Goal: Task Accomplishment & Management: Use online tool/utility

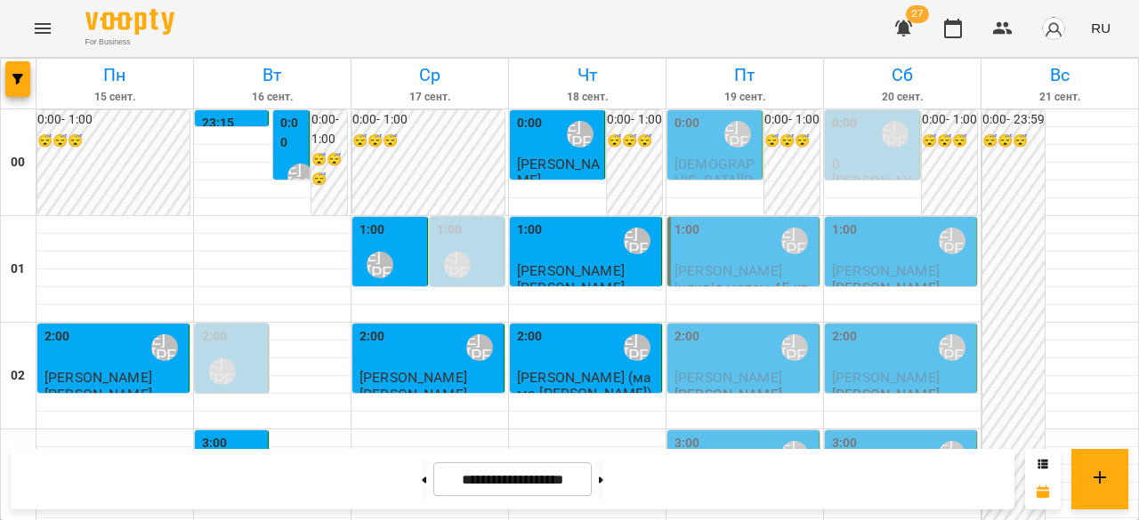
scroll to position [2051, 0]
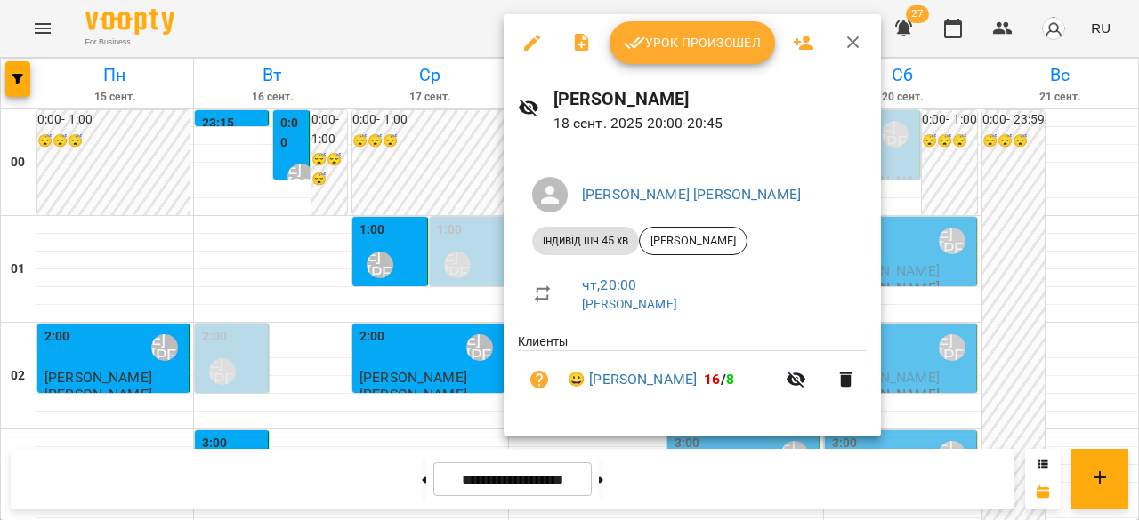
click at [717, 58] on button "Урок произошел" at bounding box center [691, 42] width 165 height 43
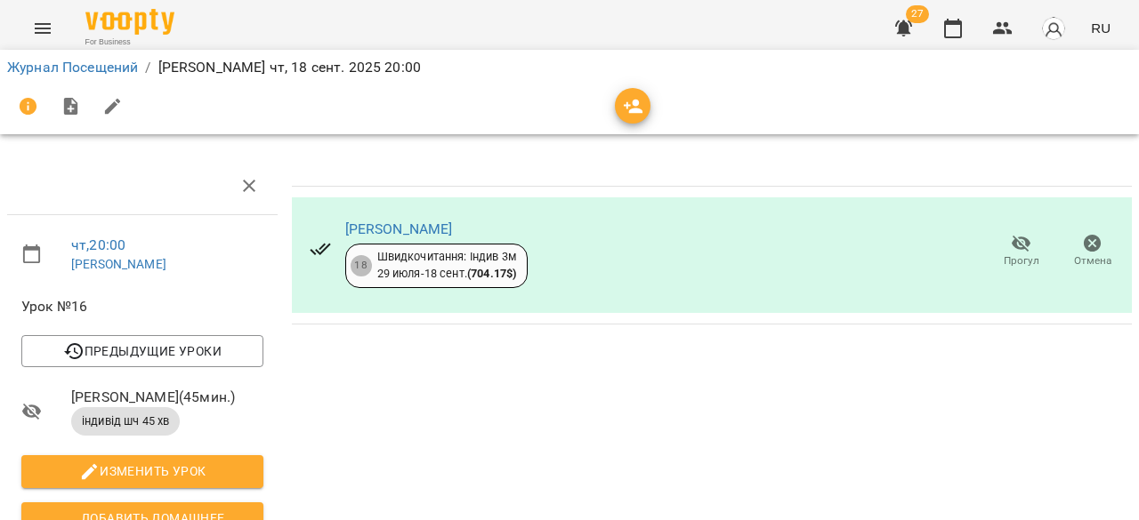
click at [39, 19] on icon "Menu" at bounding box center [42, 28] width 21 height 21
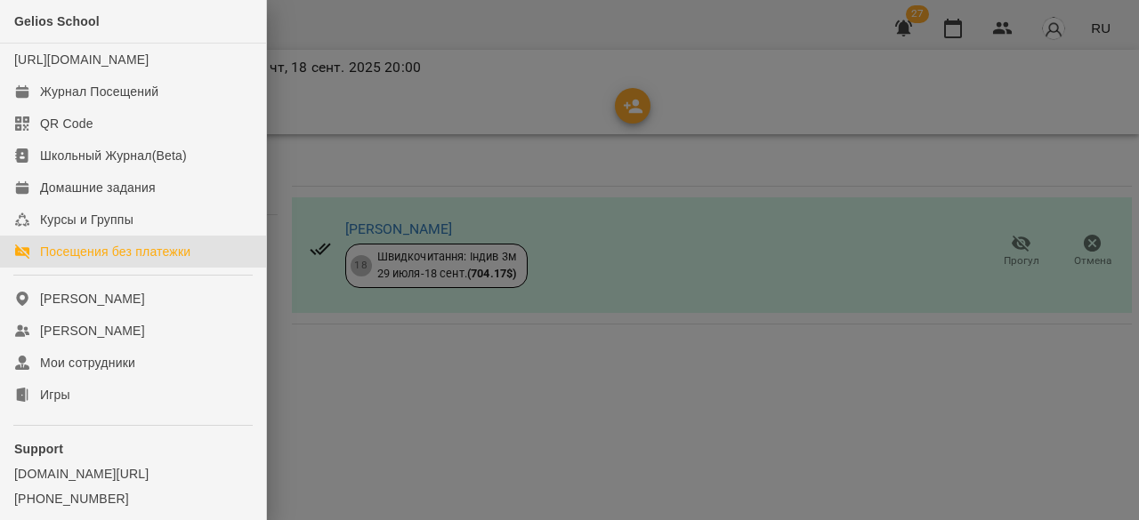
click at [190, 261] on div "Посещения без платежки" at bounding box center [115, 252] width 150 height 18
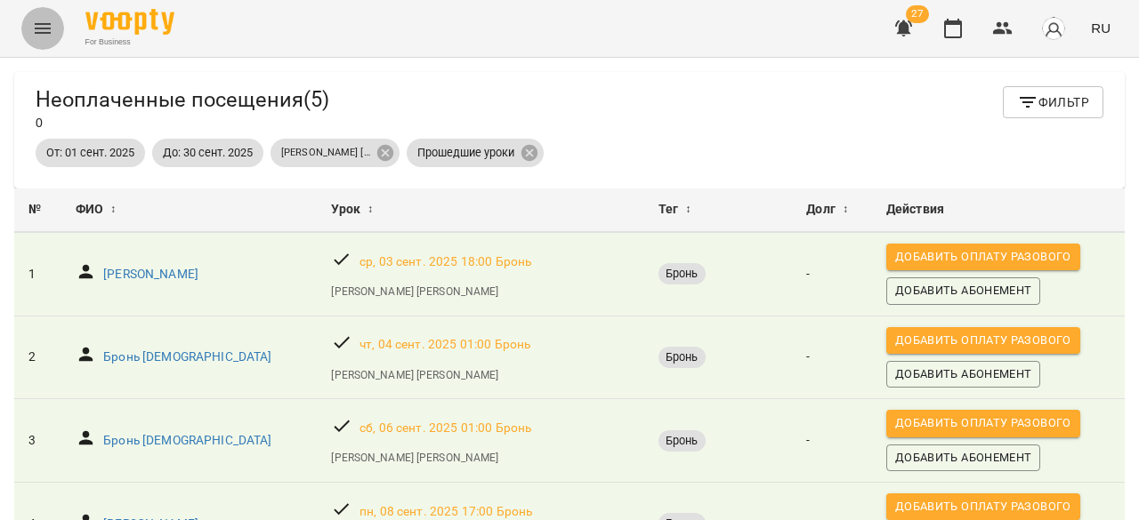
click at [32, 33] on icon "Menu" at bounding box center [42, 28] width 21 height 21
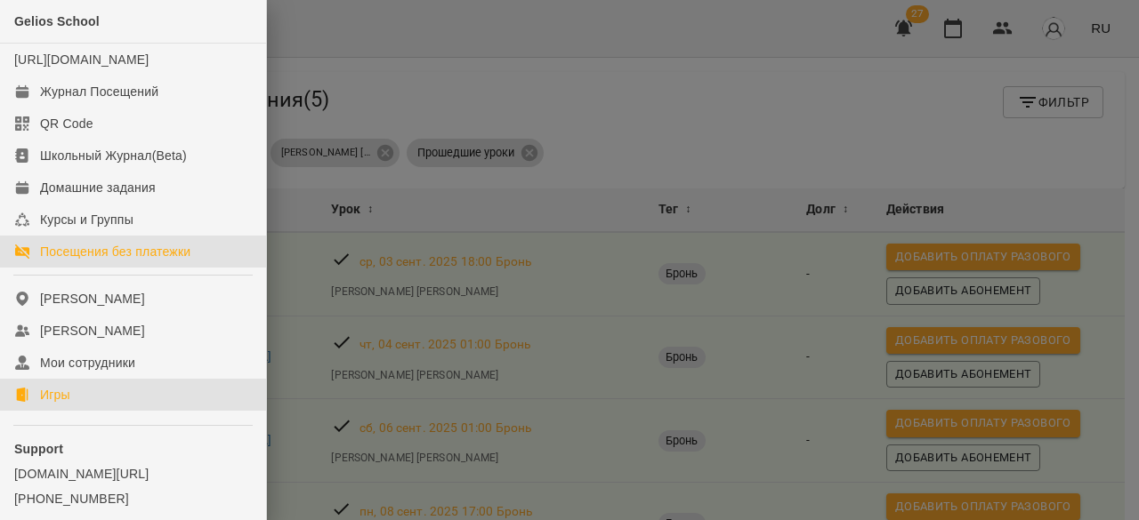
click at [94, 411] on link "Игры" at bounding box center [133, 395] width 266 height 32
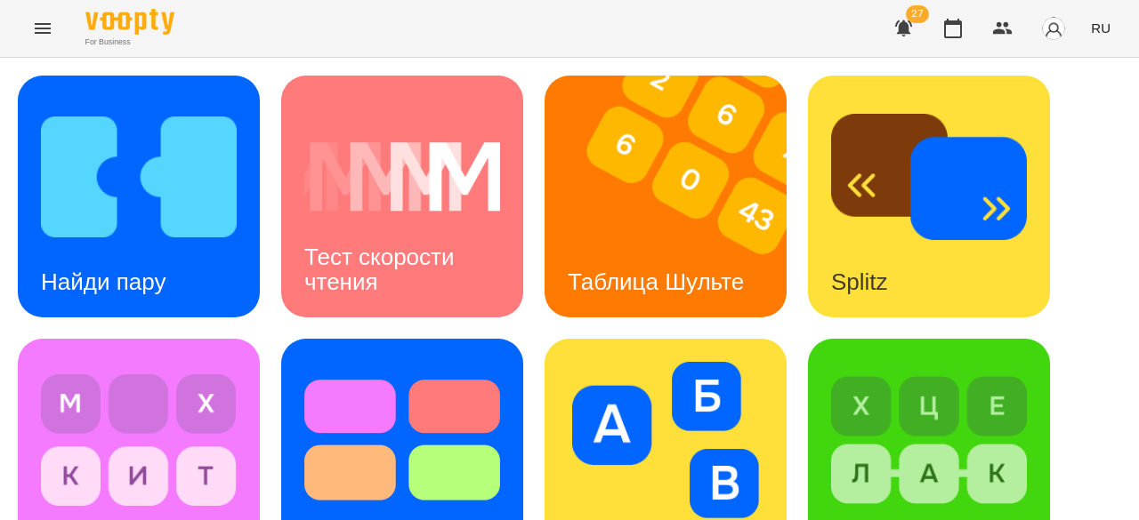
click at [1098, 29] on span "RU" at bounding box center [1101, 28] width 20 height 19
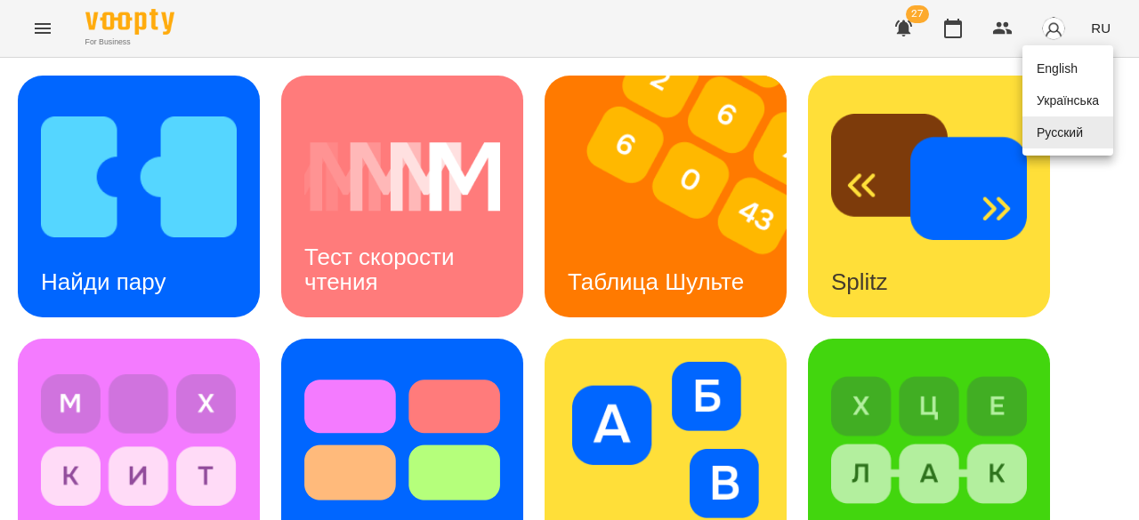
click at [1052, 110] on div "Українська" at bounding box center [1067, 101] width 91 height 32
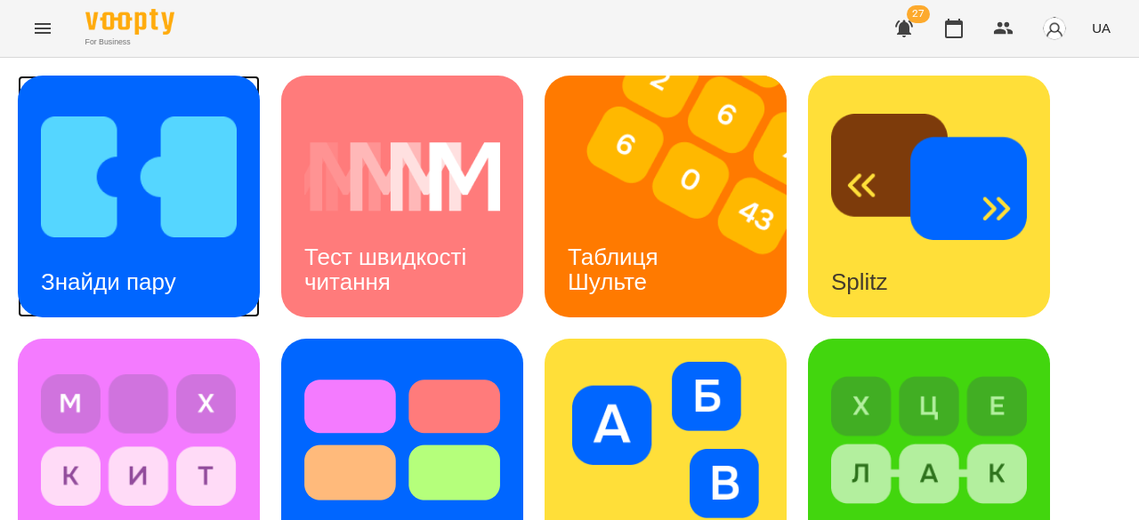
click at [164, 269] on h3 "Знайди пару" at bounding box center [108, 282] width 135 height 27
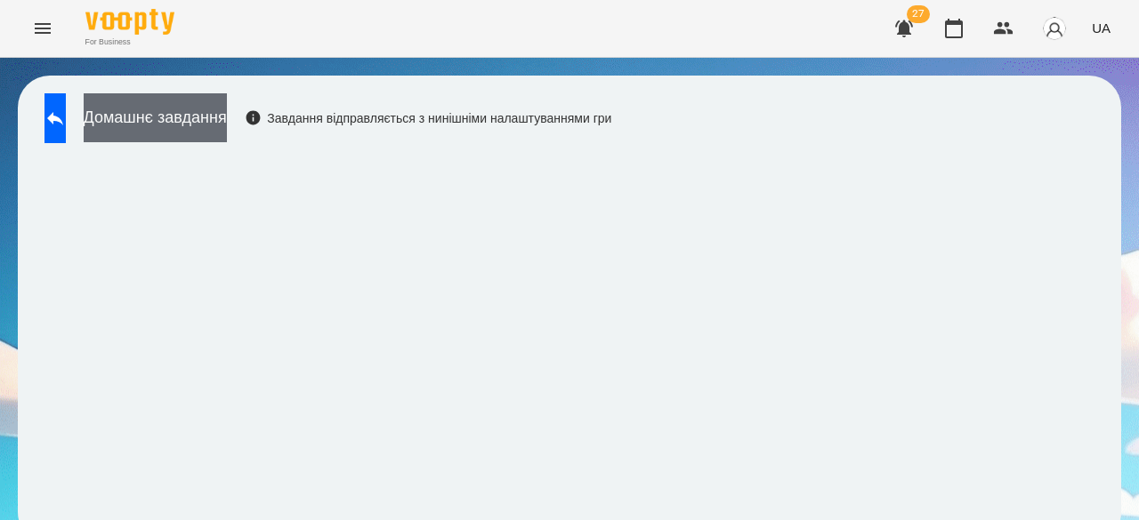
click at [204, 112] on button "Домашнє завдання" at bounding box center [155, 117] width 143 height 49
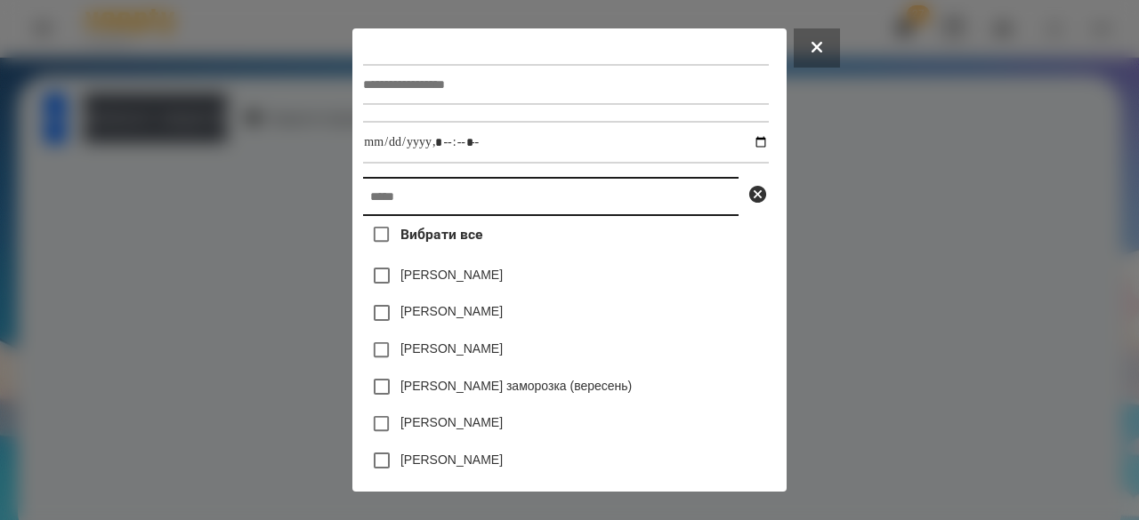
click at [375, 202] on input "text" at bounding box center [550, 196] width 375 height 39
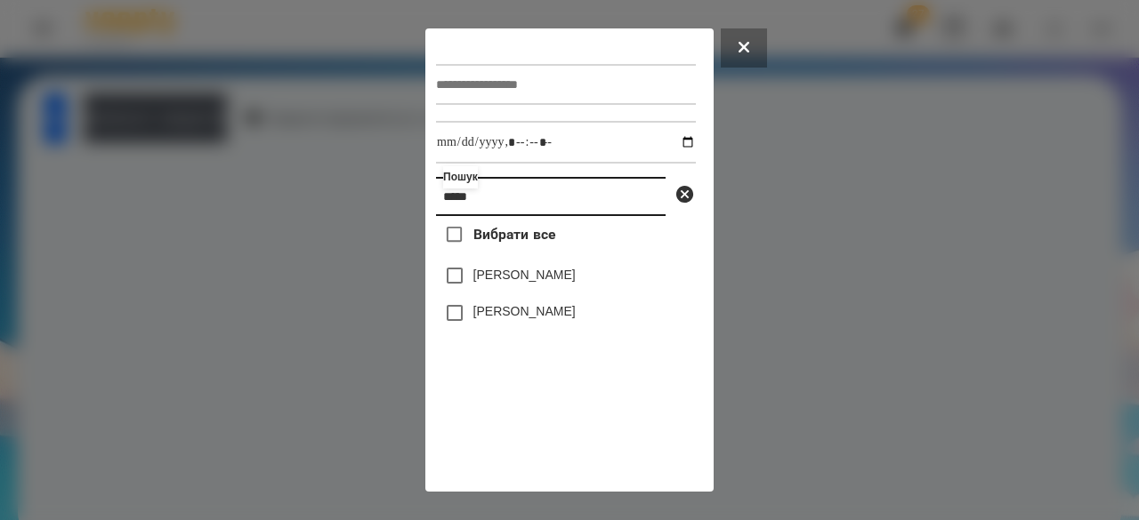
type input "*****"
click at [488, 284] on label "[PERSON_NAME]" at bounding box center [524, 275] width 102 height 18
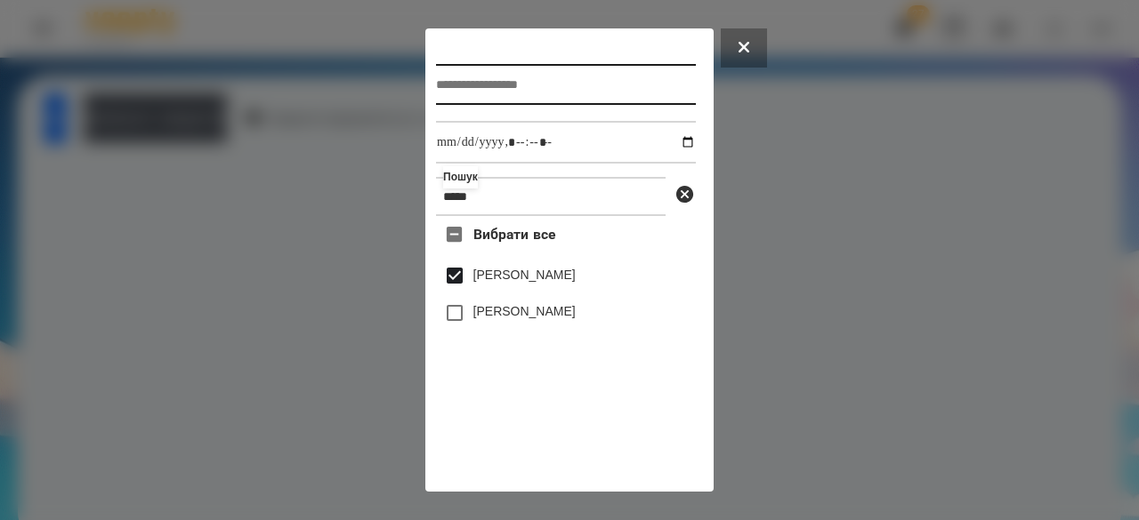
click at [463, 89] on input "text" at bounding box center [566, 84] width 260 height 41
type input "**********"
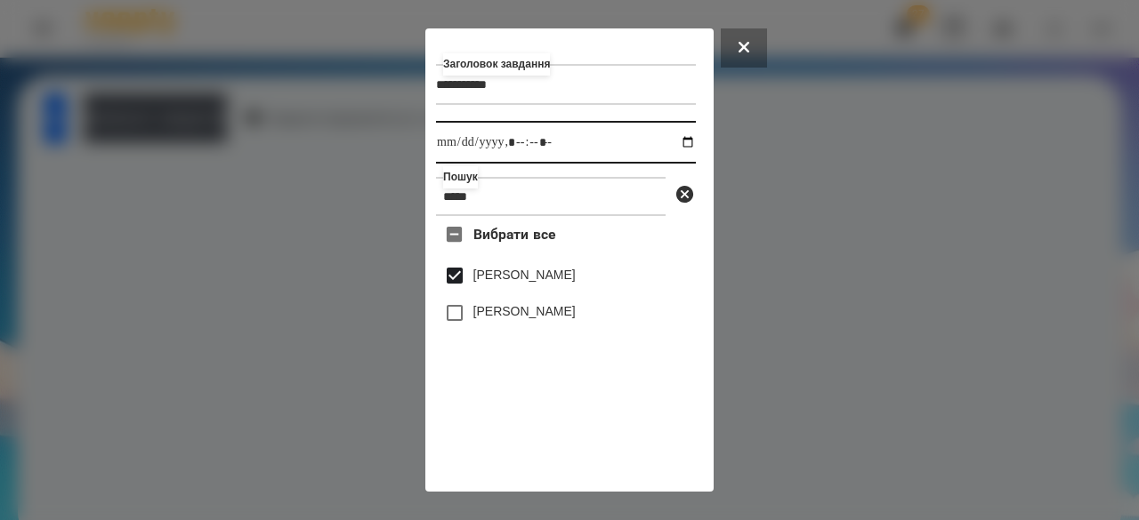
click at [458, 148] on input "datetime-local" at bounding box center [566, 142] width 260 height 43
type input "**********"
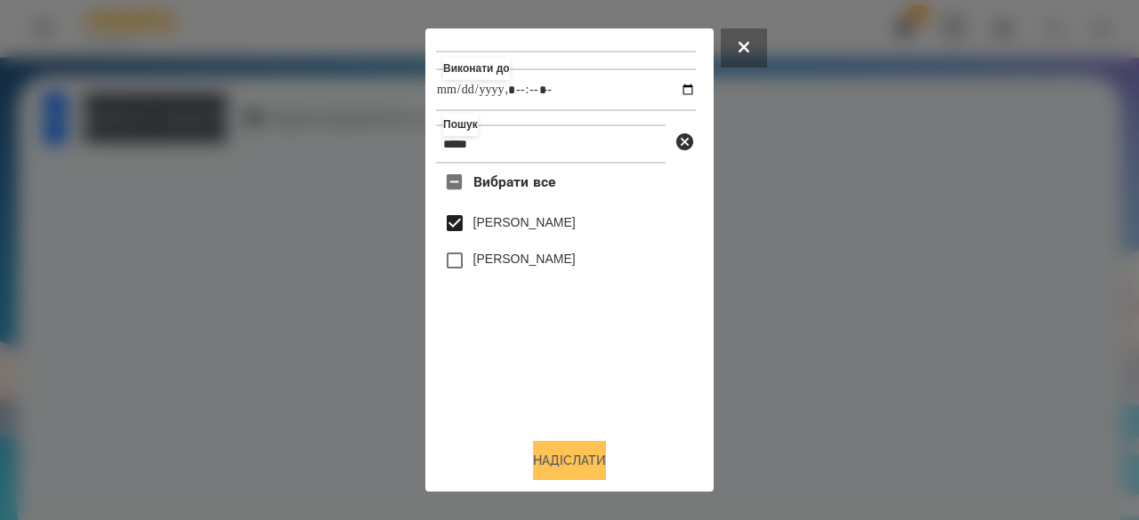
click at [564, 458] on button "Надіслати" at bounding box center [569, 460] width 73 height 39
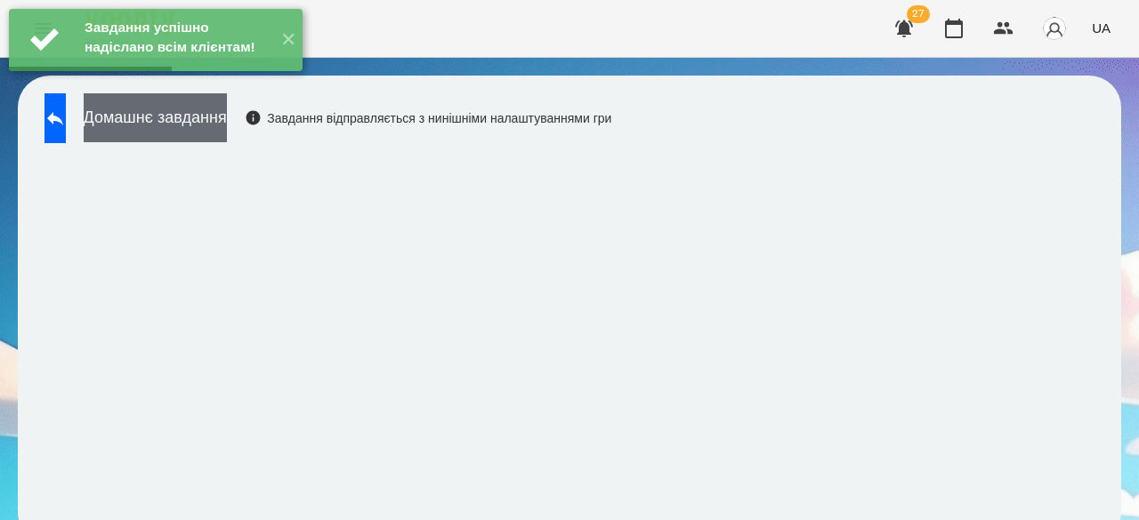
click at [219, 126] on button "Домашнє завдання" at bounding box center [155, 117] width 143 height 49
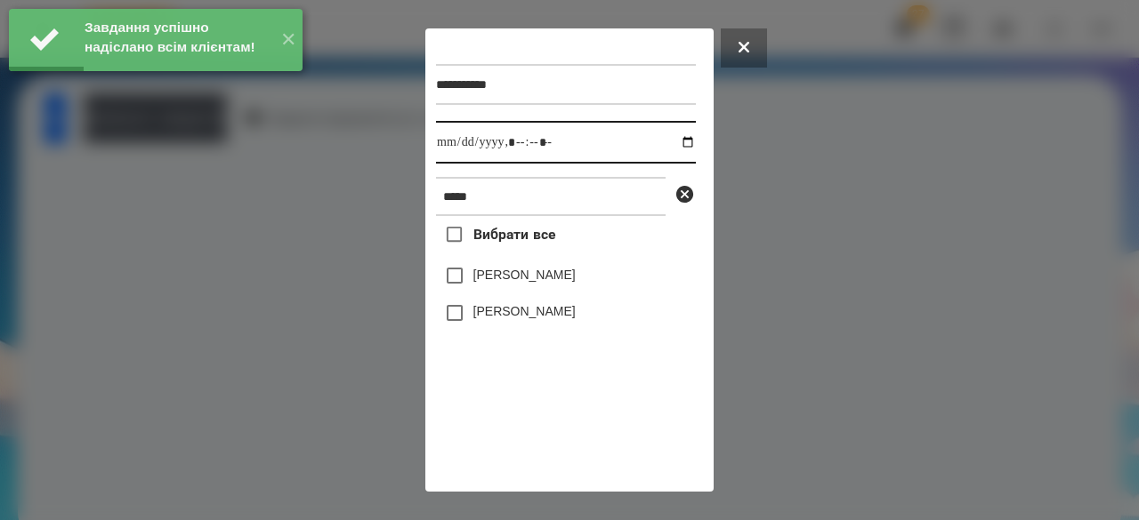
click at [461, 143] on input "datetime-local" at bounding box center [566, 142] width 260 height 43
type input "**********"
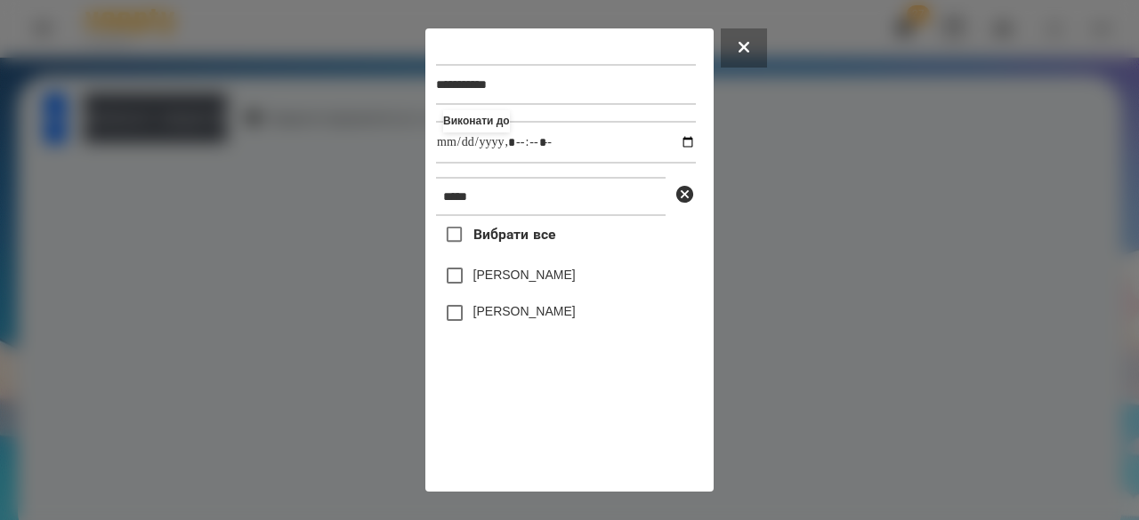
click at [527, 280] on label "[PERSON_NAME]" at bounding box center [524, 275] width 102 height 18
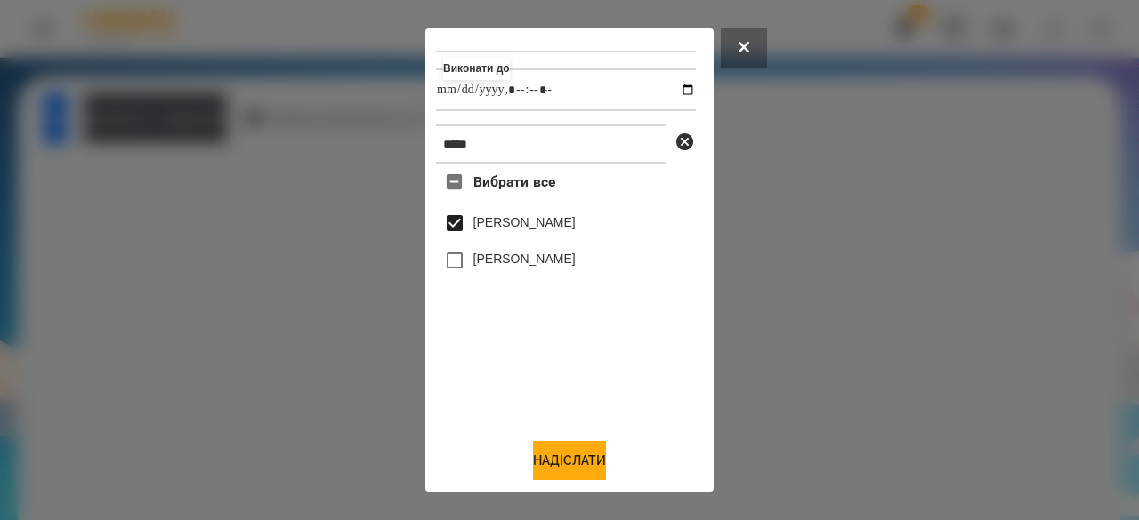
click at [560, 452] on button "Надіслати" at bounding box center [569, 460] width 73 height 39
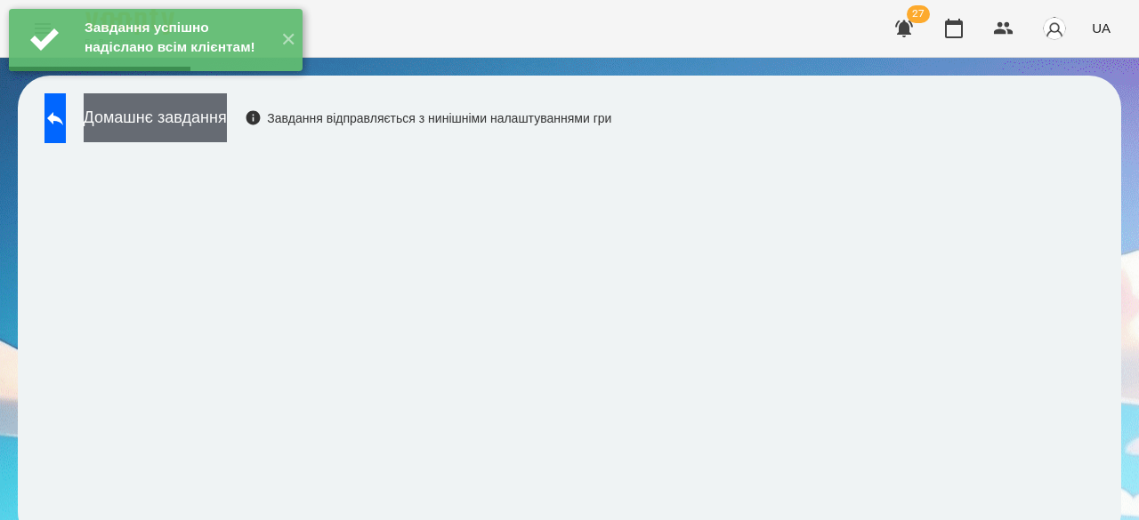
click at [227, 129] on button "Домашнє завдання" at bounding box center [155, 117] width 143 height 49
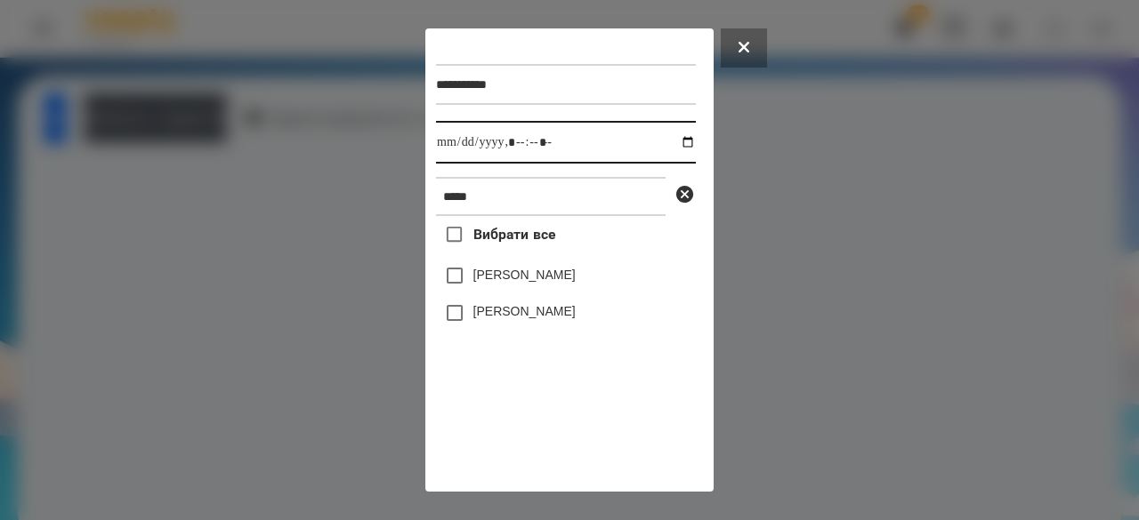
click at [450, 145] on input "datetime-local" at bounding box center [566, 142] width 260 height 43
type input "**********"
click at [502, 281] on label "[PERSON_NAME]" at bounding box center [524, 275] width 102 height 18
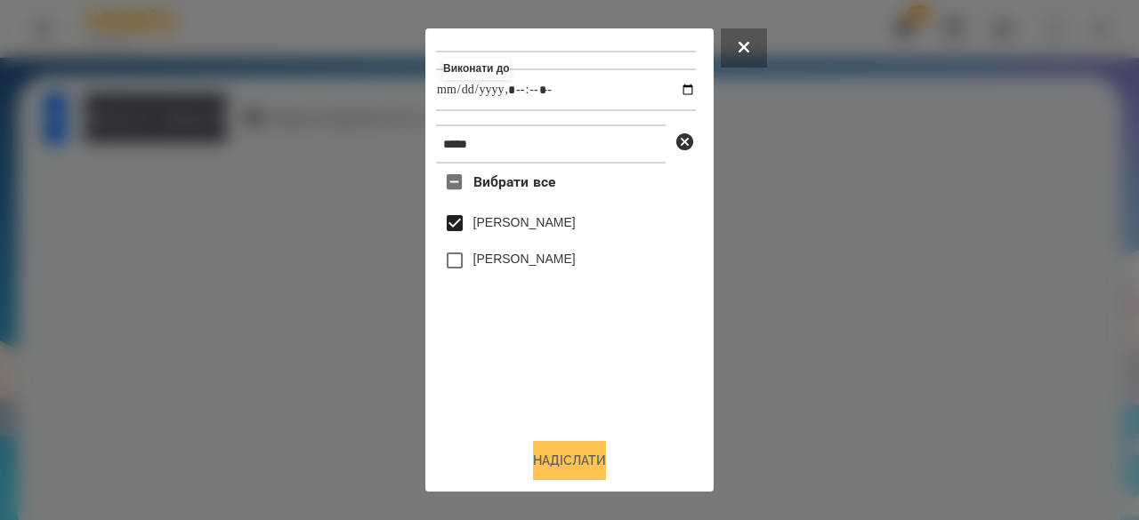
click at [564, 458] on button "Надіслати" at bounding box center [569, 460] width 73 height 39
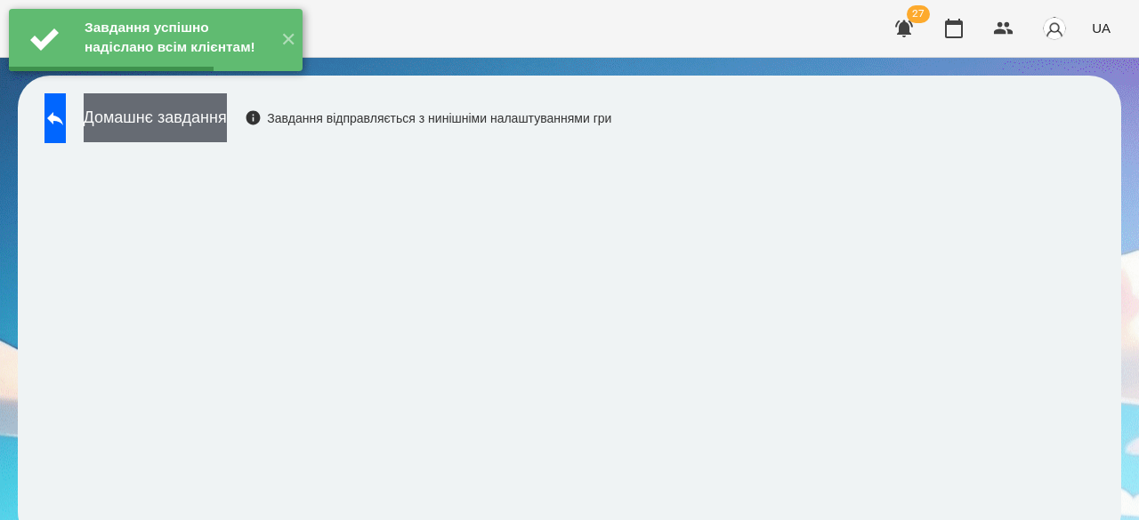
click at [227, 129] on button "Домашнє завдання" at bounding box center [155, 117] width 143 height 49
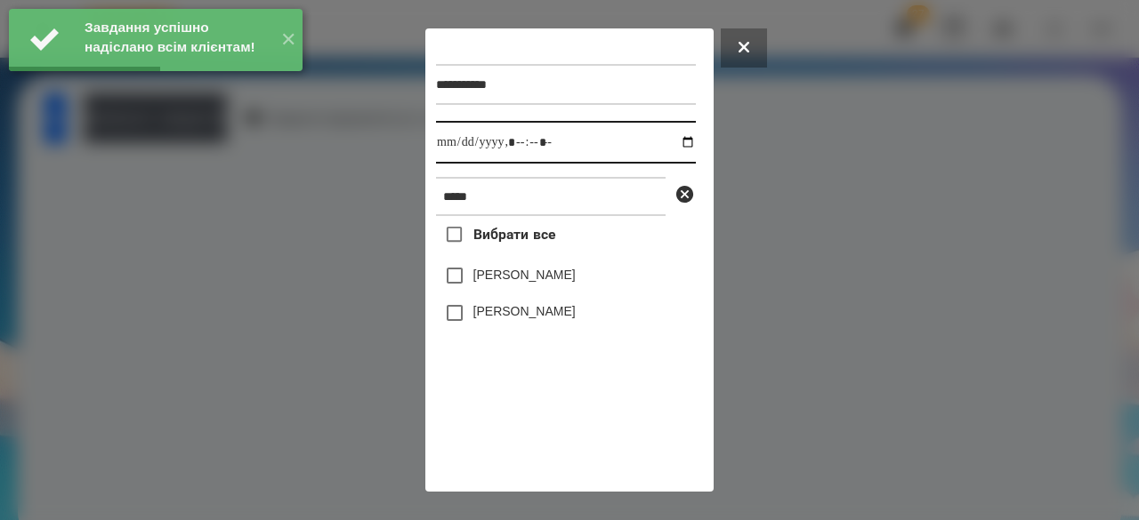
click at [436, 147] on input "datetime-local" at bounding box center [566, 142] width 260 height 43
type input "**********"
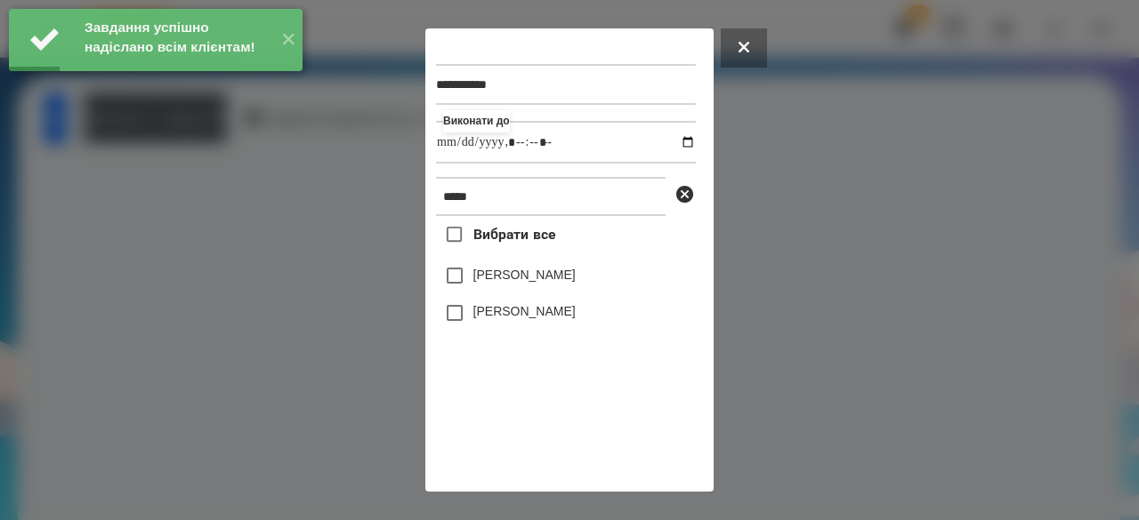
click at [502, 281] on label "[PERSON_NAME]" at bounding box center [524, 275] width 102 height 18
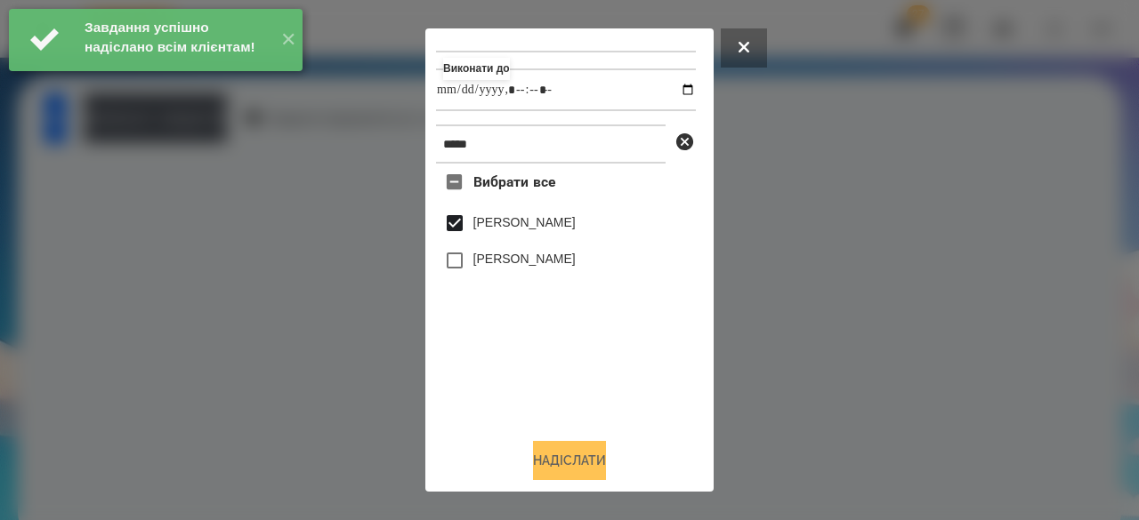
click at [533, 456] on button "Надіслати" at bounding box center [569, 460] width 73 height 39
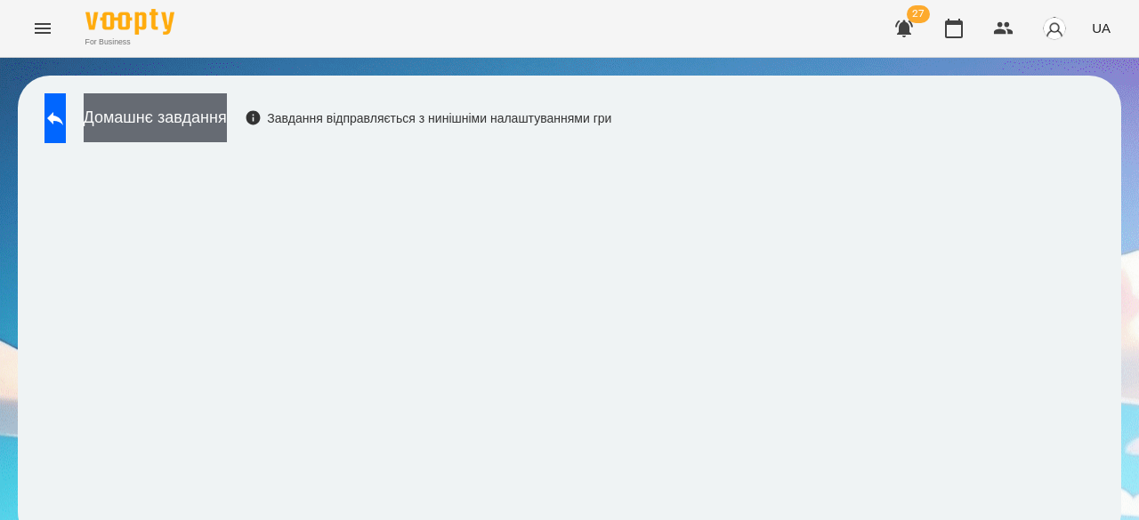
click at [200, 131] on button "Домашнє завдання" at bounding box center [155, 117] width 143 height 49
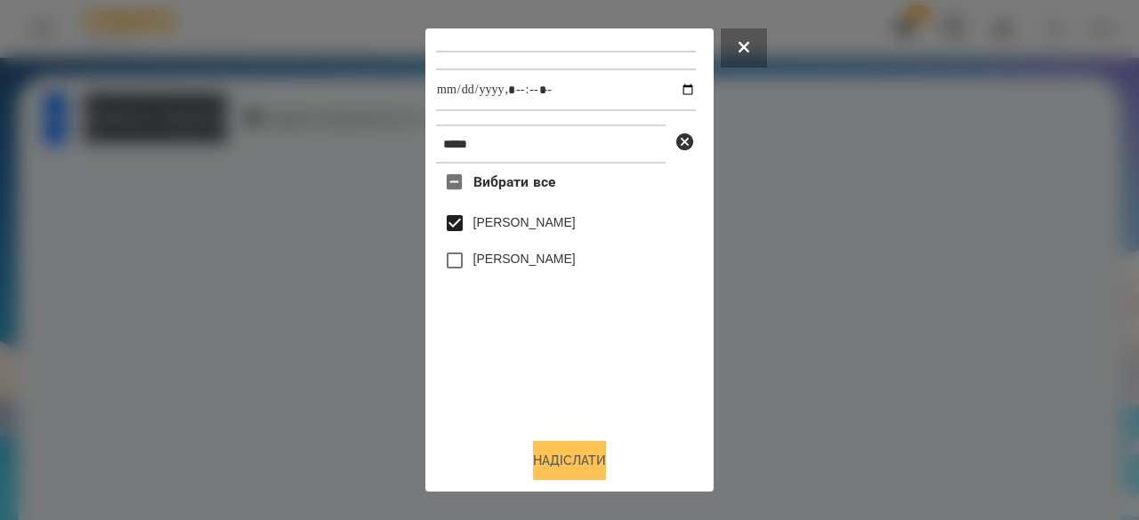
click at [537, 463] on button "Надіслати" at bounding box center [569, 460] width 73 height 39
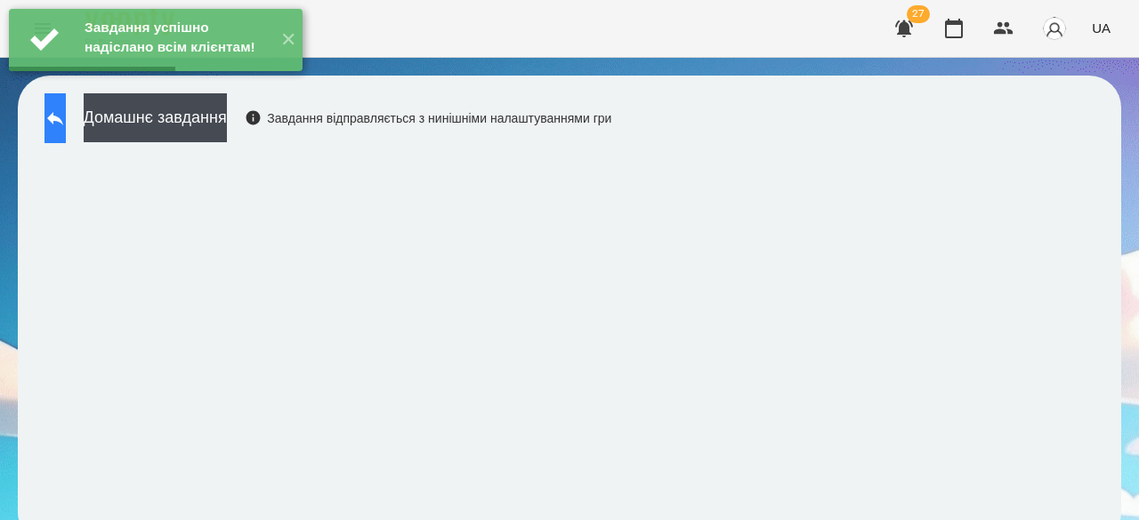
click at [66, 130] on button at bounding box center [54, 118] width 21 height 50
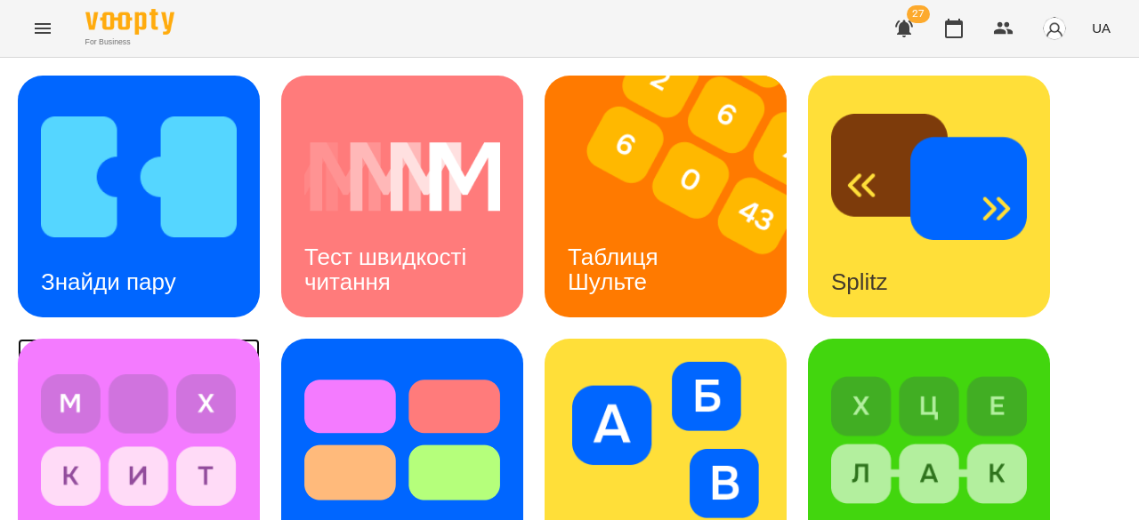
click at [102, 362] on img at bounding box center [139, 440] width 196 height 157
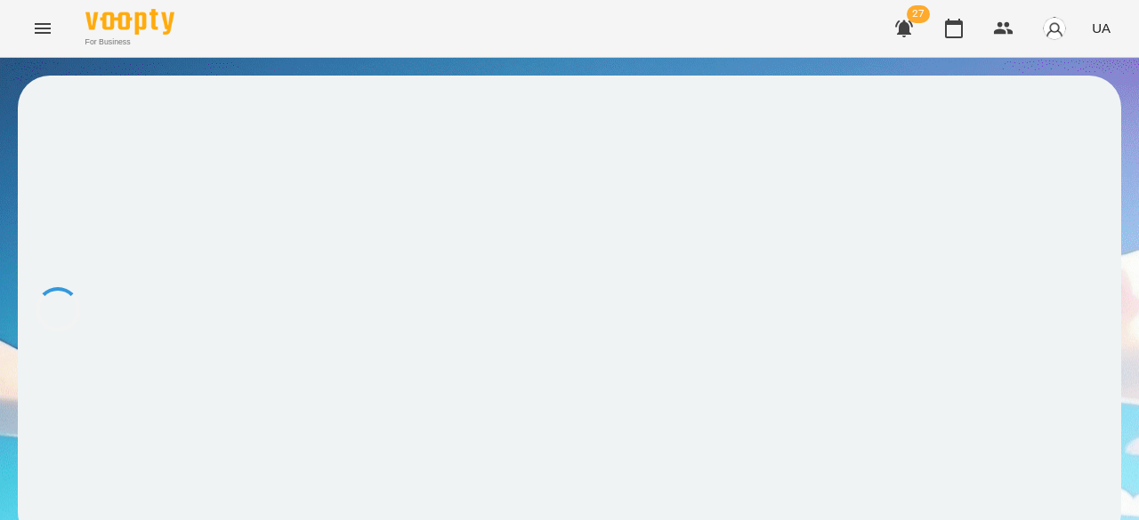
scroll to position [2, 0]
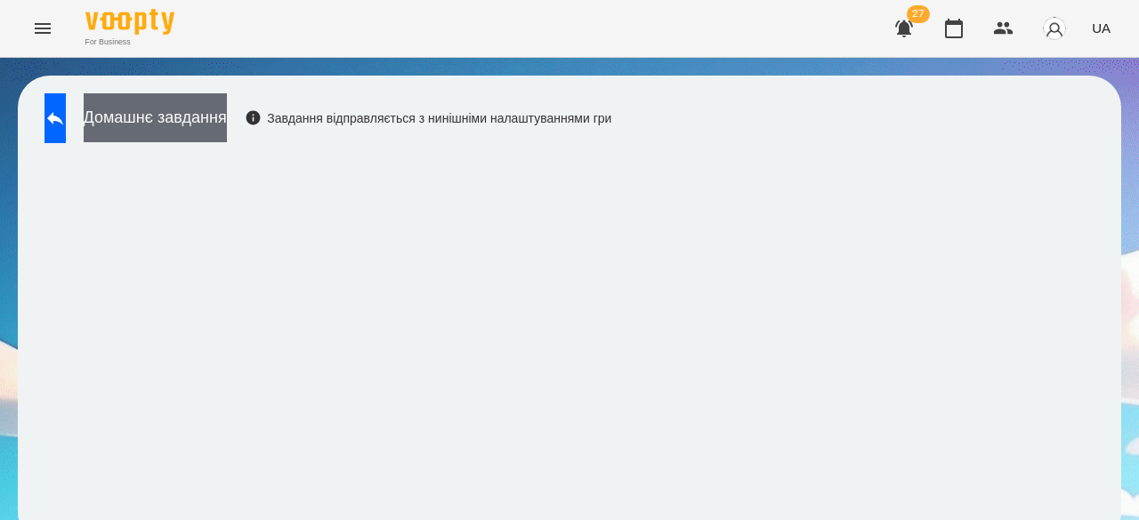
click at [227, 111] on button "Домашнє завдання" at bounding box center [155, 117] width 143 height 49
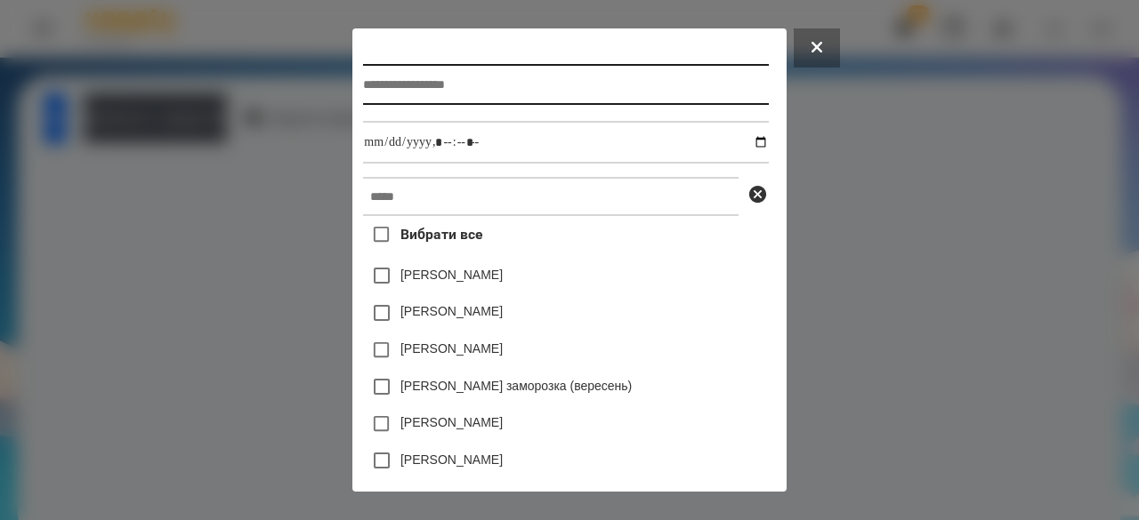
click at [422, 88] on input "text" at bounding box center [565, 84] width 405 height 41
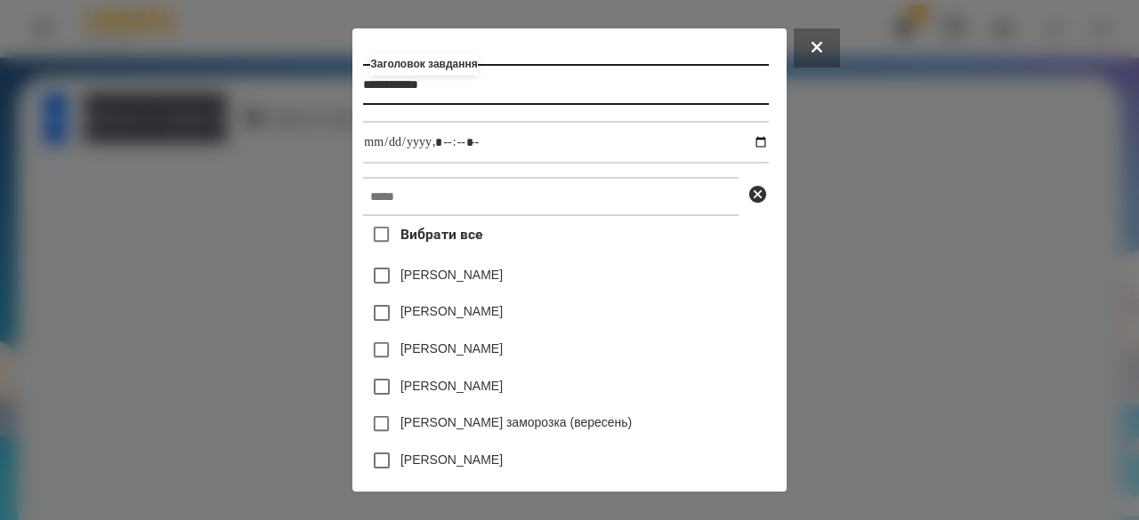
type input "**********"
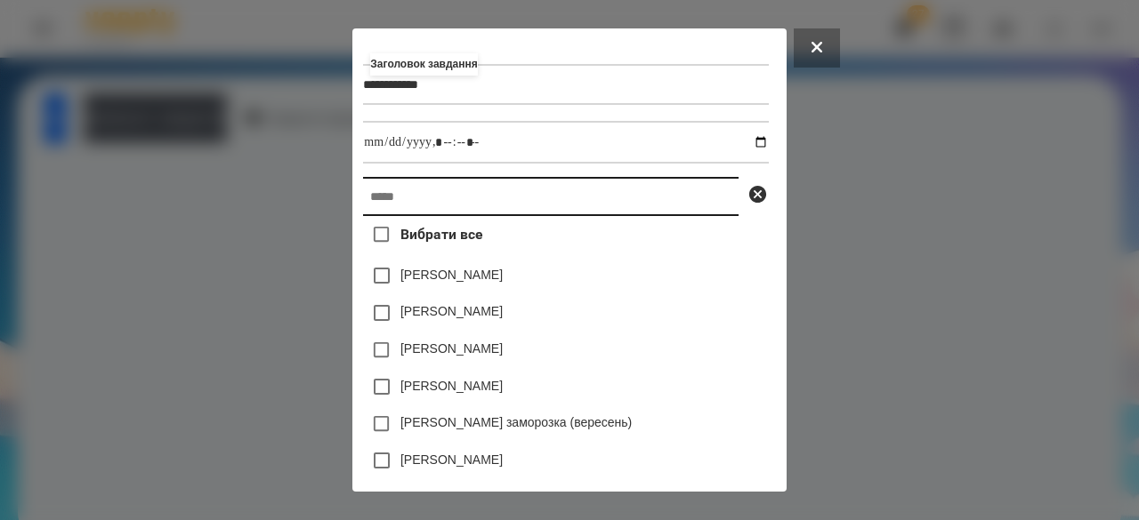
click at [378, 216] on input "text" at bounding box center [550, 196] width 375 height 39
paste input "*"
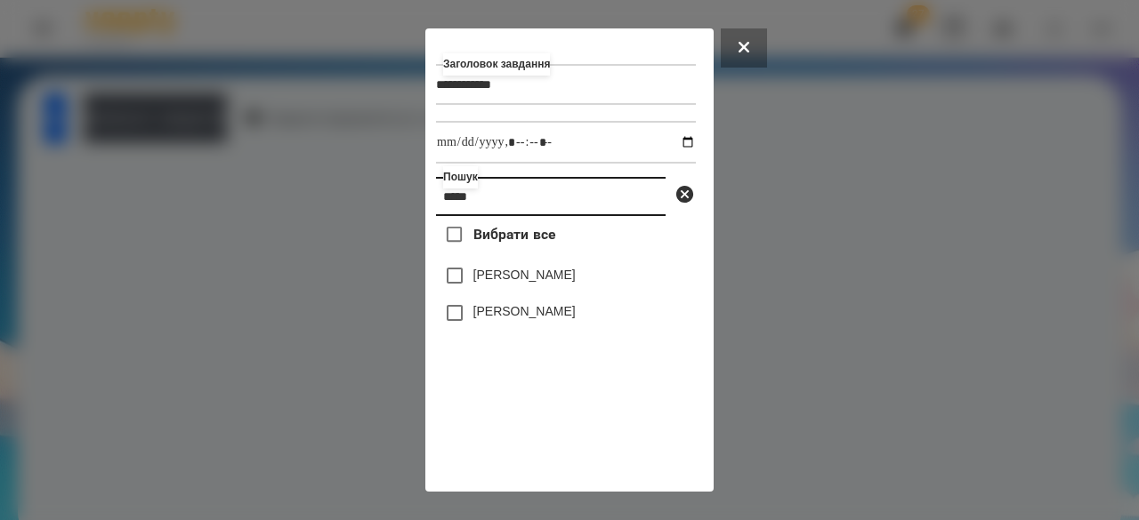
type input "*****"
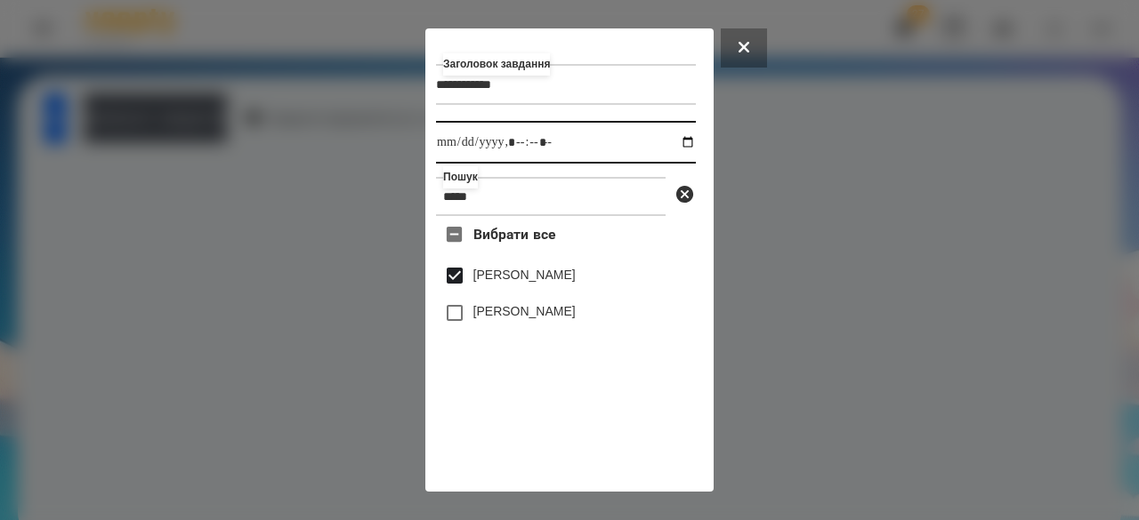
click at [455, 156] on input "datetime-local" at bounding box center [566, 142] width 260 height 43
type input "**********"
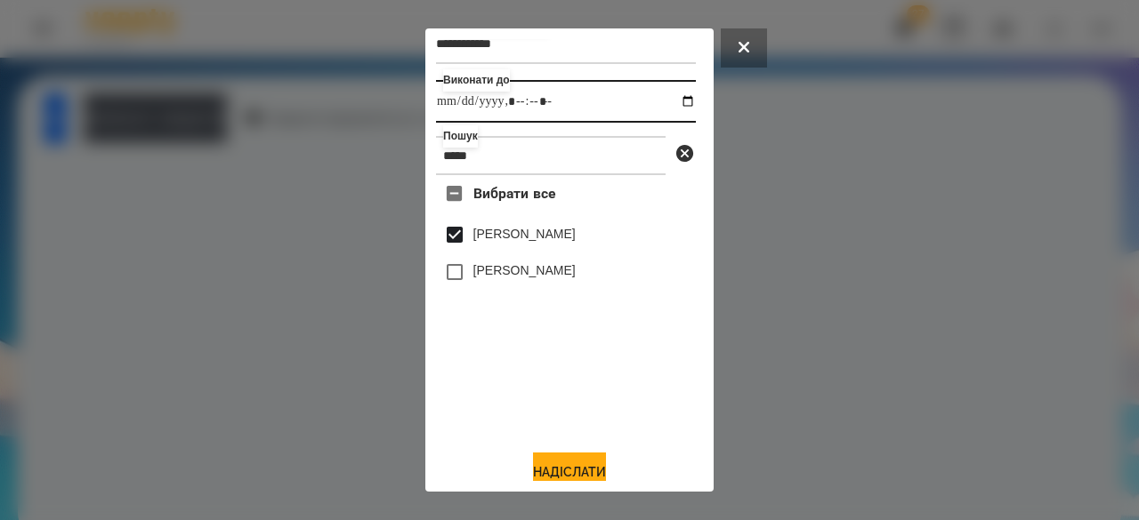
scroll to position [59, 0]
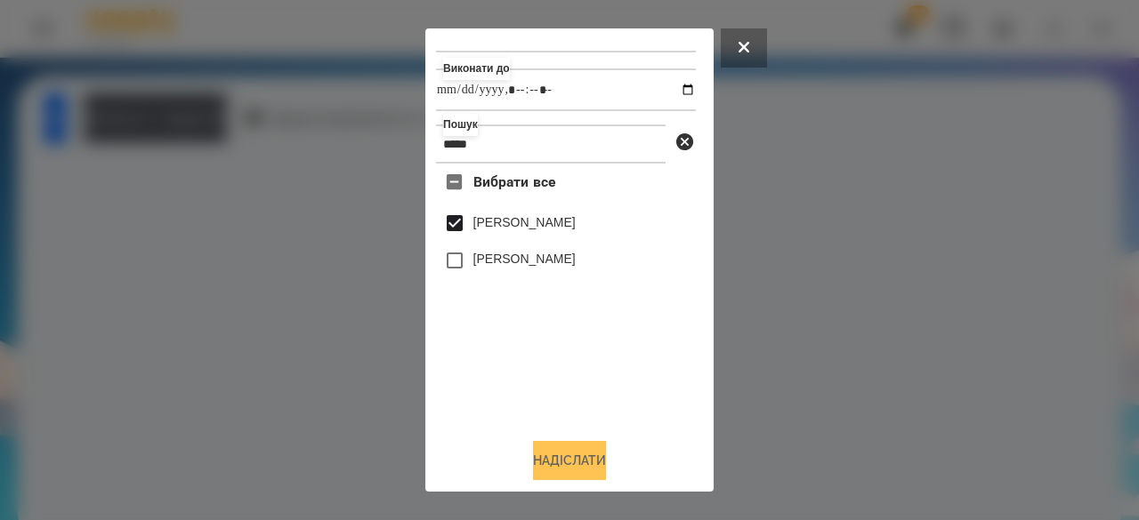
click at [592, 455] on button "Надіслати" at bounding box center [569, 460] width 73 height 39
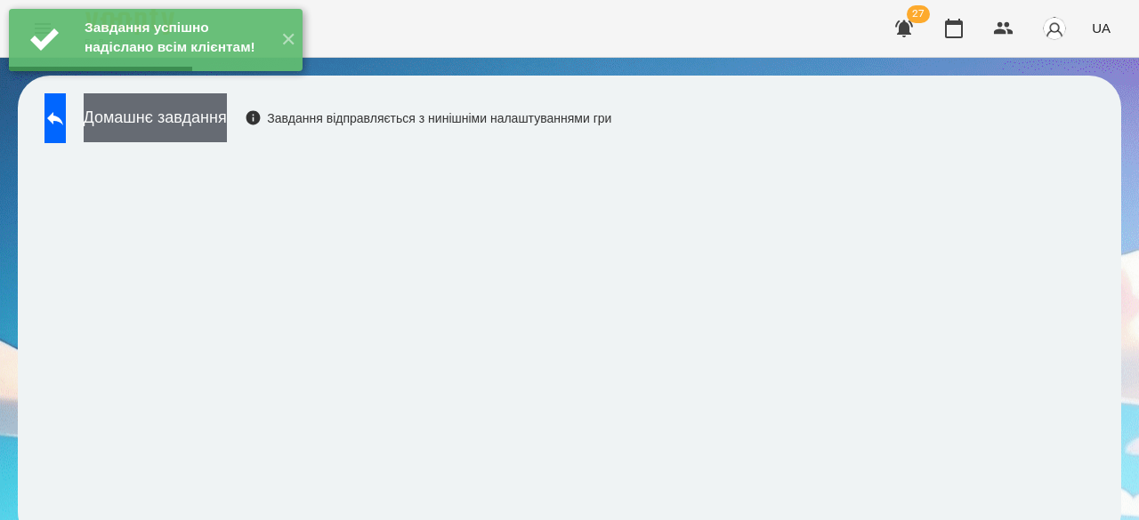
click at [214, 123] on button "Домашнє завдання" at bounding box center [155, 117] width 143 height 49
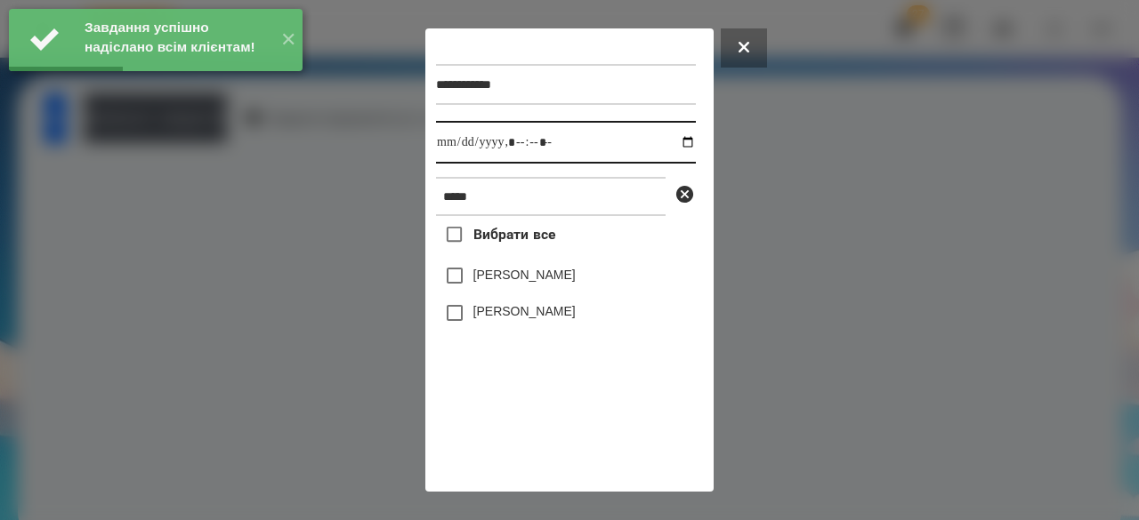
click at [447, 147] on input "datetime-local" at bounding box center [566, 142] width 260 height 43
type input "**********"
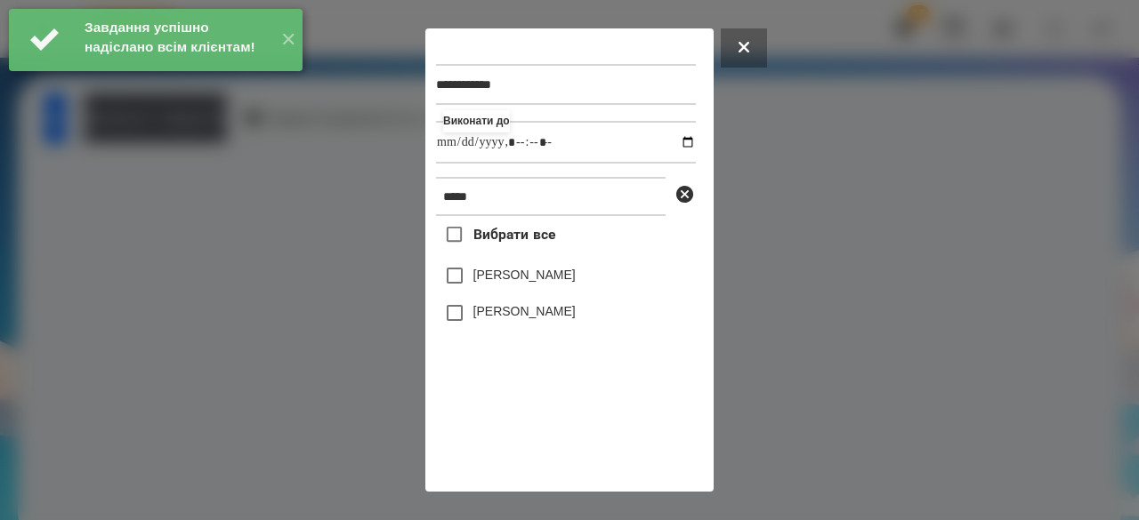
click at [513, 278] on label "[PERSON_NAME]" at bounding box center [524, 275] width 102 height 18
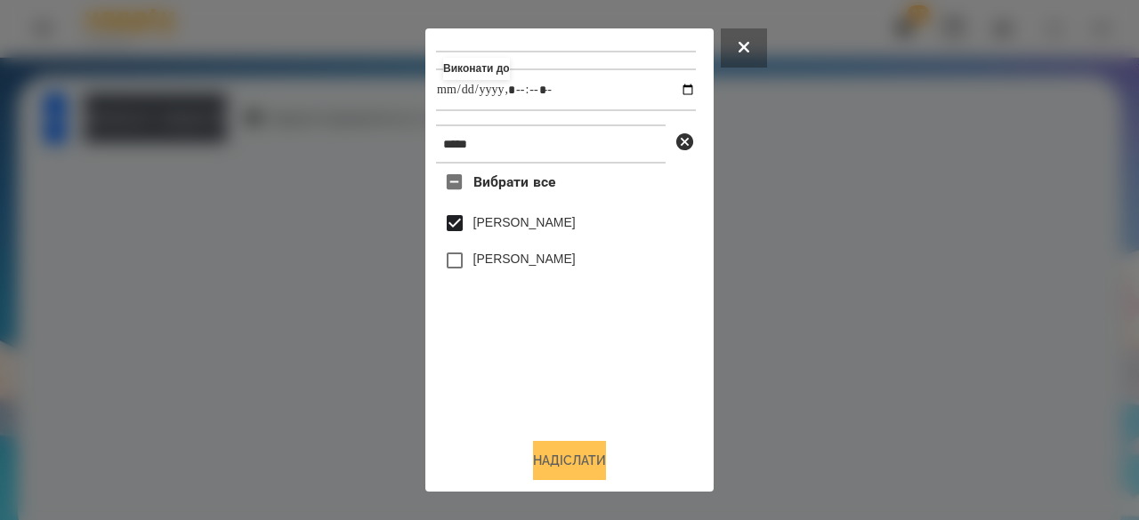
click at [555, 447] on button "Надіслати" at bounding box center [569, 460] width 73 height 39
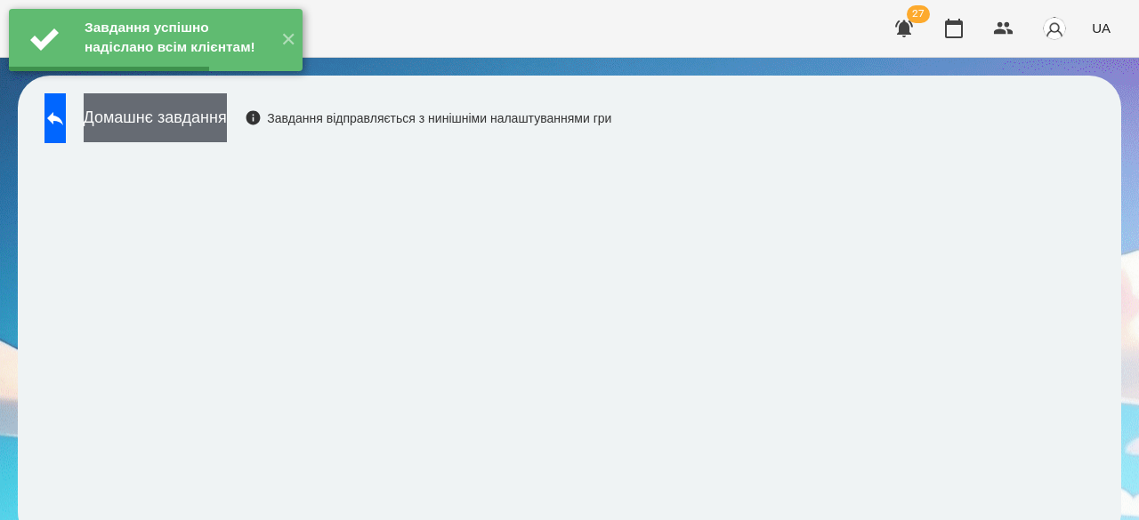
click at [199, 114] on button "Домашнє завдання" at bounding box center [155, 117] width 143 height 49
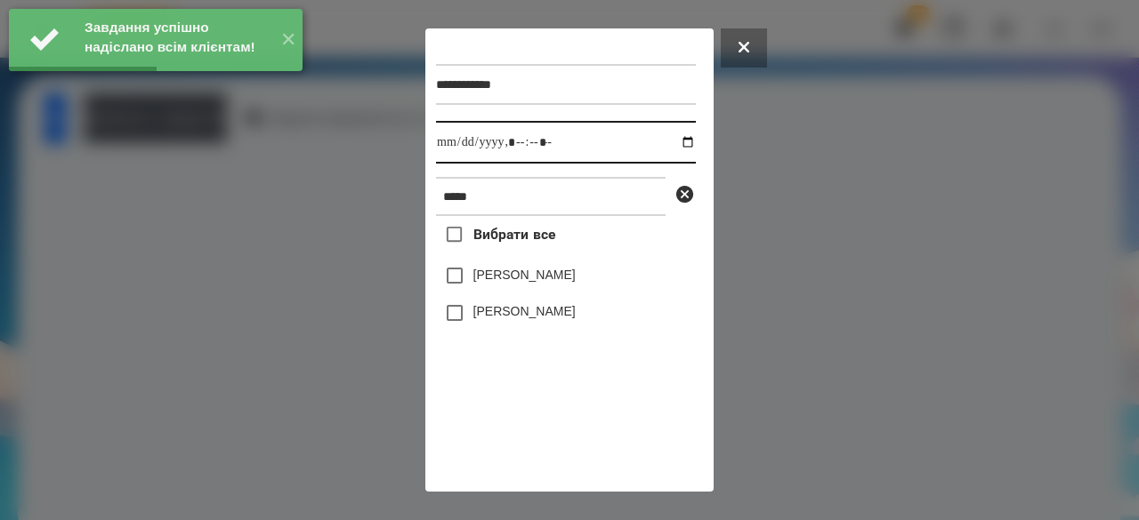
click at [448, 144] on input "datetime-local" at bounding box center [566, 142] width 260 height 43
type input "**********"
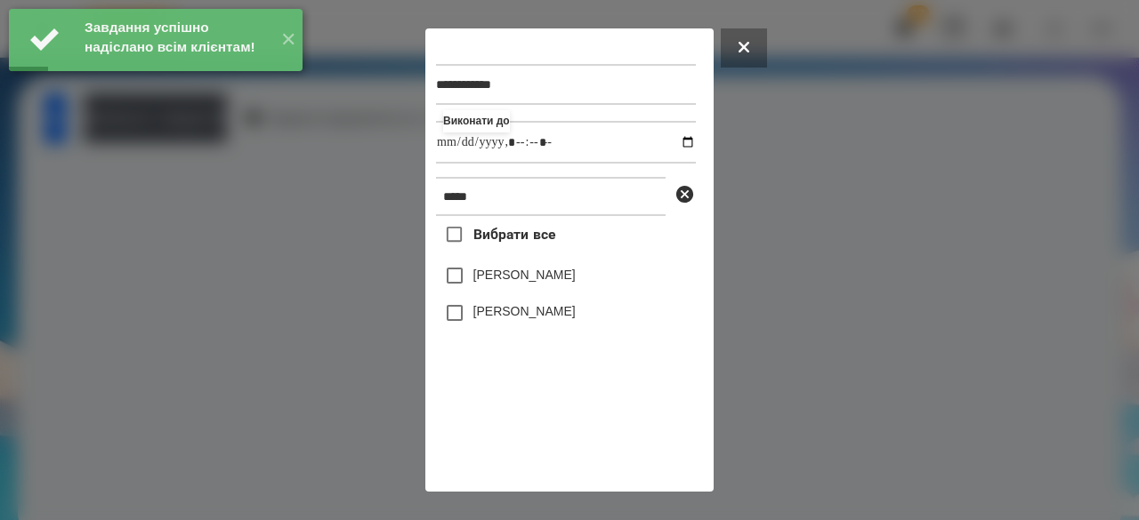
click at [521, 270] on div "[PERSON_NAME]" at bounding box center [566, 275] width 260 height 37
drag, startPoint x: 528, startPoint y: 279, endPoint x: 543, endPoint y: 283, distance: 15.5
click at [528, 279] on label "[PERSON_NAME]" at bounding box center [524, 275] width 102 height 18
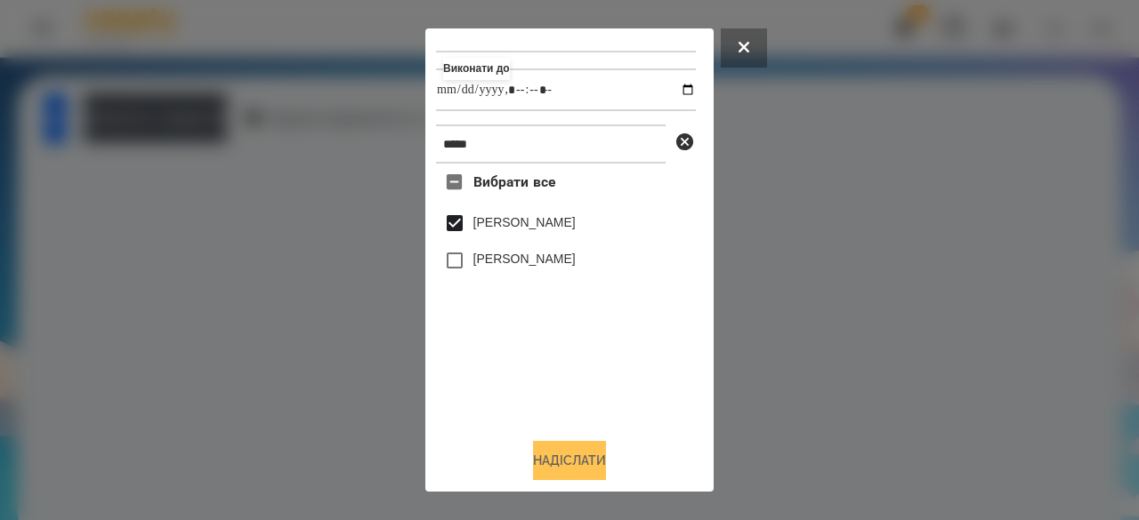
click at [575, 465] on button "Надіслати" at bounding box center [569, 460] width 73 height 39
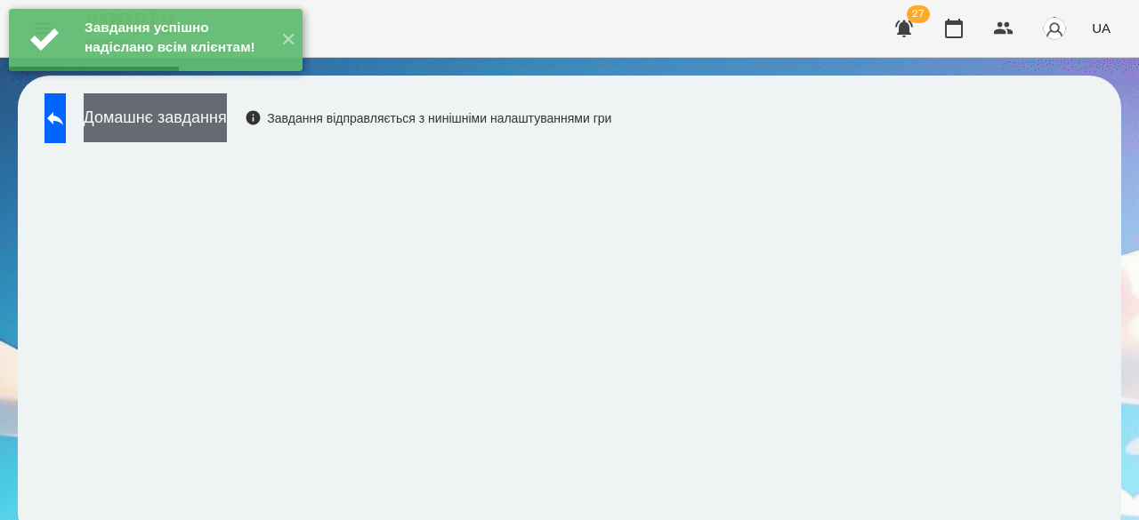
click at [227, 129] on button "Домашнє завдання" at bounding box center [155, 117] width 143 height 49
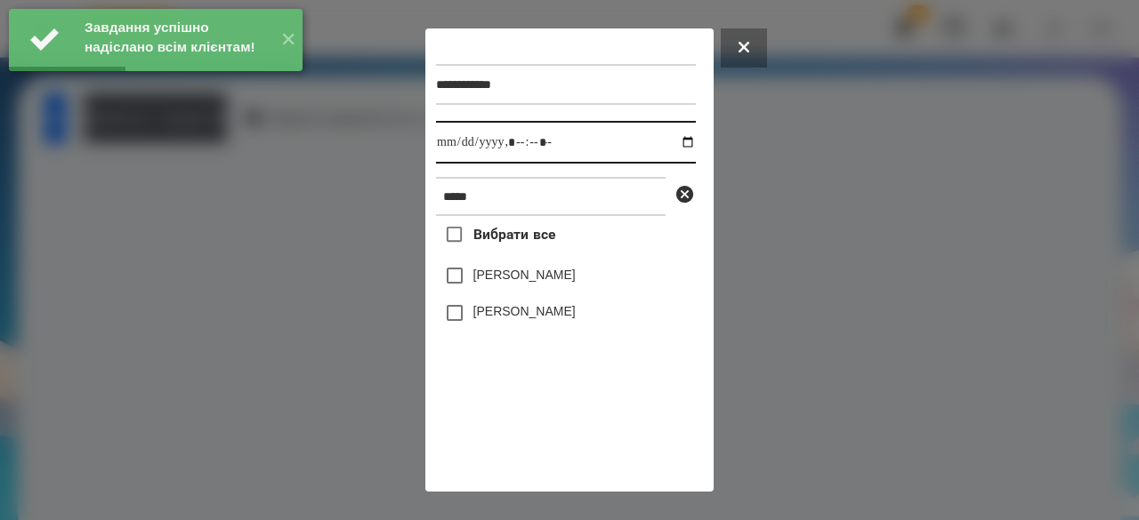
click at [454, 141] on input "datetime-local" at bounding box center [566, 142] width 260 height 43
type input "**********"
click at [508, 280] on label "[PERSON_NAME]" at bounding box center [524, 275] width 102 height 18
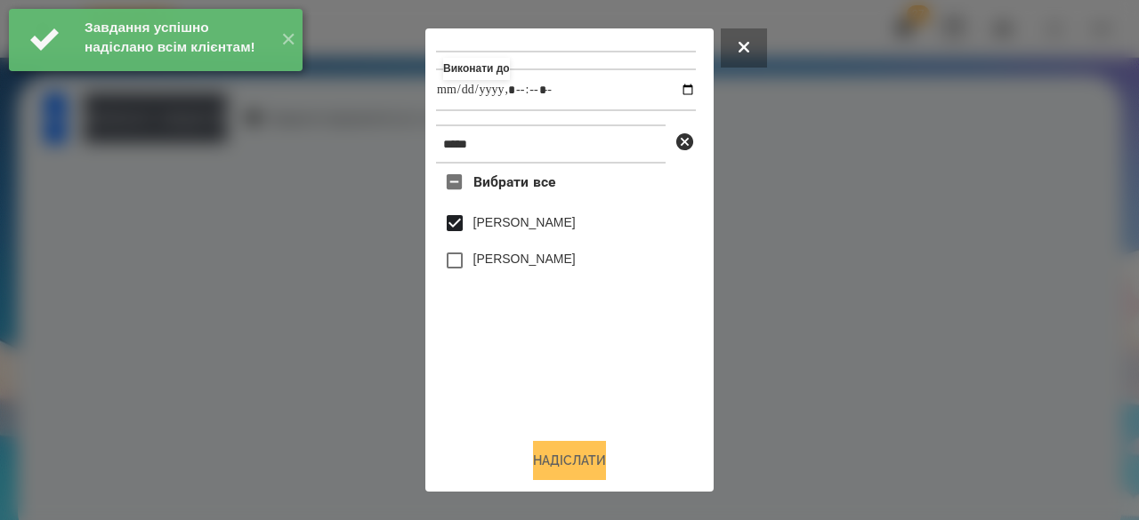
click at [553, 460] on button "Надіслати" at bounding box center [569, 460] width 73 height 39
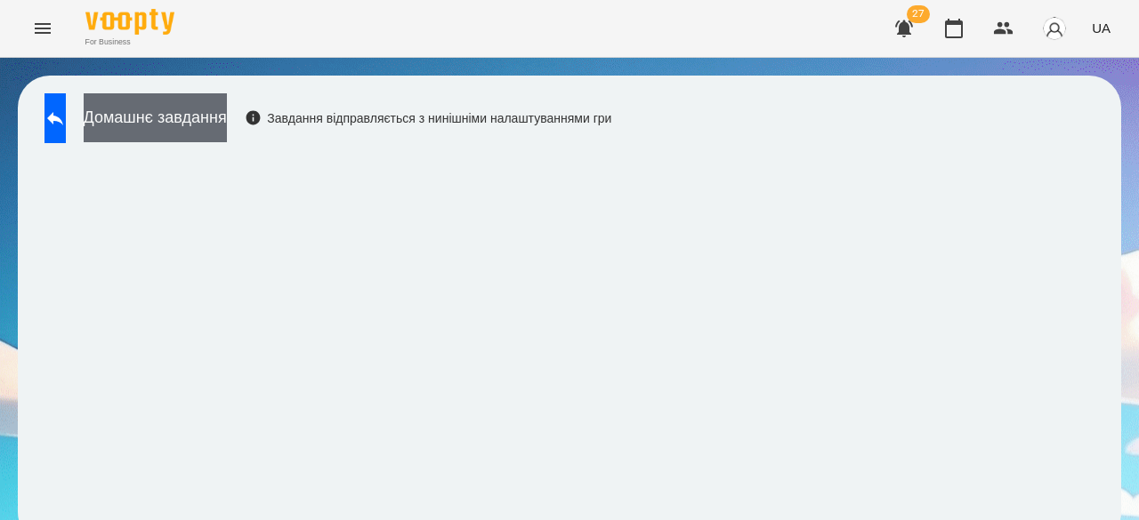
click at [227, 128] on button "Домашнє завдання" at bounding box center [155, 117] width 143 height 49
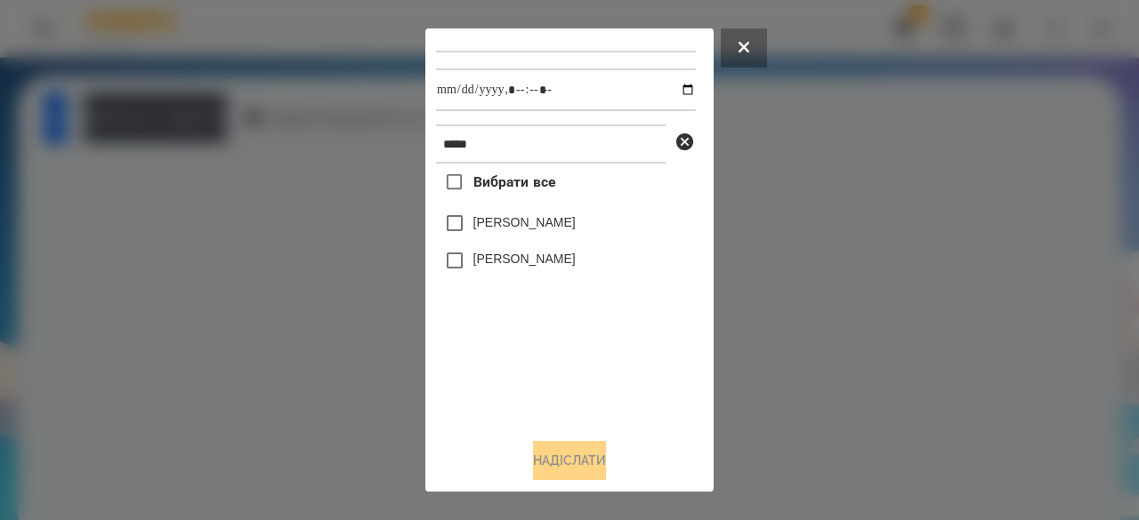
click at [520, 219] on label "[PERSON_NAME]" at bounding box center [524, 223] width 102 height 18
click at [568, 467] on button "Надіслати" at bounding box center [569, 460] width 73 height 39
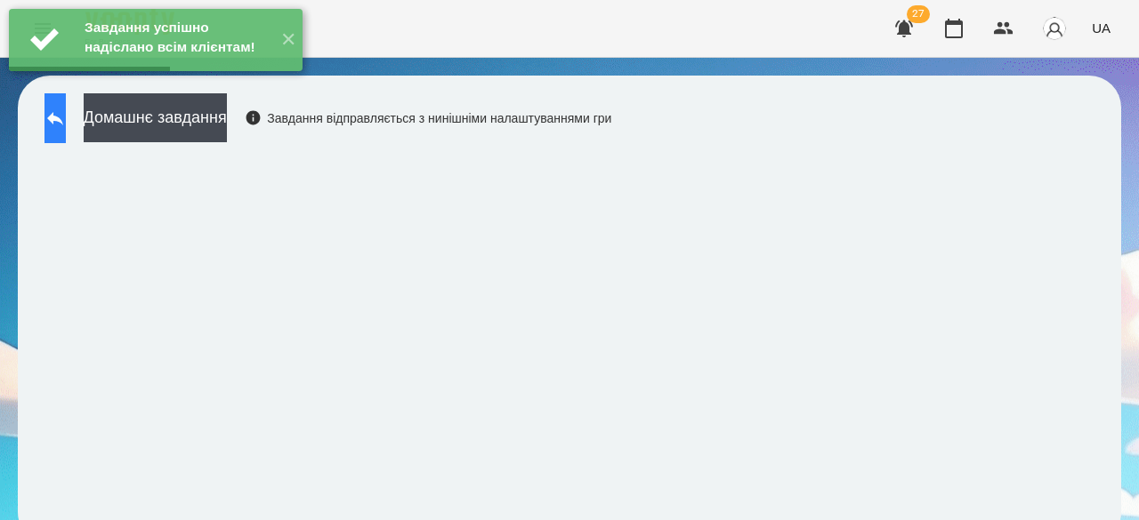
click at [66, 122] on button at bounding box center [54, 118] width 21 height 50
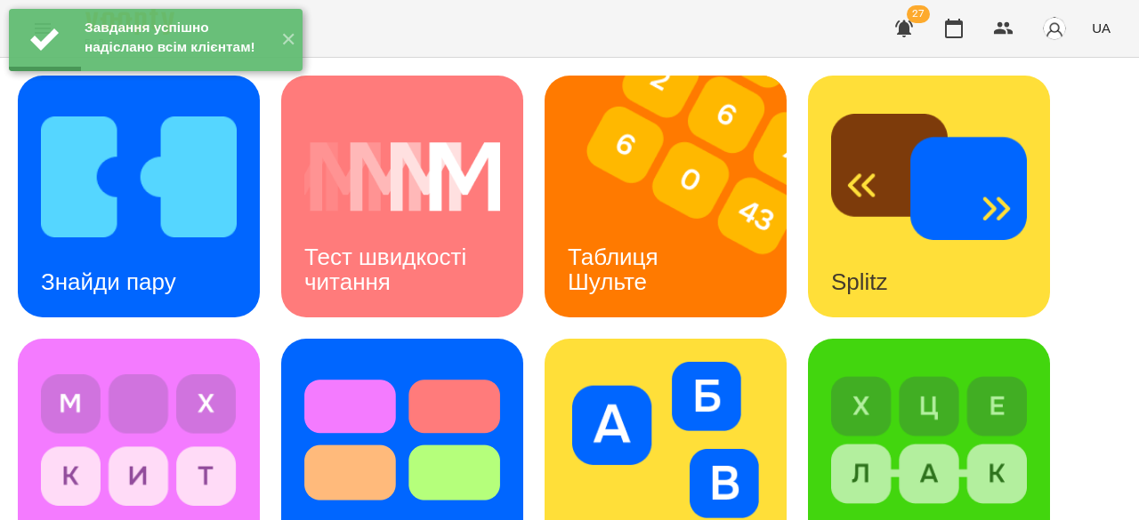
scroll to position [180, 0]
click at [939, 362] on img at bounding box center [929, 440] width 196 height 157
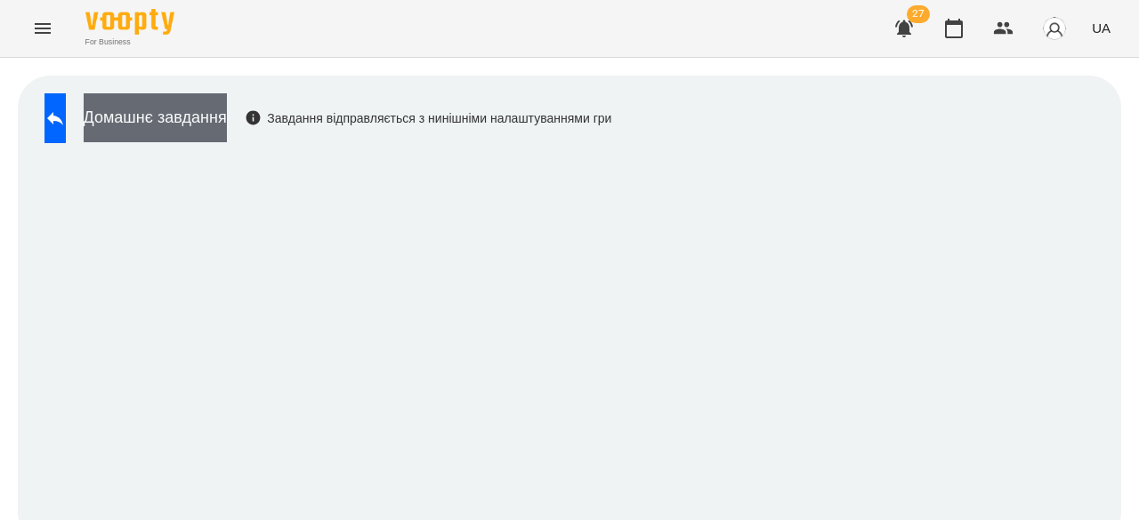
click at [227, 127] on button "Домашнє завдання" at bounding box center [155, 117] width 143 height 49
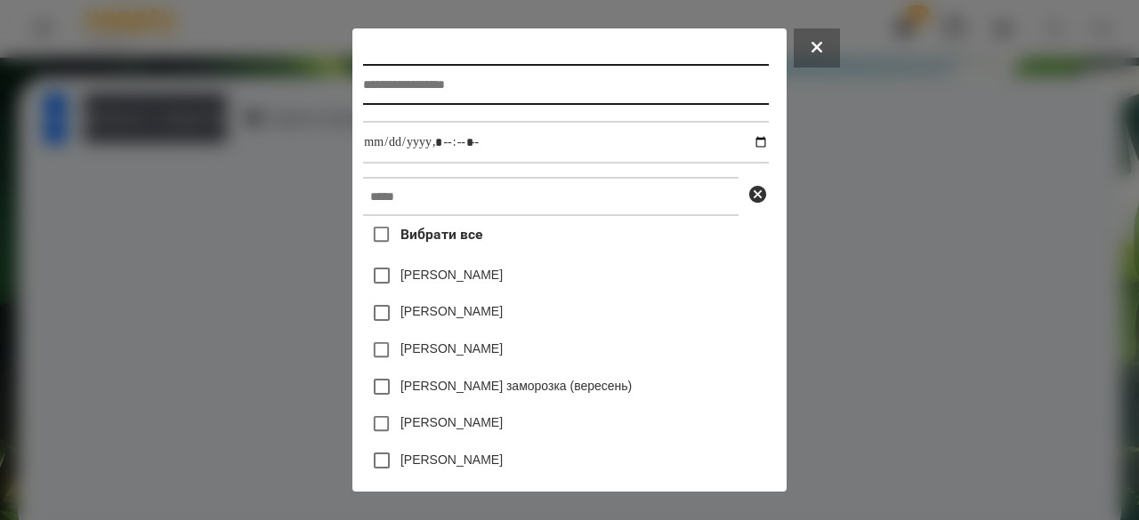
click at [470, 89] on input "text" at bounding box center [565, 84] width 405 height 41
type input "**********"
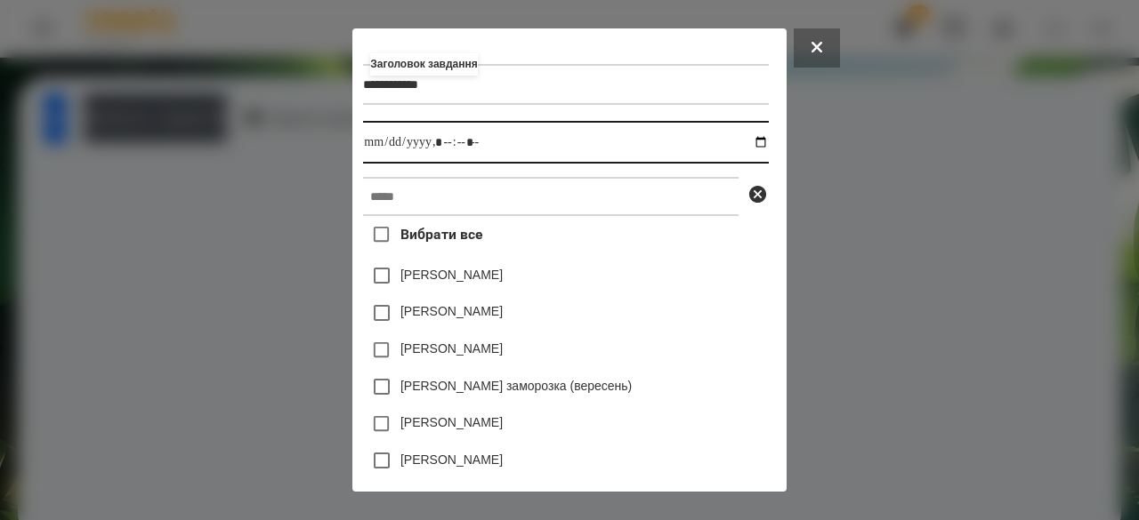
click at [363, 152] on input "datetime-local" at bounding box center [565, 142] width 405 height 43
type input "**********"
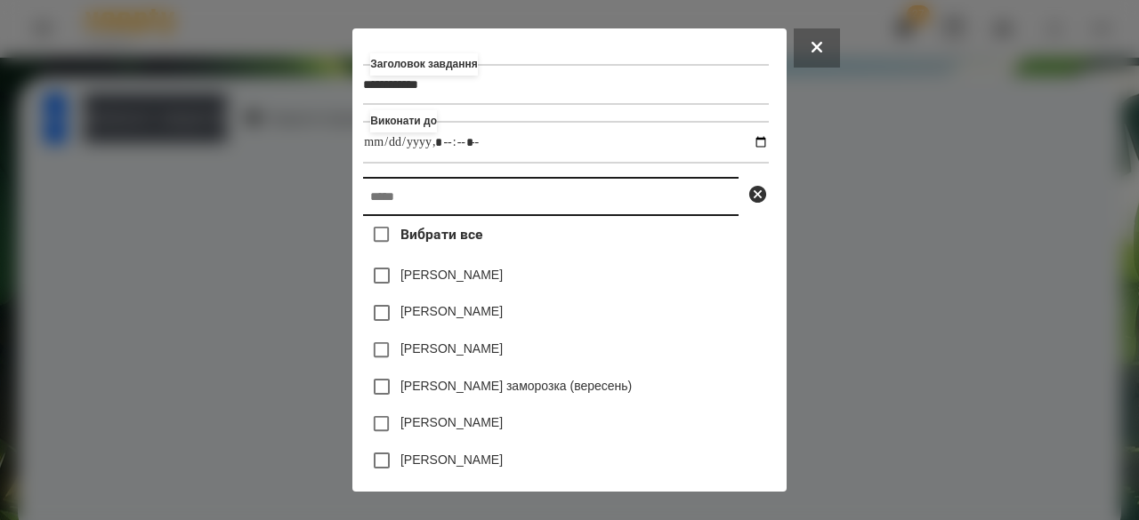
click at [377, 190] on input "text" at bounding box center [550, 196] width 375 height 39
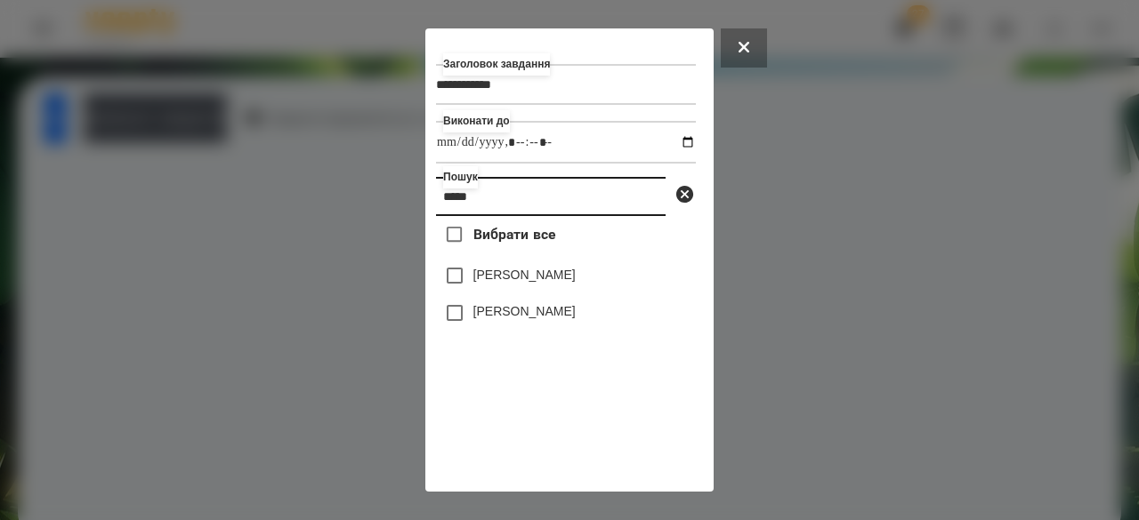
type input "*****"
click at [489, 283] on label "[PERSON_NAME]" at bounding box center [524, 275] width 102 height 18
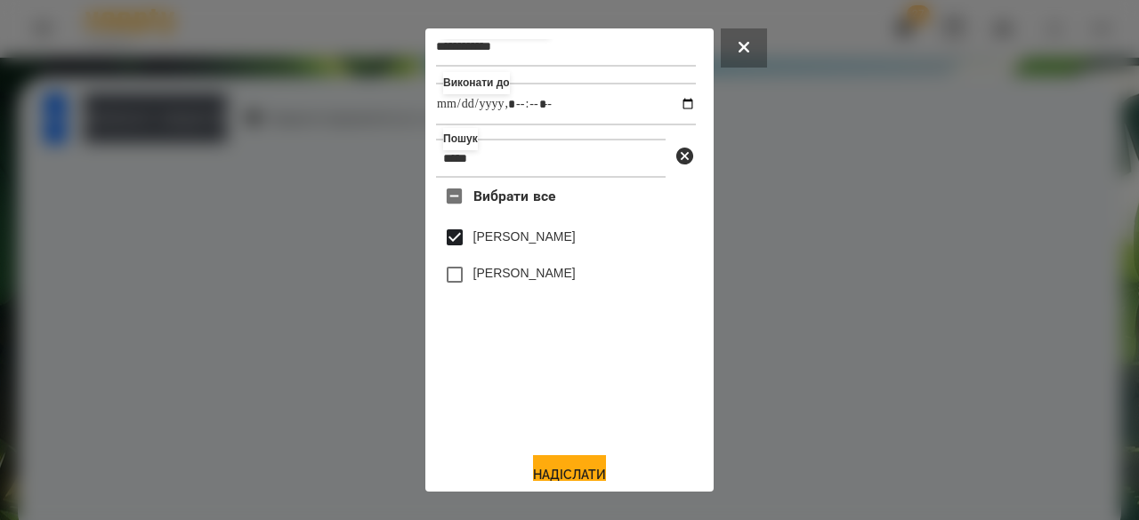
scroll to position [59, 0]
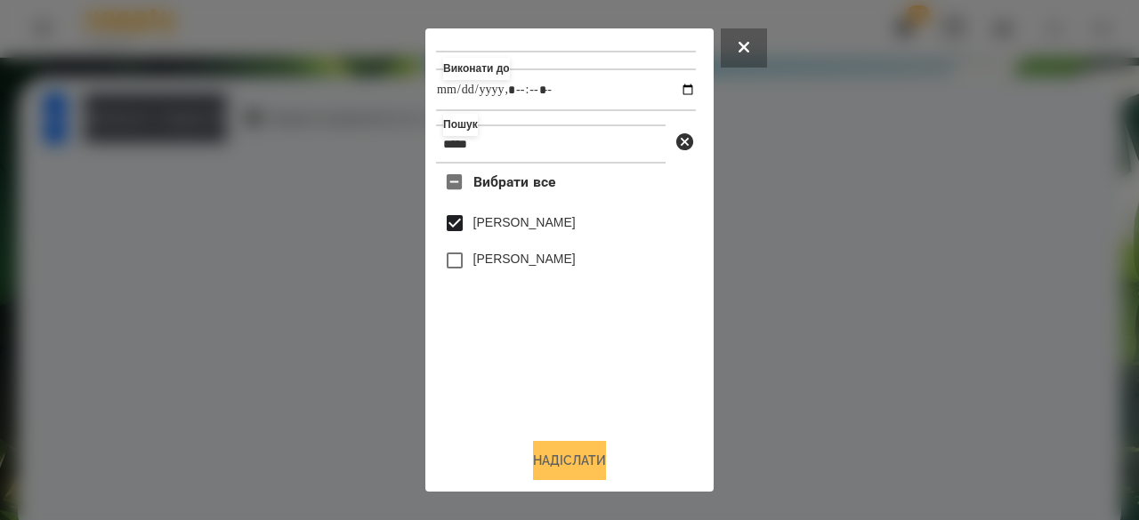
click at [566, 458] on button "Надіслати" at bounding box center [569, 460] width 73 height 39
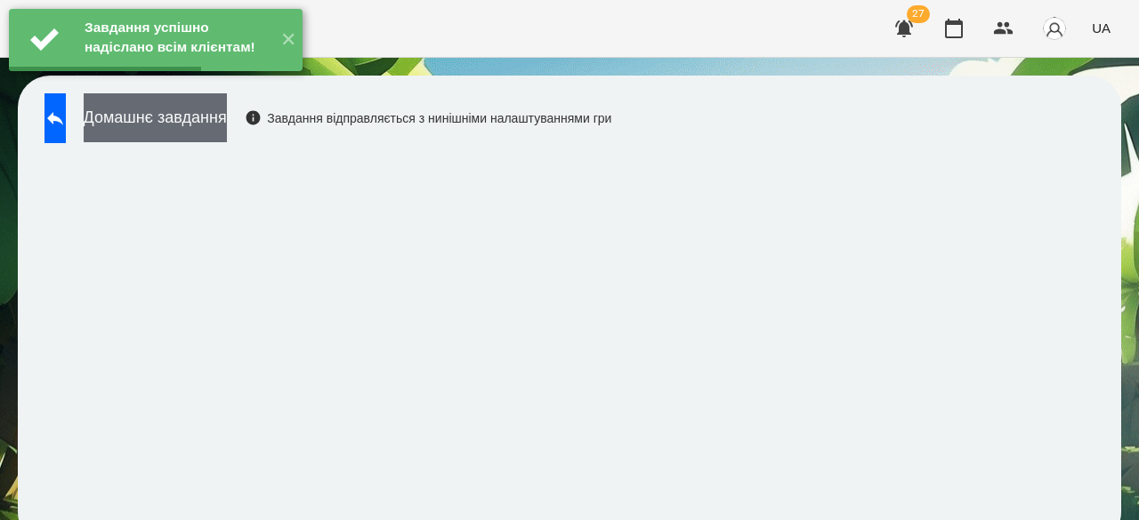
click at [222, 133] on button "Домашнє завдання" at bounding box center [155, 117] width 143 height 49
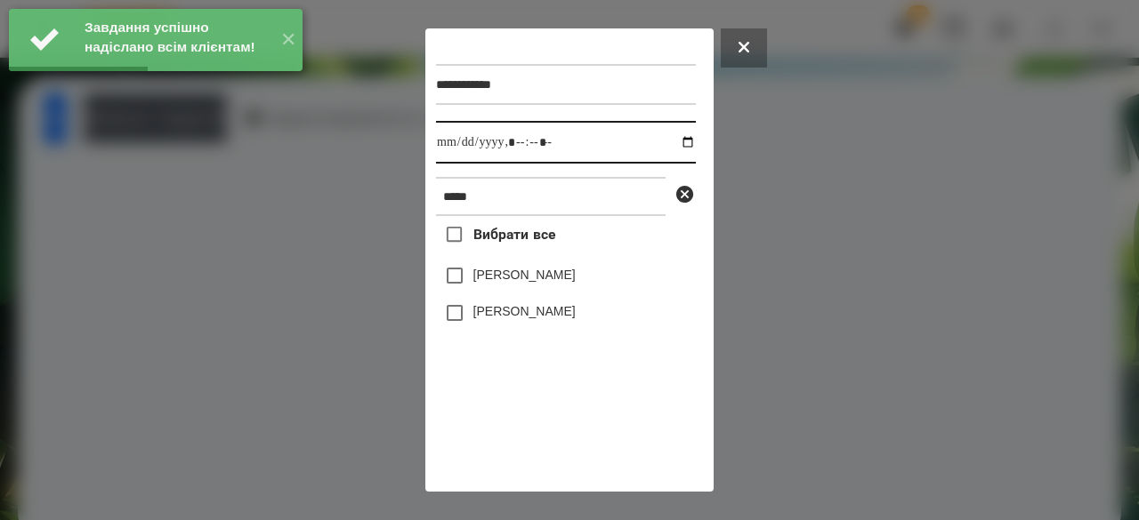
click at [447, 145] on input "datetime-local" at bounding box center [566, 142] width 260 height 43
type input "**********"
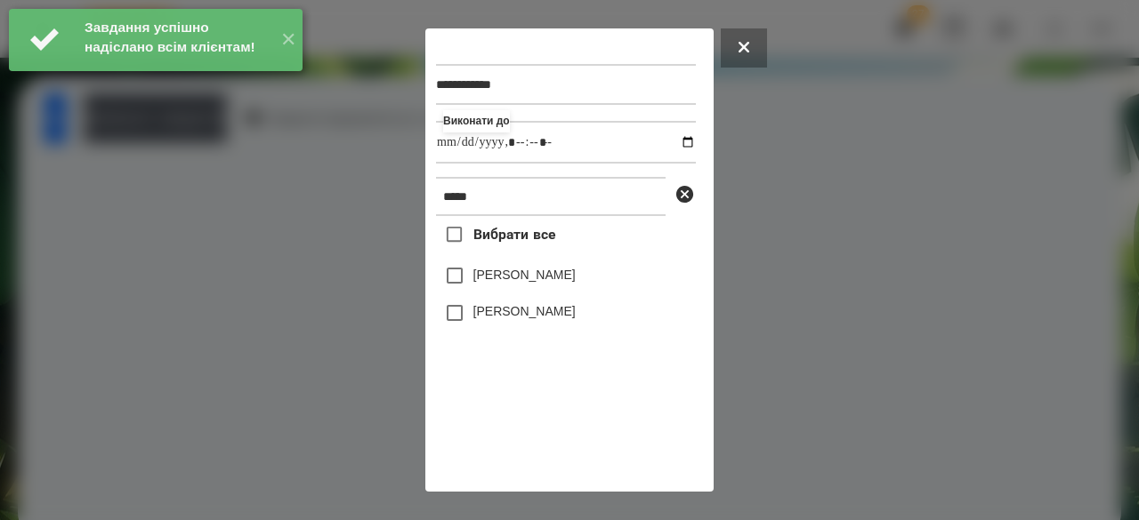
click at [497, 284] on label "[PERSON_NAME]" at bounding box center [524, 275] width 102 height 18
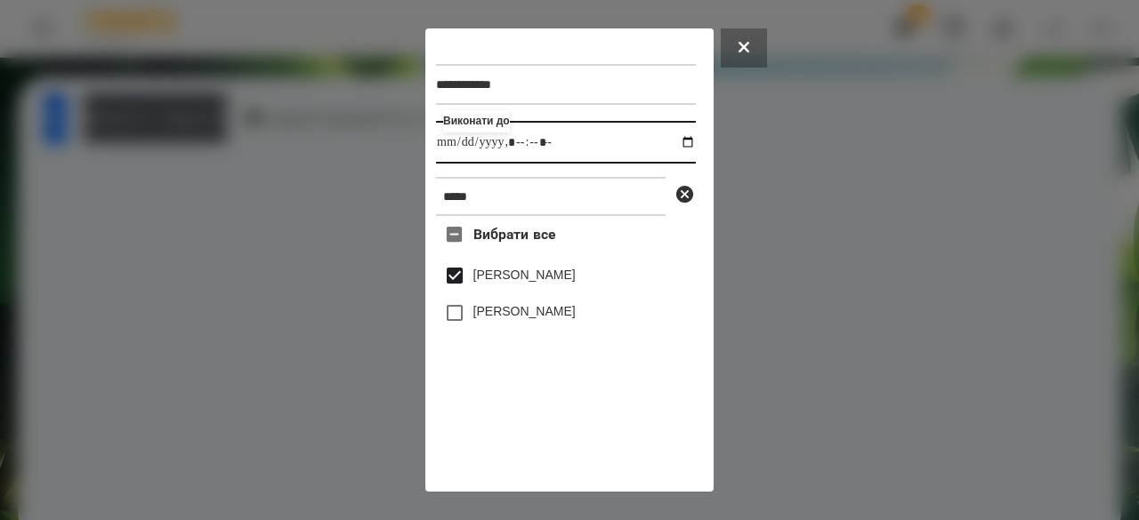
click at [452, 151] on input "datetime-local" at bounding box center [566, 142] width 260 height 43
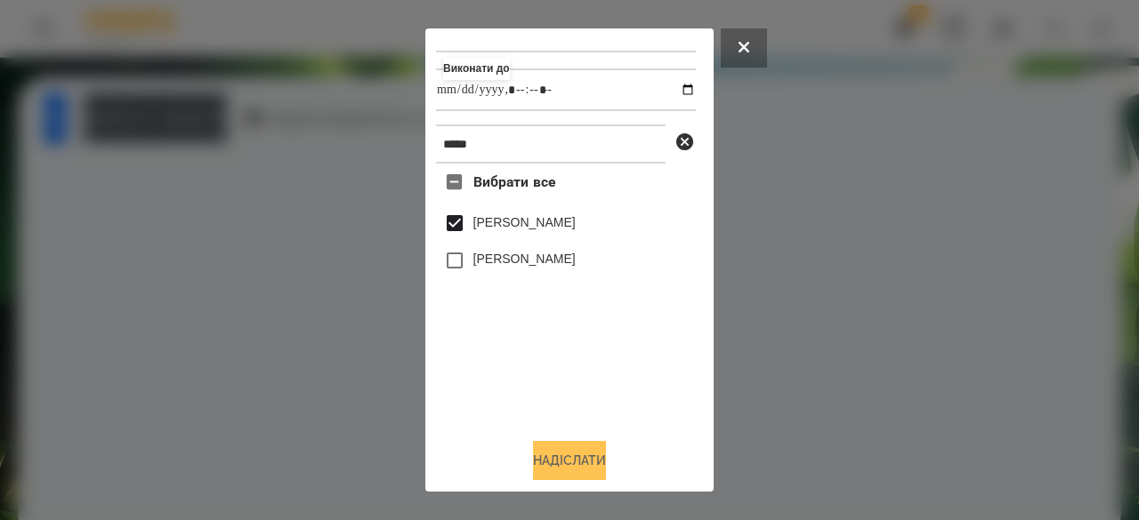
click at [560, 467] on button "Надіслати" at bounding box center [569, 460] width 73 height 39
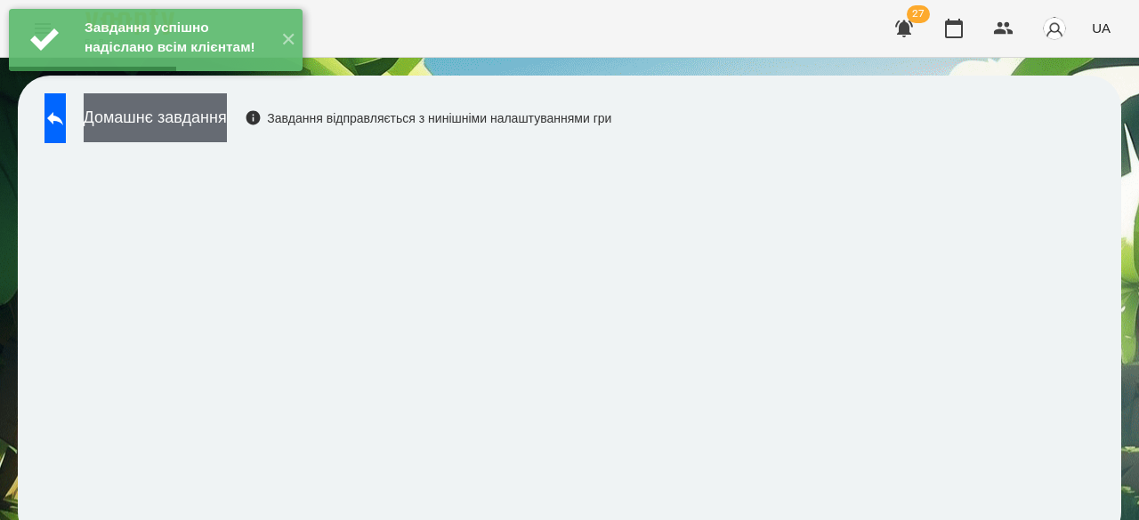
click at [227, 118] on button "Домашнє завдання" at bounding box center [155, 117] width 143 height 49
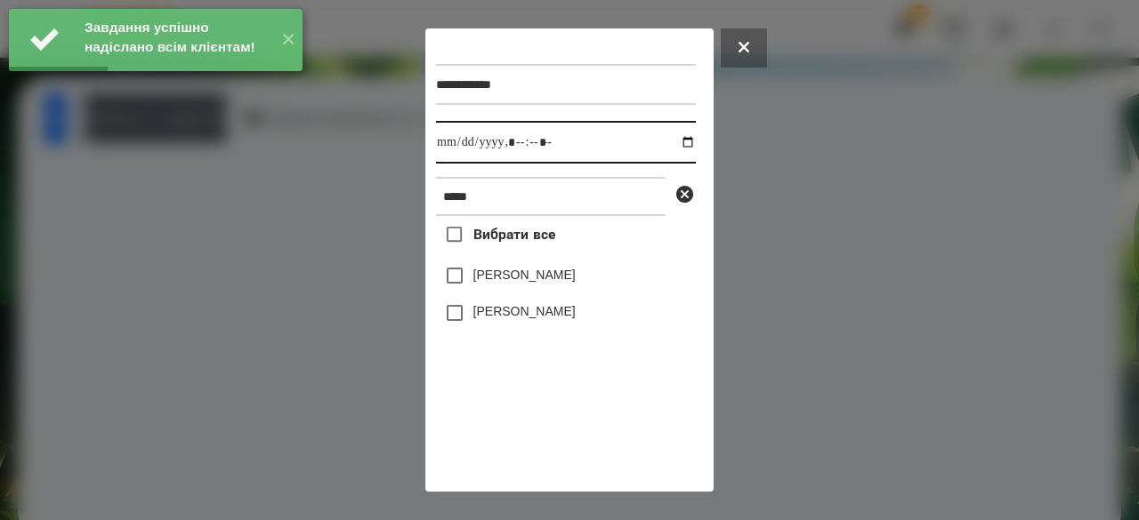
click at [450, 141] on input "datetime-local" at bounding box center [566, 142] width 260 height 43
type input "**********"
click at [504, 282] on label "[PERSON_NAME]" at bounding box center [524, 275] width 102 height 18
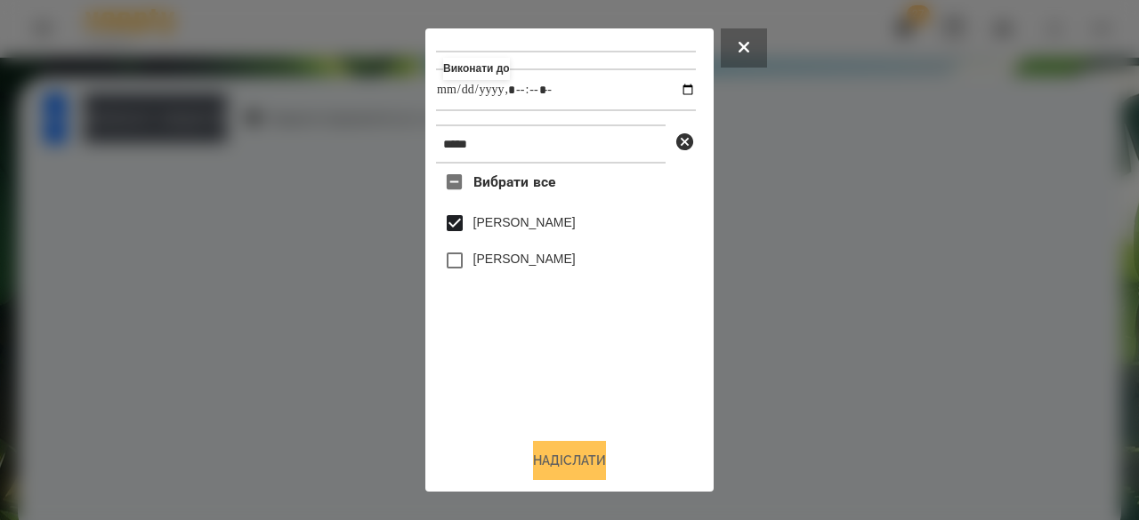
click at [576, 462] on button "Надіслати" at bounding box center [569, 460] width 73 height 39
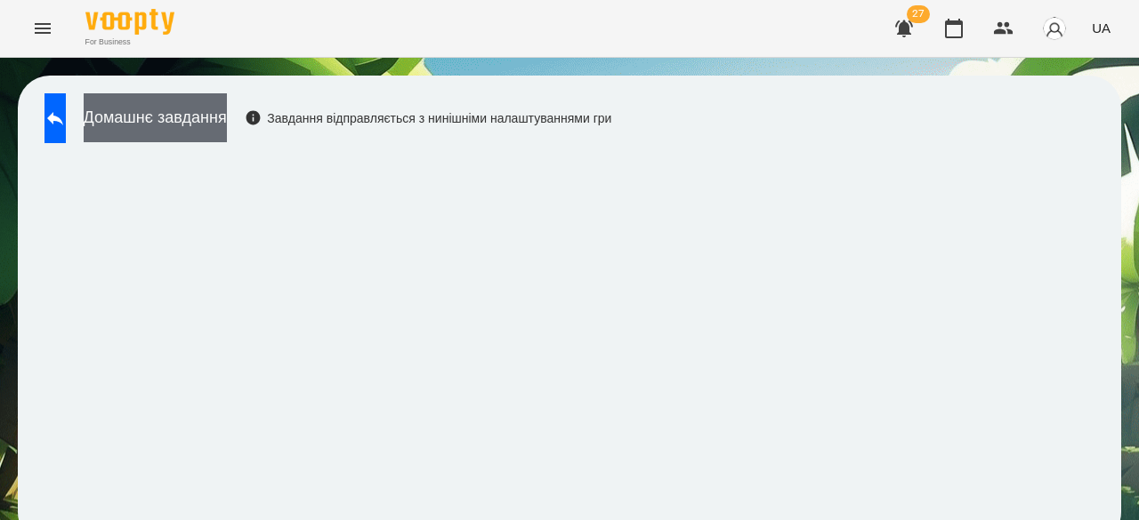
click at [227, 111] on button "Домашнє завдання" at bounding box center [155, 117] width 143 height 49
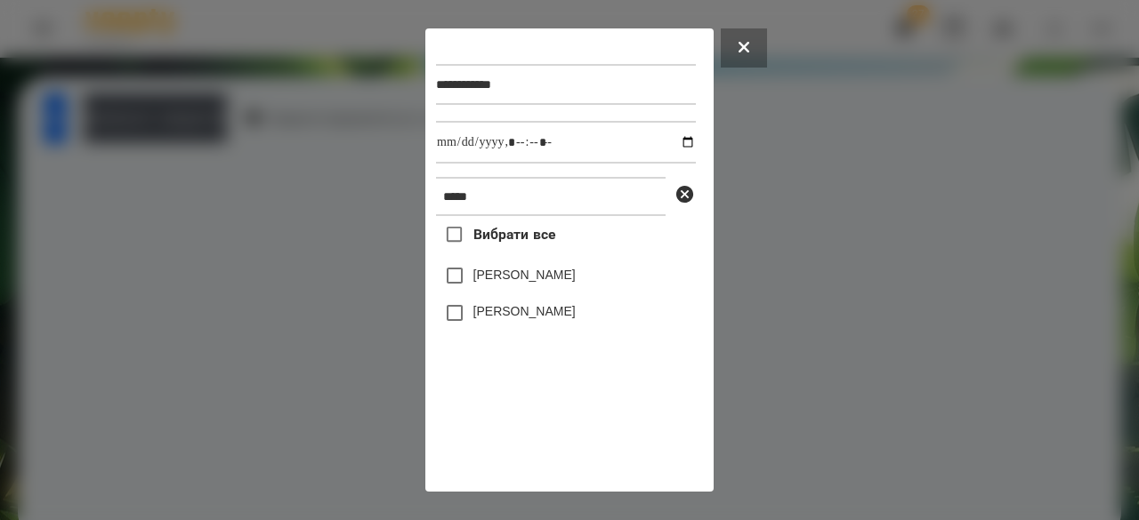
click at [484, 279] on label "[PERSON_NAME]" at bounding box center [524, 275] width 102 height 18
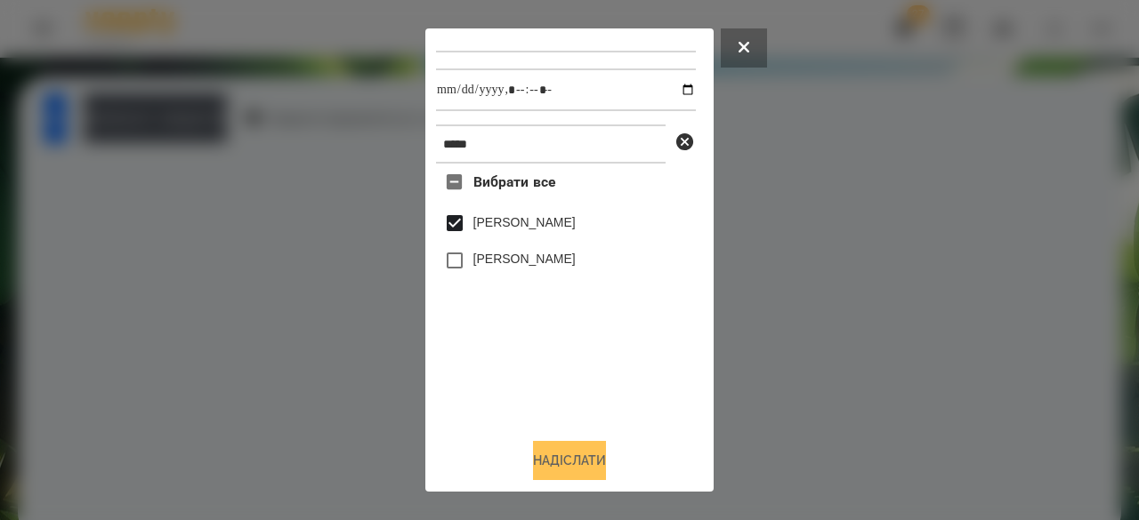
click at [562, 474] on button "Надіслати" at bounding box center [569, 460] width 73 height 39
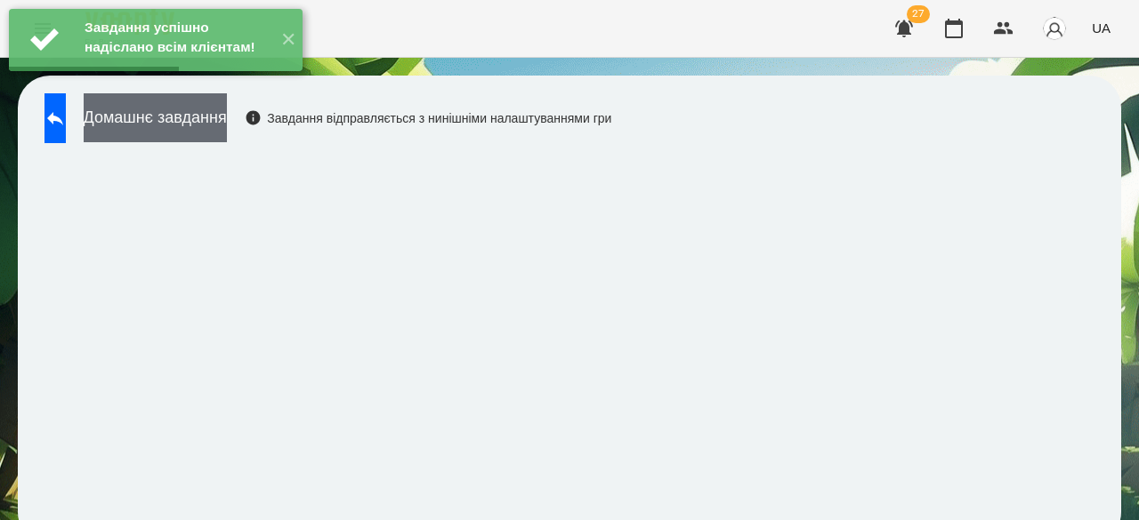
click at [215, 120] on button "Домашнє завдання" at bounding box center [155, 117] width 143 height 49
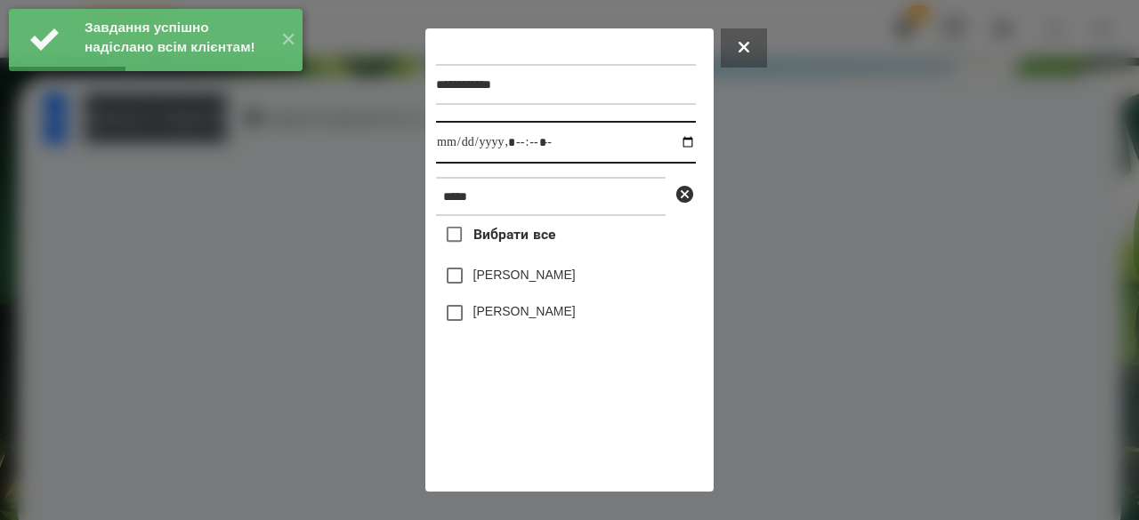
click at [459, 150] on input "datetime-local" at bounding box center [566, 142] width 260 height 43
type input "**********"
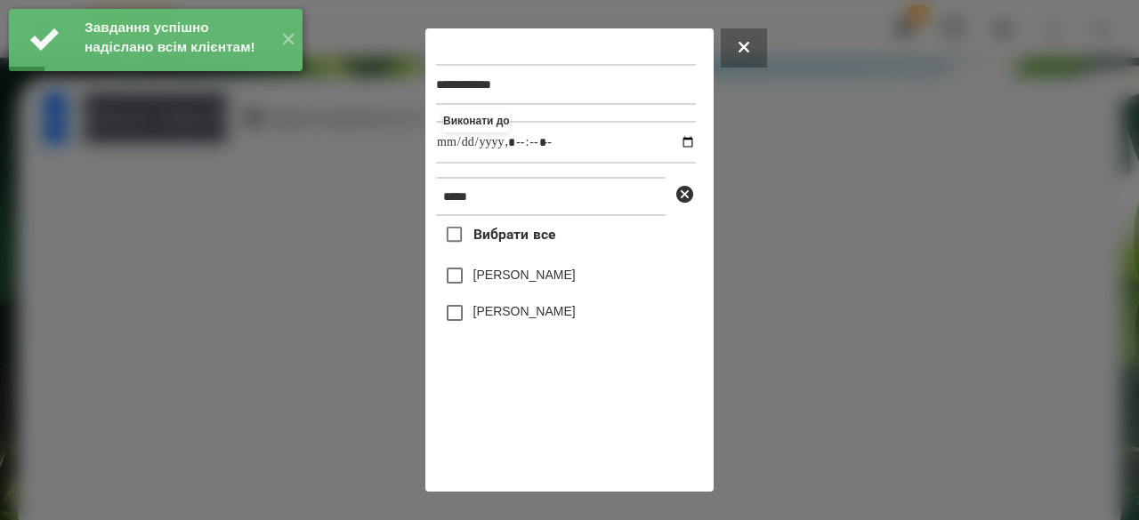
click at [490, 282] on label "[PERSON_NAME]" at bounding box center [524, 275] width 102 height 18
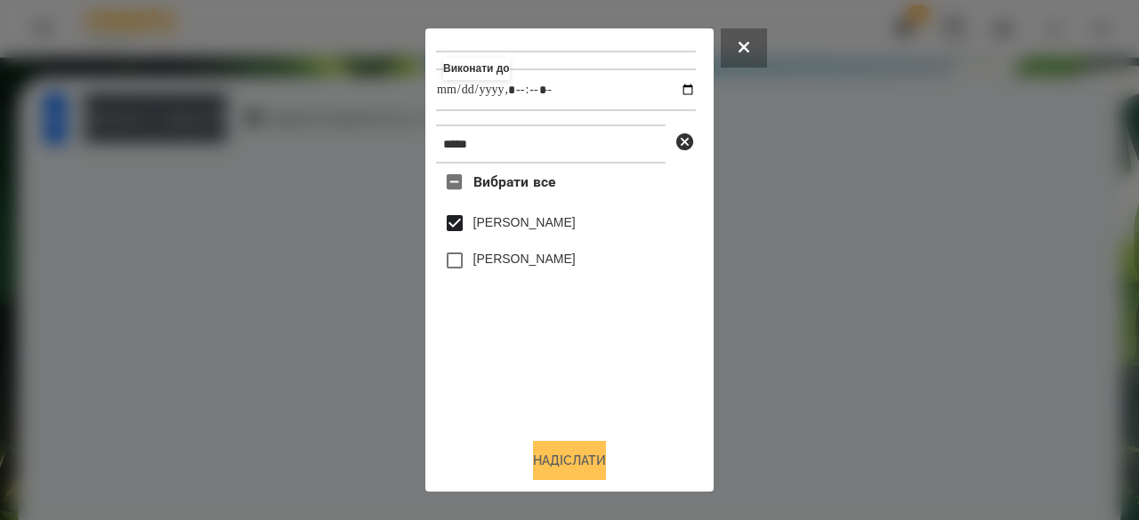
click at [557, 463] on button "Надіслати" at bounding box center [569, 460] width 73 height 39
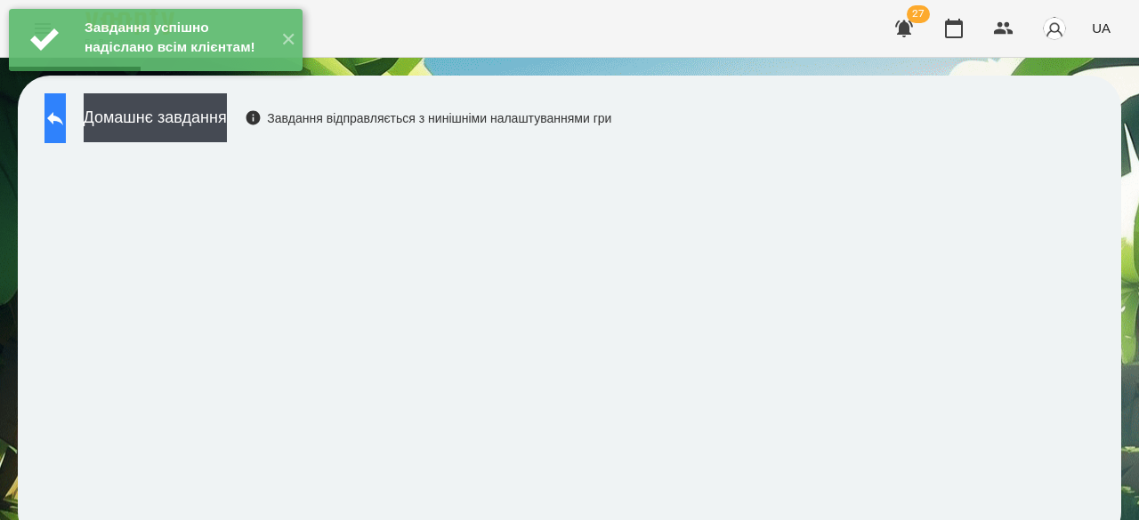
click at [66, 114] on icon at bounding box center [54, 118] width 21 height 21
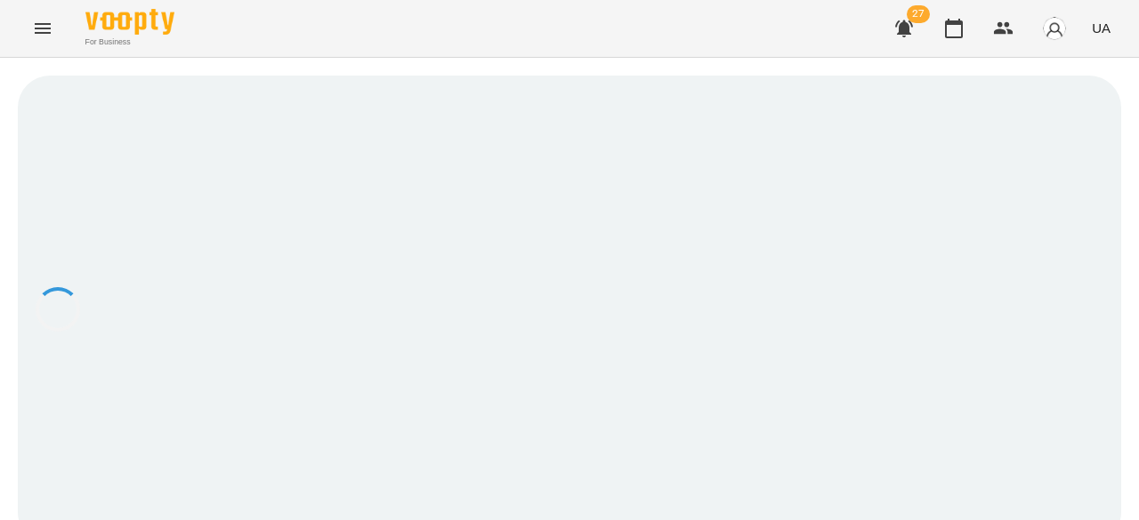
scroll to position [2, 0]
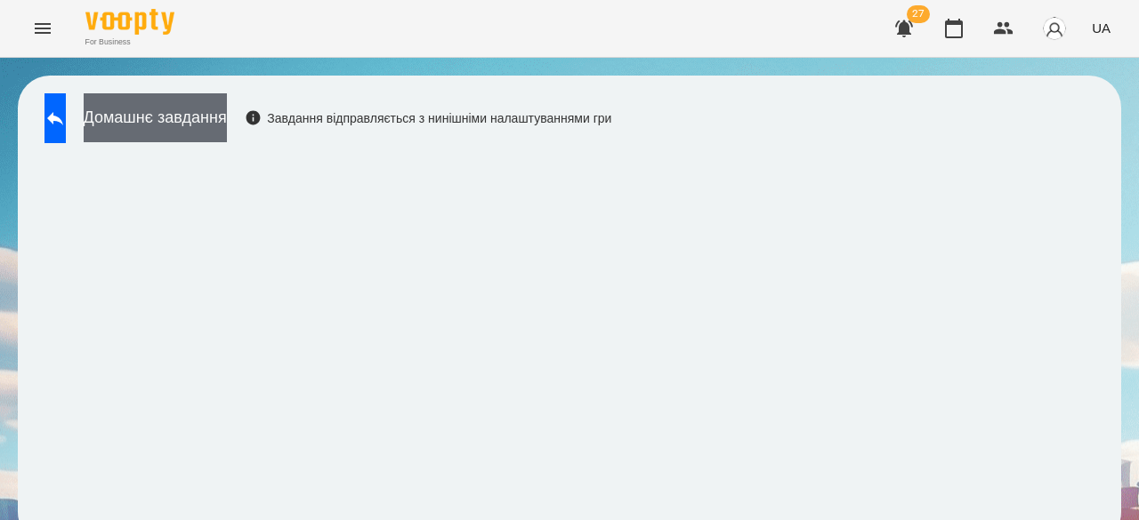
click at [183, 114] on button "Домашнє завдання" at bounding box center [155, 117] width 143 height 49
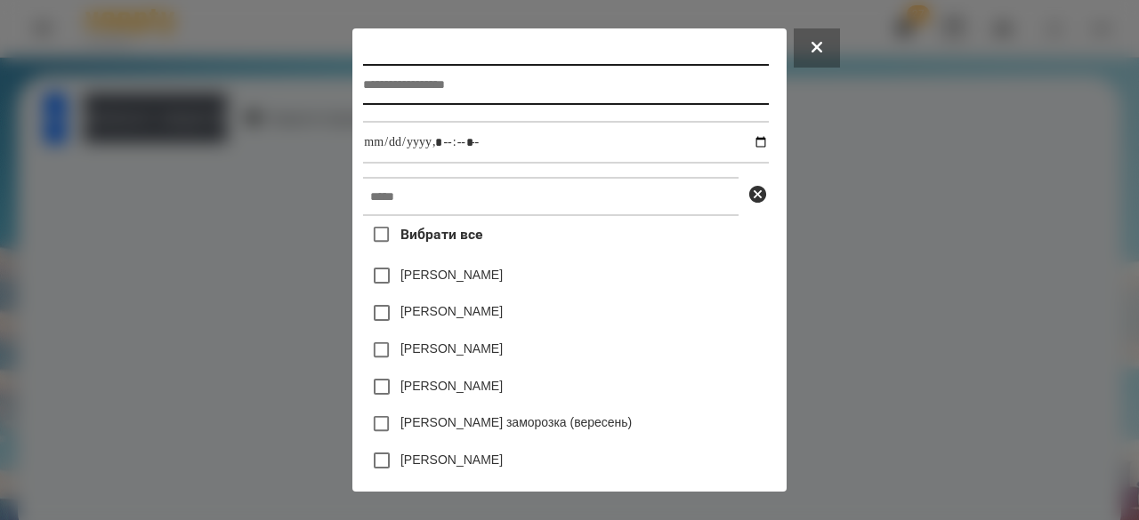
click at [363, 91] on input "text" at bounding box center [565, 84] width 405 height 41
type input "**********"
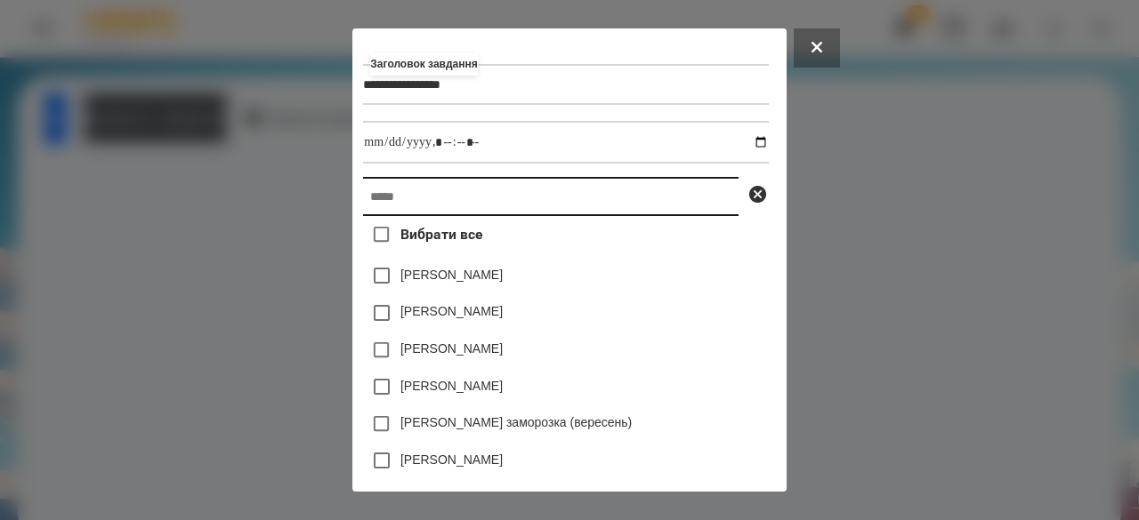
click at [391, 198] on input "text" at bounding box center [550, 196] width 375 height 39
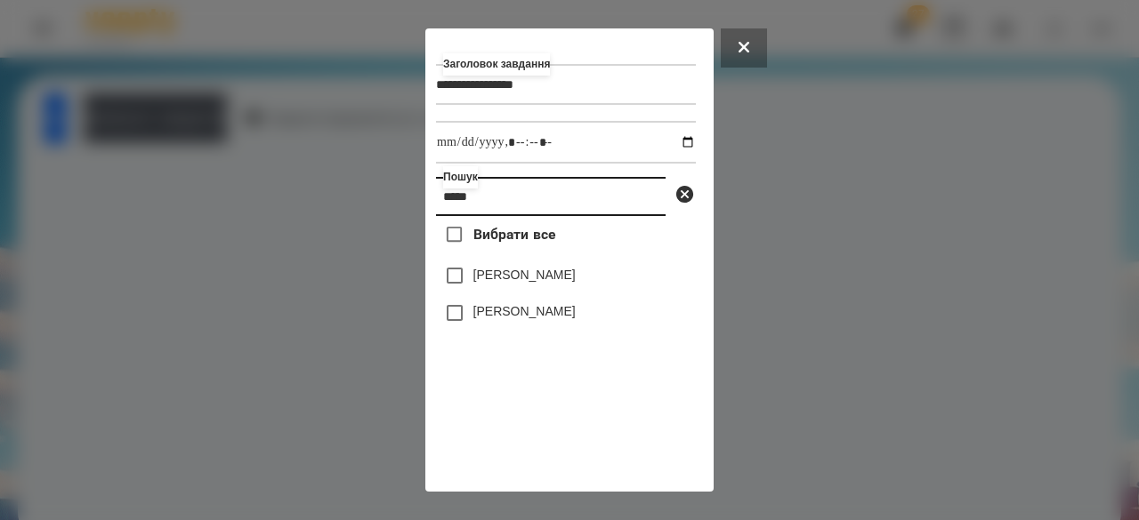
type input "*****"
click at [521, 294] on div "[PERSON_NAME]" at bounding box center [566, 275] width 260 height 37
click at [488, 272] on div "[PERSON_NAME]" at bounding box center [566, 275] width 260 height 37
click at [486, 279] on label "[PERSON_NAME]" at bounding box center [524, 275] width 102 height 18
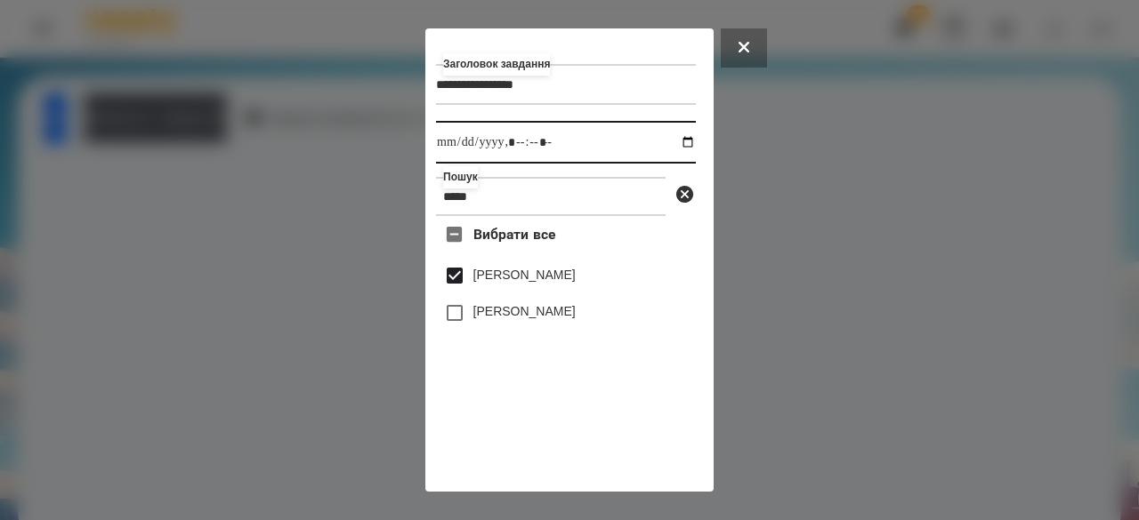
click at [449, 150] on input "datetime-local" at bounding box center [566, 142] width 260 height 43
type input "**********"
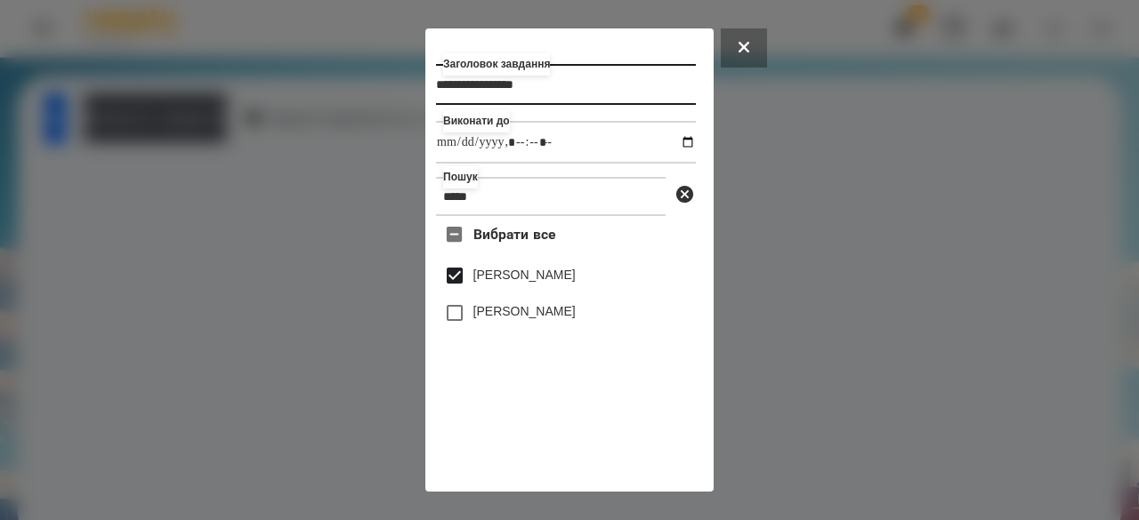
click at [459, 83] on input "**********" at bounding box center [566, 84] width 260 height 41
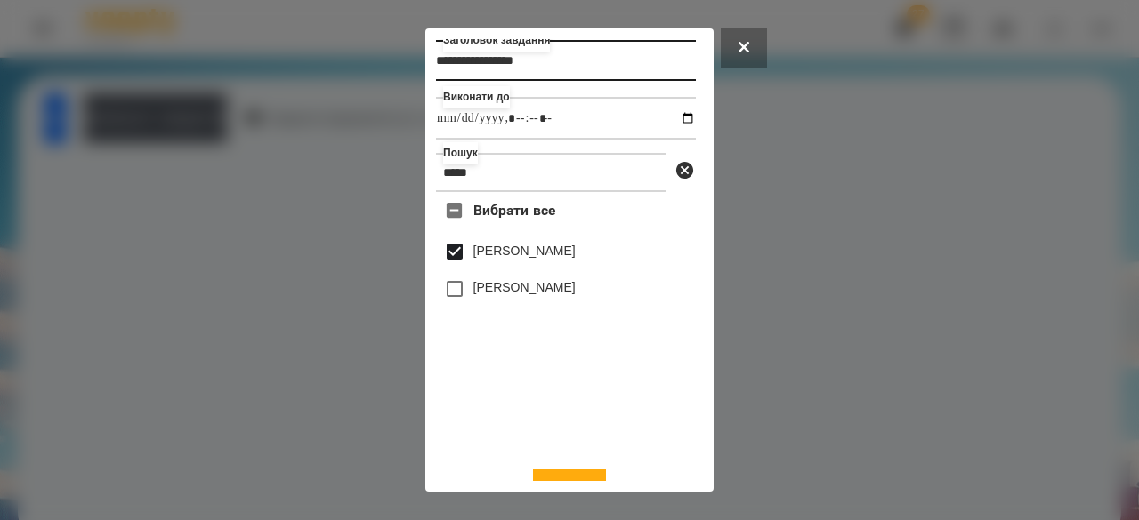
scroll to position [59, 0]
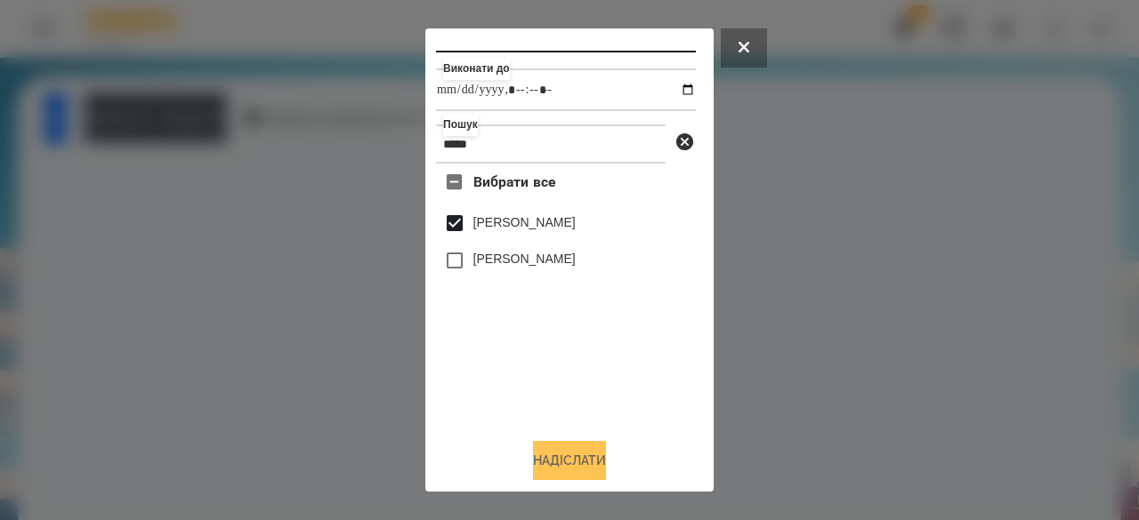
type input "**********"
click at [569, 455] on button "Надіслати" at bounding box center [569, 460] width 73 height 39
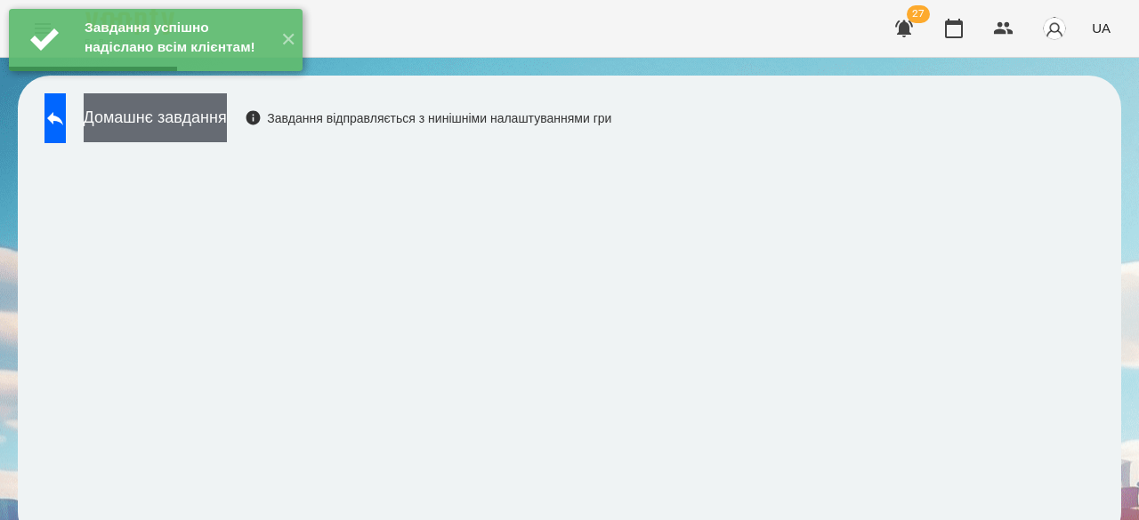
click at [227, 125] on button "Домашнє завдання" at bounding box center [155, 117] width 143 height 49
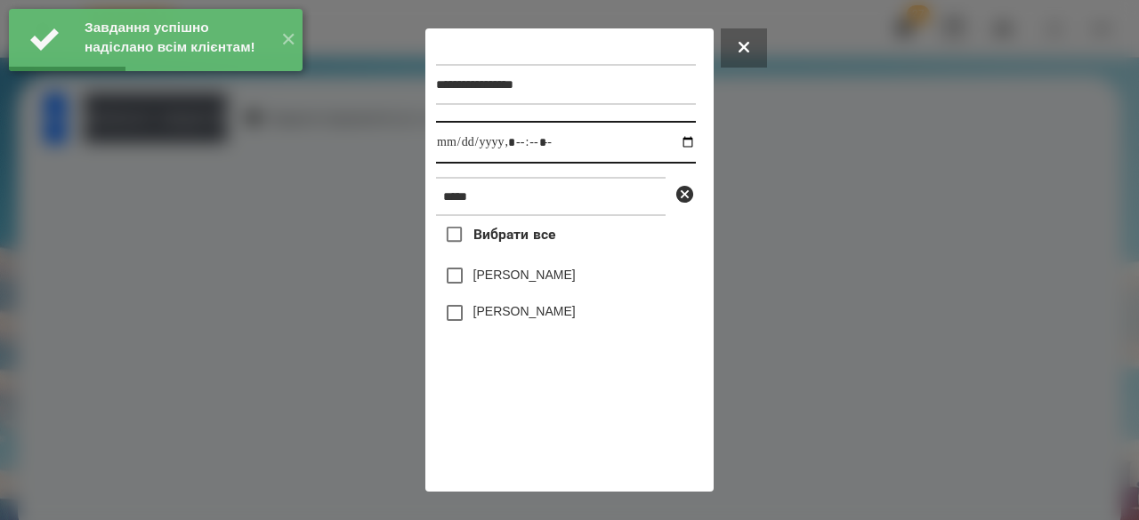
click at [454, 157] on input "datetime-local" at bounding box center [566, 142] width 260 height 43
type input "**********"
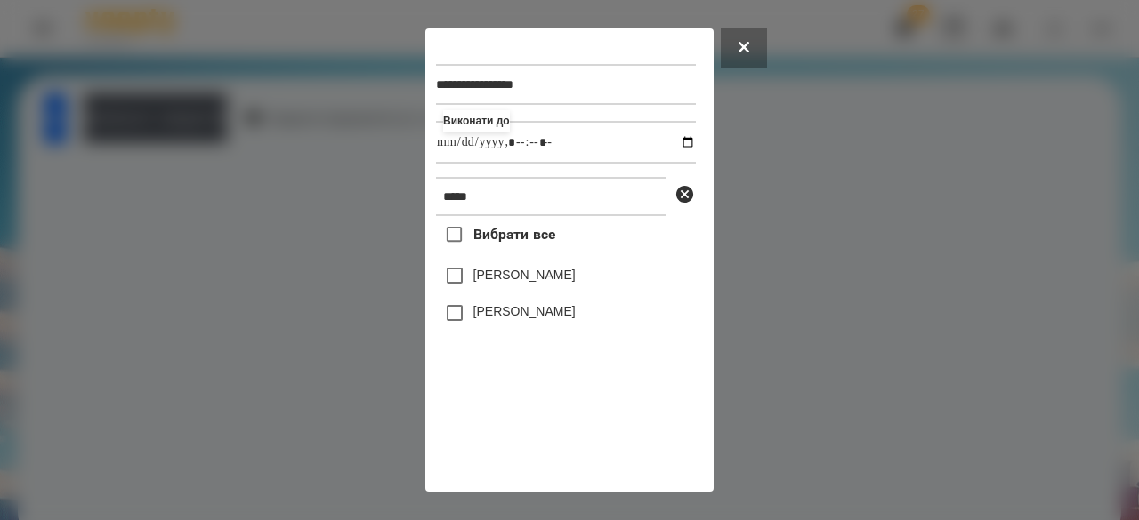
click at [506, 284] on label "[PERSON_NAME]" at bounding box center [524, 275] width 102 height 18
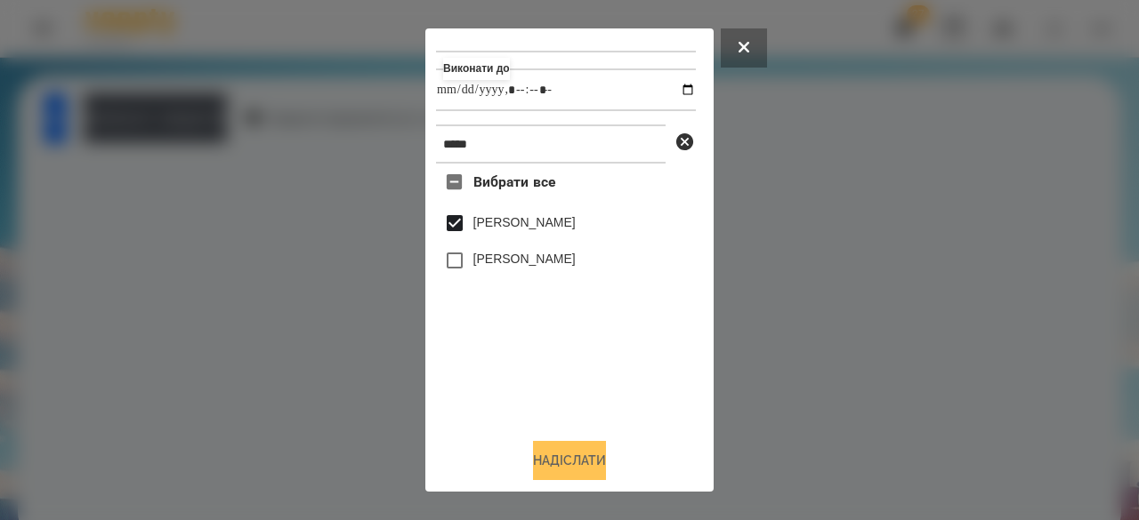
click at [545, 449] on button "Надіслати" at bounding box center [569, 460] width 73 height 39
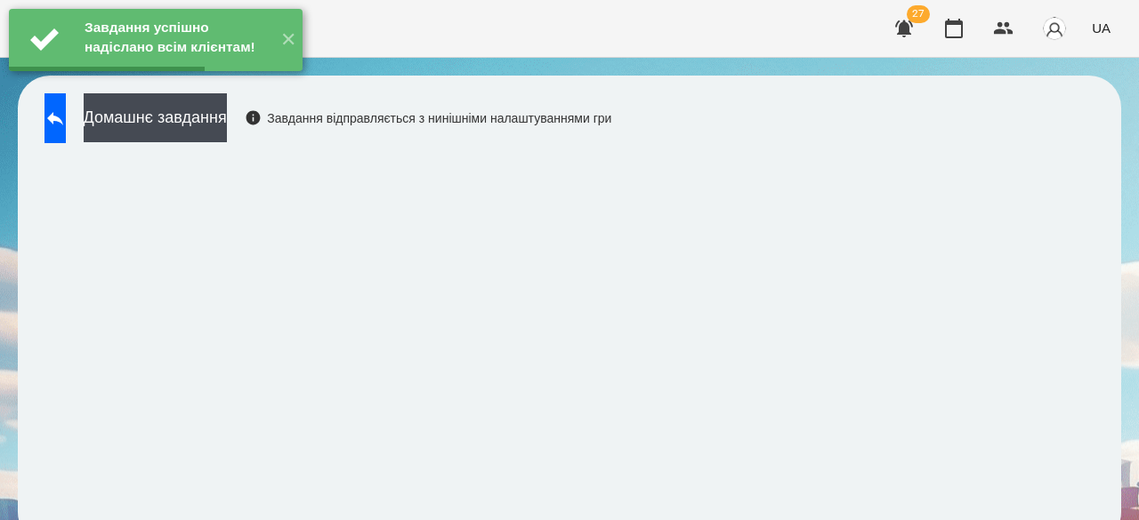
click at [227, 140] on button "Домашнє завдання" at bounding box center [155, 117] width 143 height 49
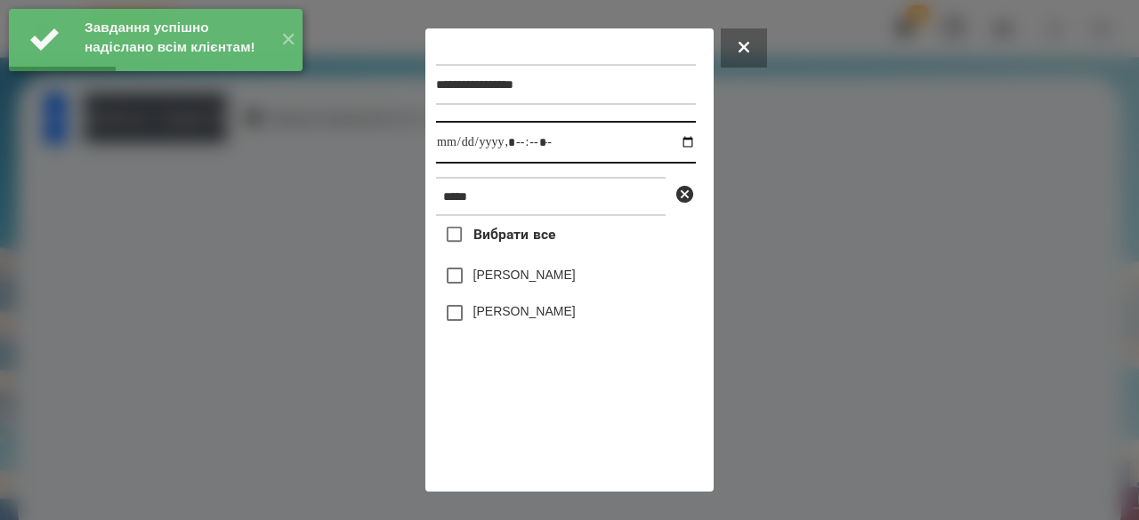
click at [454, 146] on input "datetime-local" at bounding box center [566, 142] width 260 height 43
type input "**********"
click at [497, 282] on label "[PERSON_NAME]" at bounding box center [524, 275] width 102 height 18
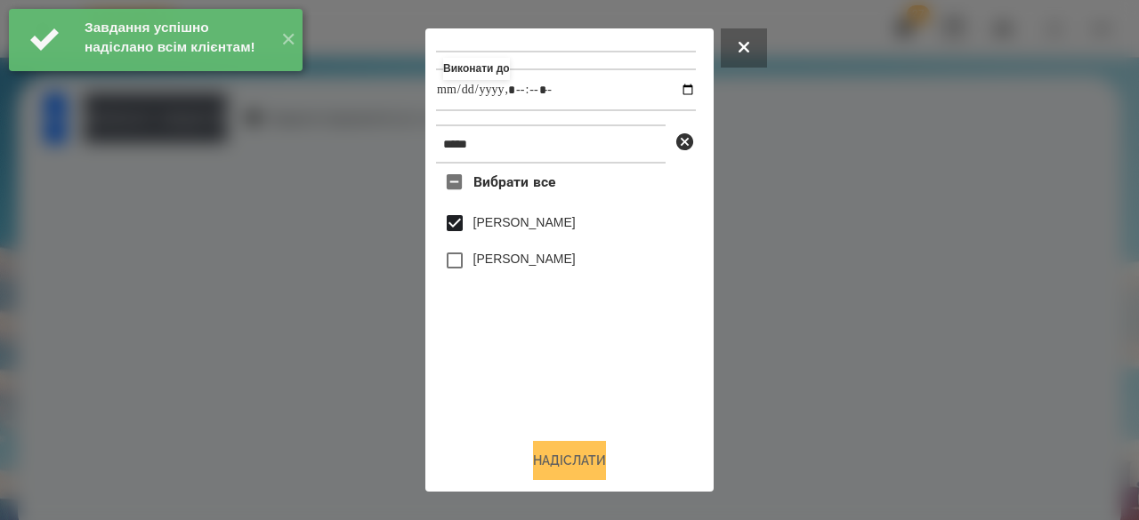
click at [535, 457] on button "Надіслати" at bounding box center [569, 460] width 73 height 39
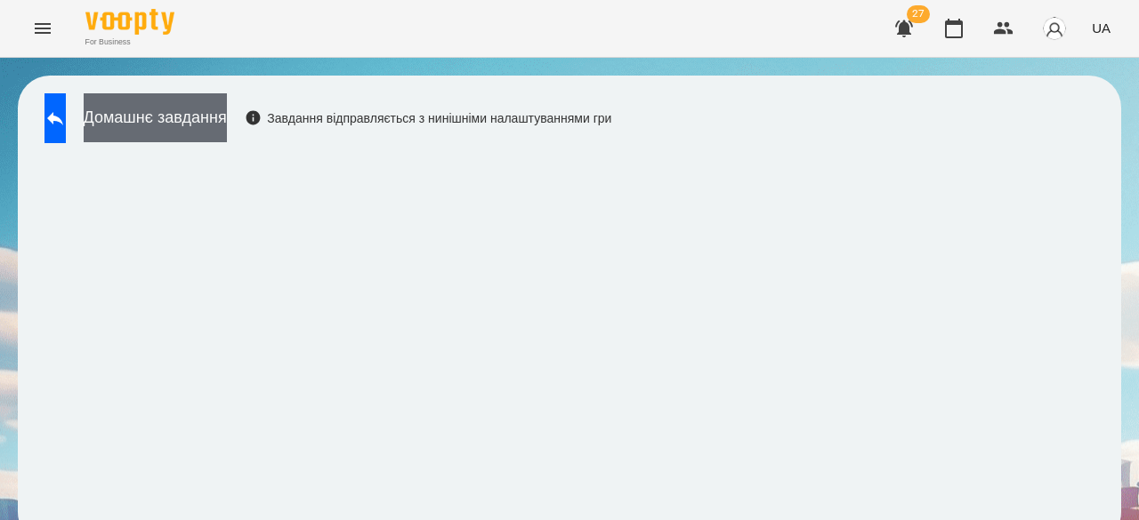
click at [227, 124] on button "Домашнє завдання" at bounding box center [155, 117] width 143 height 49
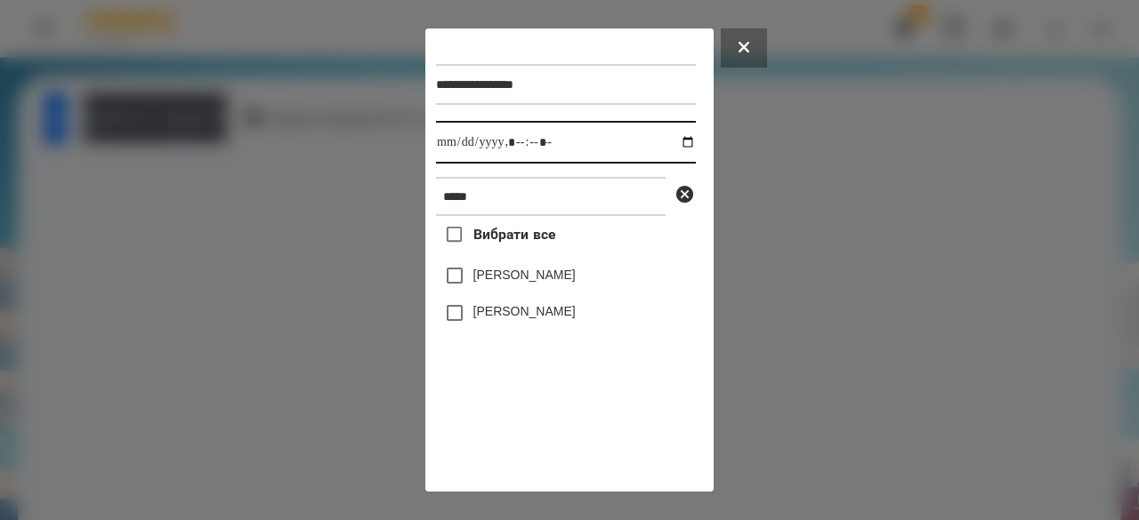
click at [461, 147] on input "datetime-local" at bounding box center [566, 142] width 260 height 43
type input "**********"
click at [518, 284] on label "[PERSON_NAME]" at bounding box center [524, 275] width 102 height 18
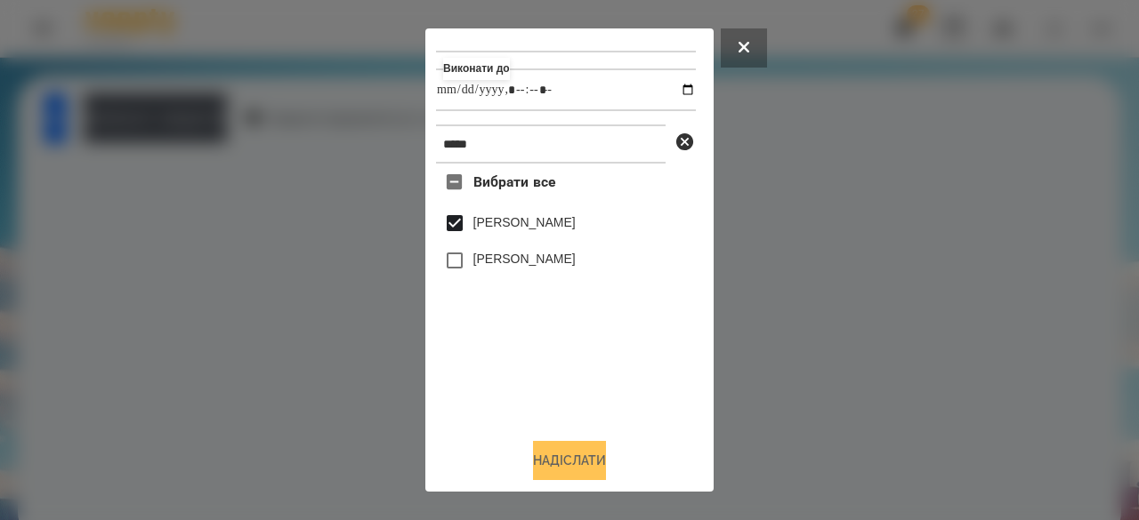
click at [557, 448] on button "Надіслати" at bounding box center [569, 460] width 73 height 39
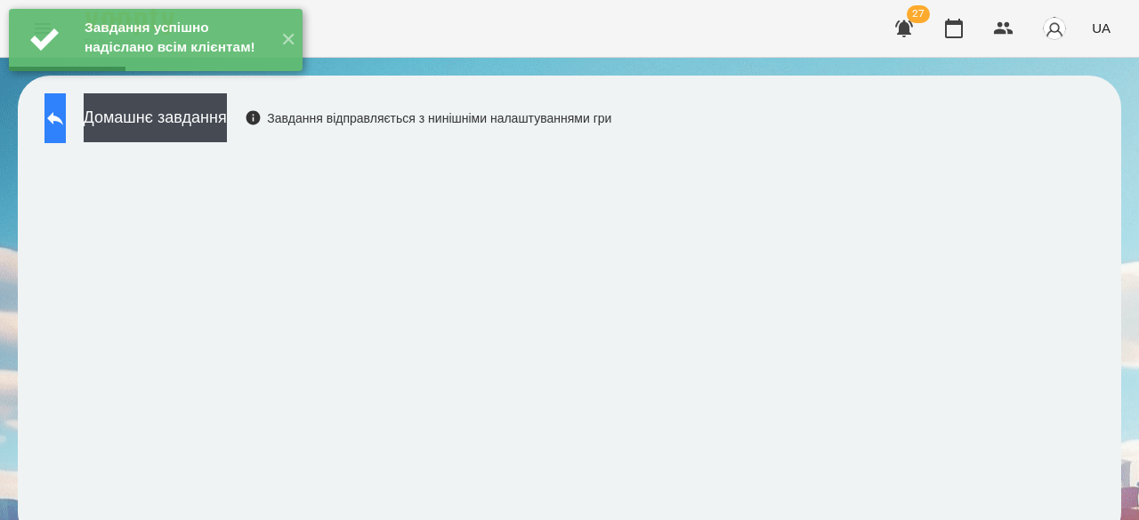
click at [66, 130] on button at bounding box center [54, 118] width 21 height 50
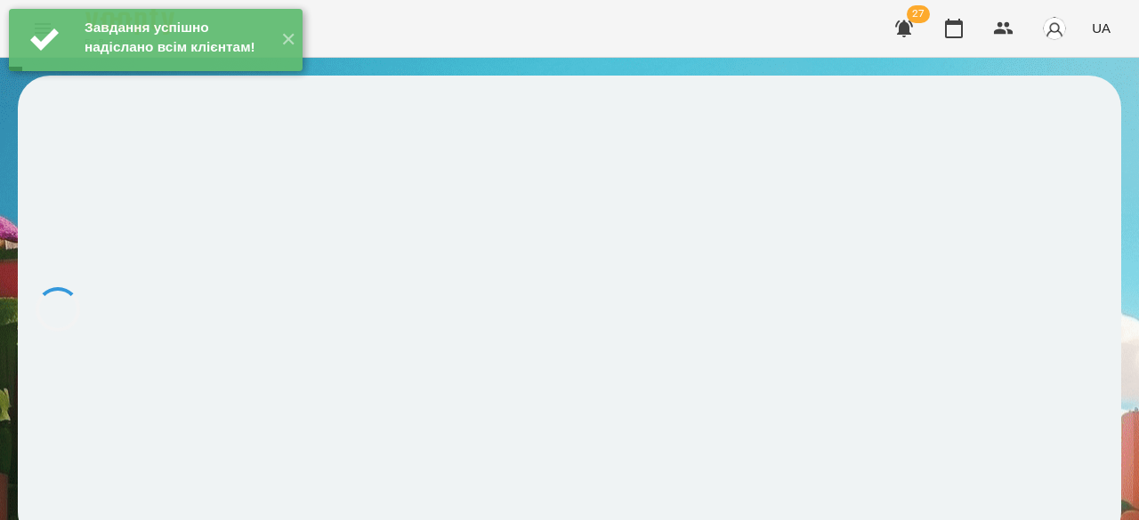
scroll to position [2, 0]
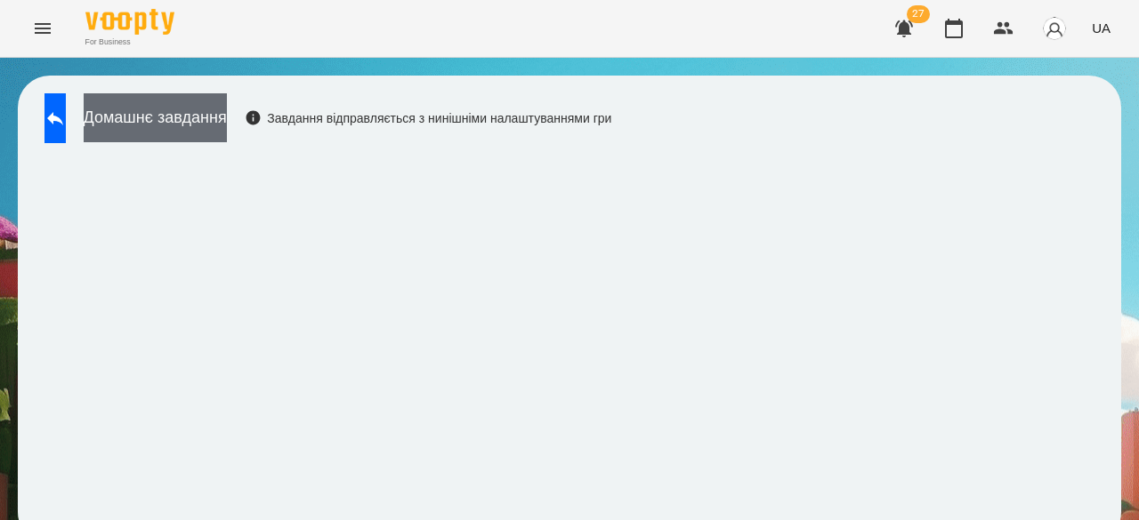
click at [227, 107] on button "Домашнє завдання" at bounding box center [155, 117] width 143 height 49
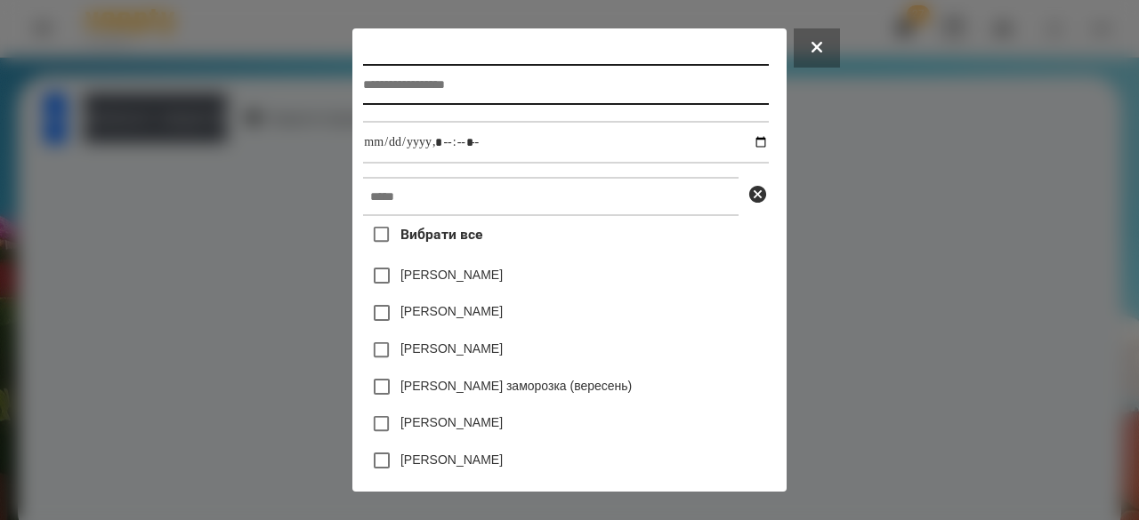
click at [363, 79] on input "text" at bounding box center [565, 84] width 405 height 41
type input "**********"
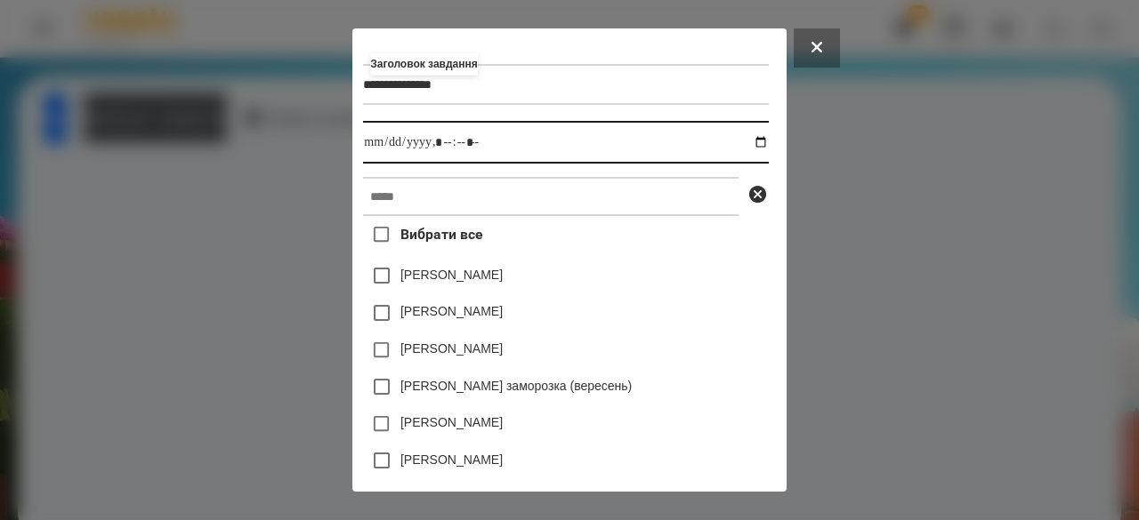
click at [365, 149] on input "datetime-local" at bounding box center [565, 142] width 405 height 43
type input "**********"
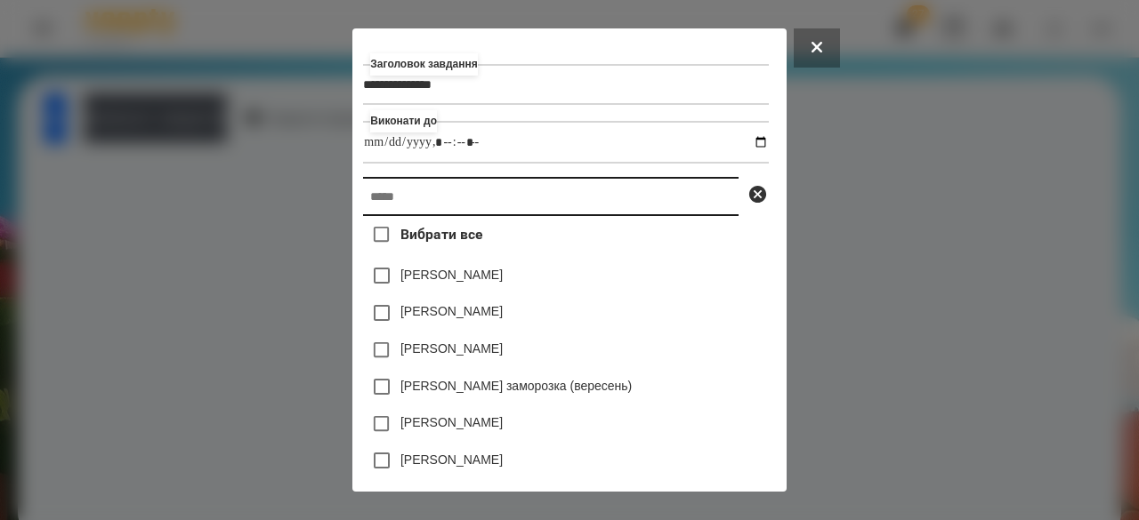
click at [421, 214] on input "text" at bounding box center [550, 196] width 375 height 39
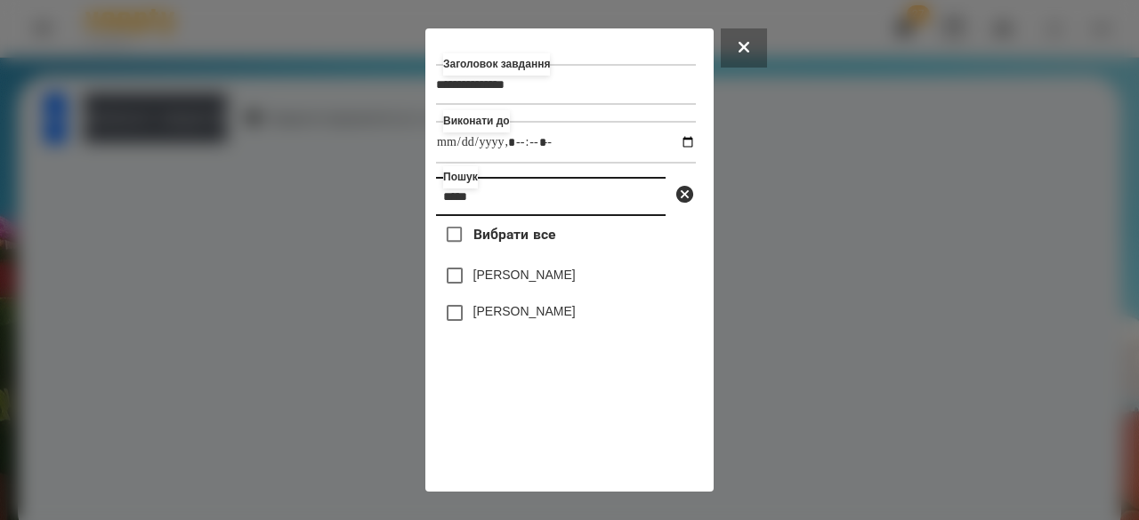
type input "*****"
click at [475, 277] on label "[PERSON_NAME]" at bounding box center [524, 275] width 102 height 18
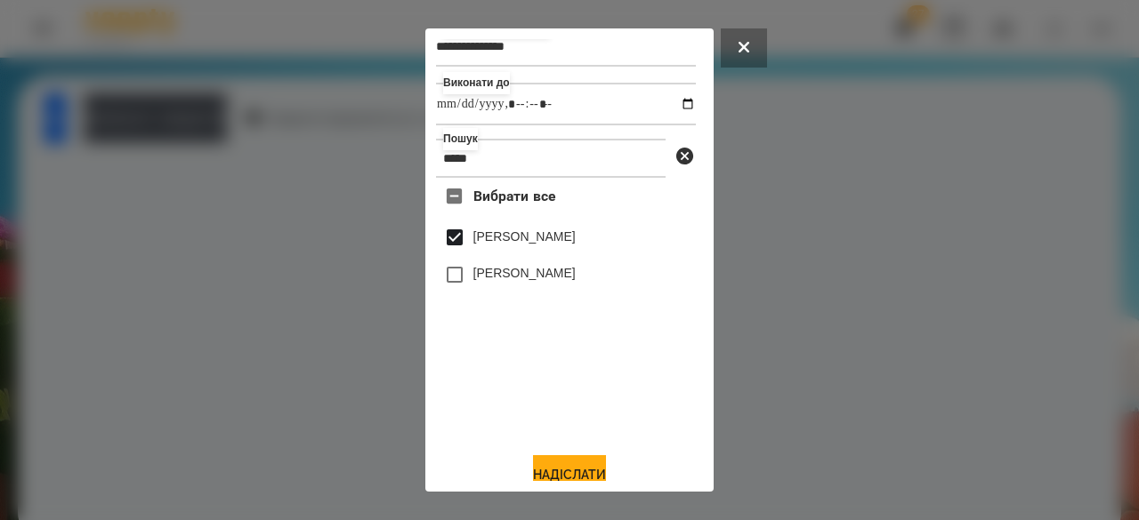
scroll to position [59, 0]
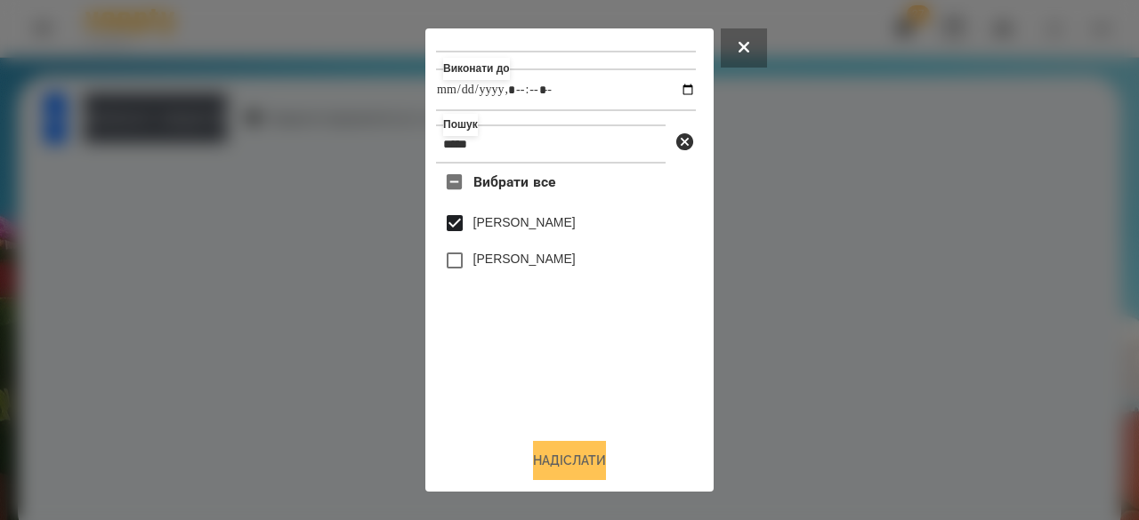
click at [580, 462] on button "Надіслати" at bounding box center [569, 460] width 73 height 39
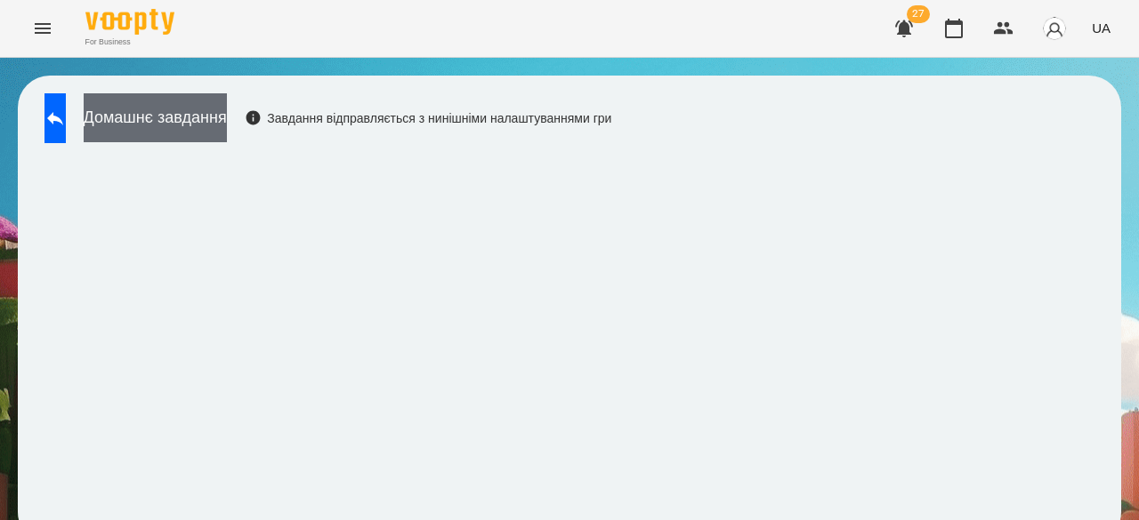
click at [227, 104] on button "Домашнє завдання" at bounding box center [155, 117] width 143 height 49
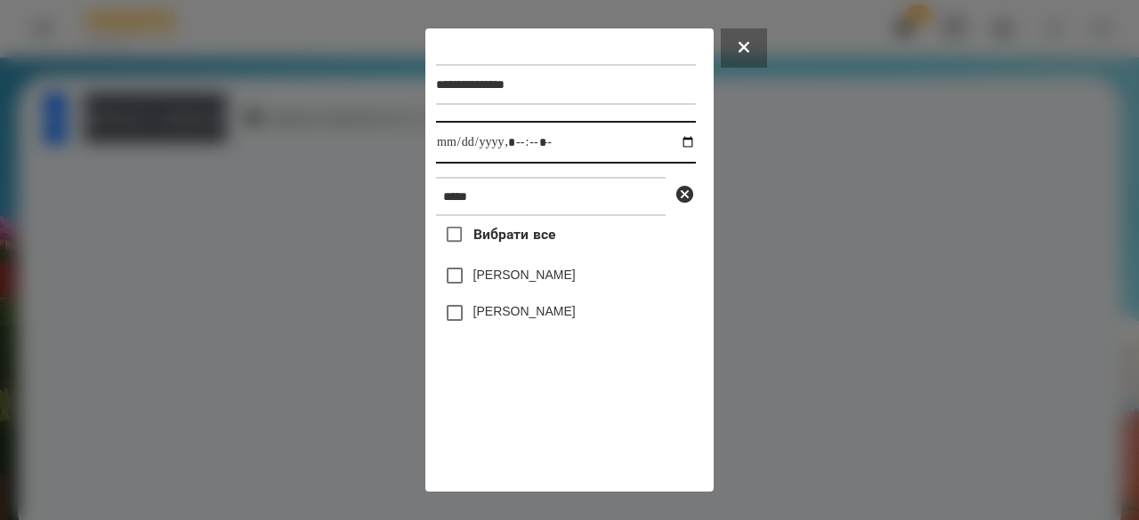
click at [454, 149] on input "datetime-local" at bounding box center [566, 142] width 260 height 43
type input "**********"
click at [511, 280] on label "[PERSON_NAME]" at bounding box center [524, 275] width 102 height 18
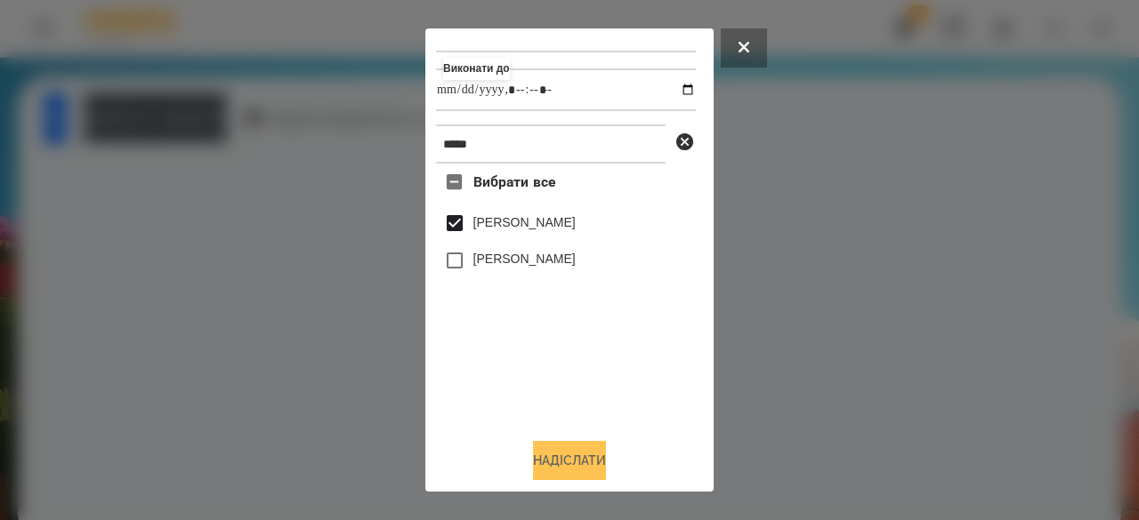
click at [576, 458] on button "Надіслати" at bounding box center [569, 460] width 73 height 39
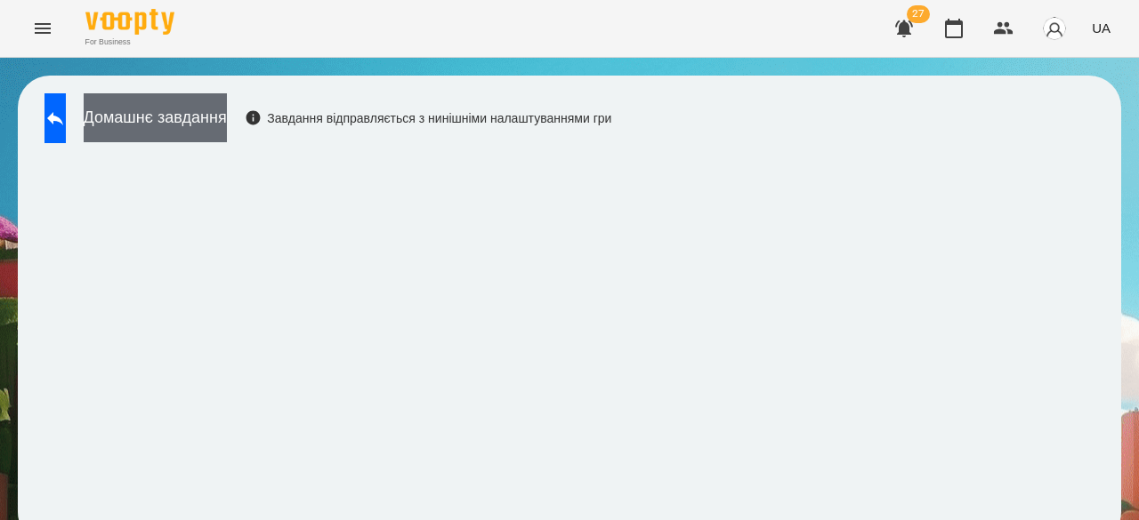
click at [227, 109] on button "Домашнє завдання" at bounding box center [155, 117] width 143 height 49
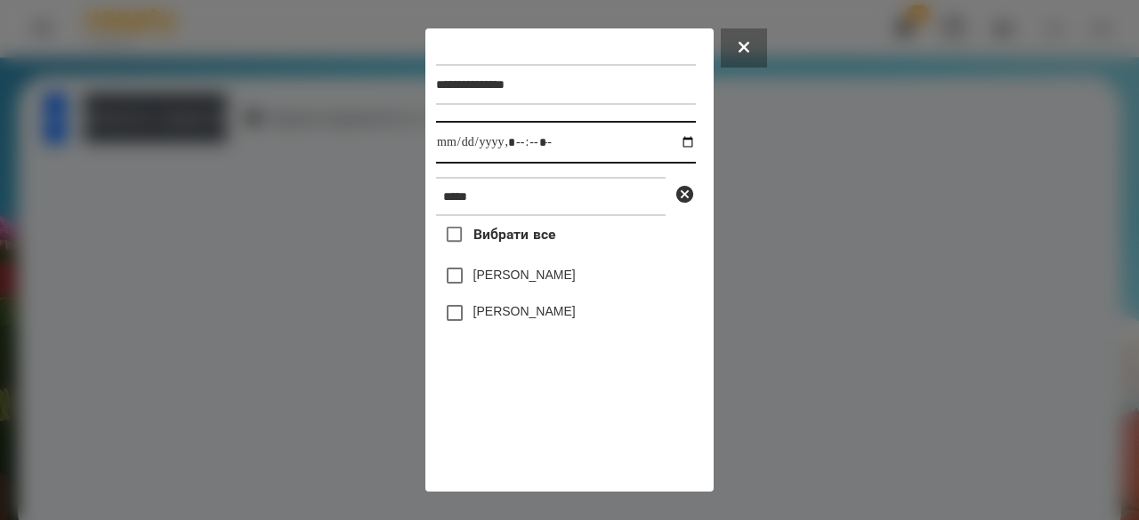
click at [447, 148] on input "datetime-local" at bounding box center [566, 142] width 260 height 43
type input "**********"
click at [508, 282] on label "[PERSON_NAME]" at bounding box center [524, 275] width 102 height 18
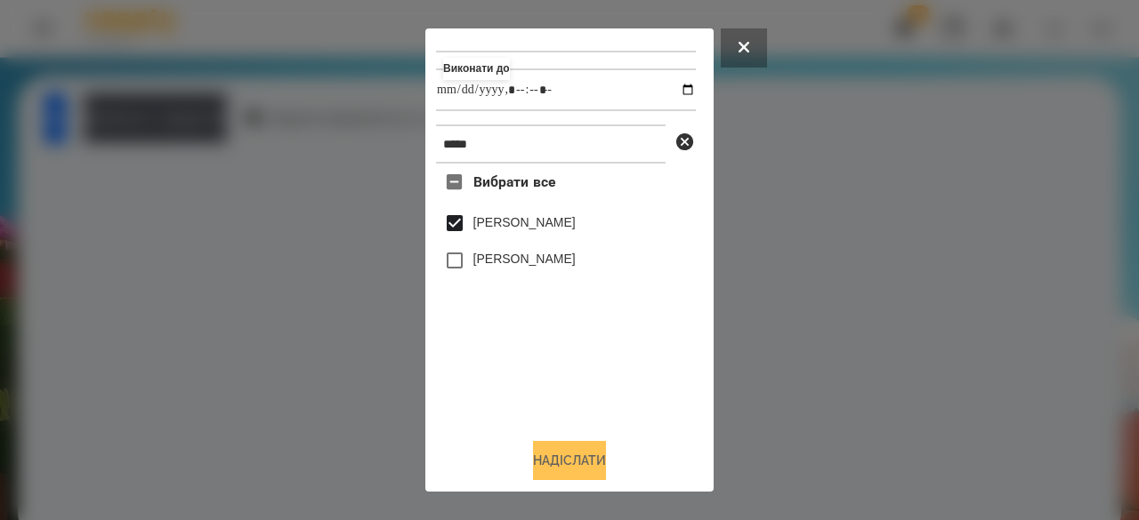
click at [555, 455] on button "Надіслати" at bounding box center [569, 460] width 73 height 39
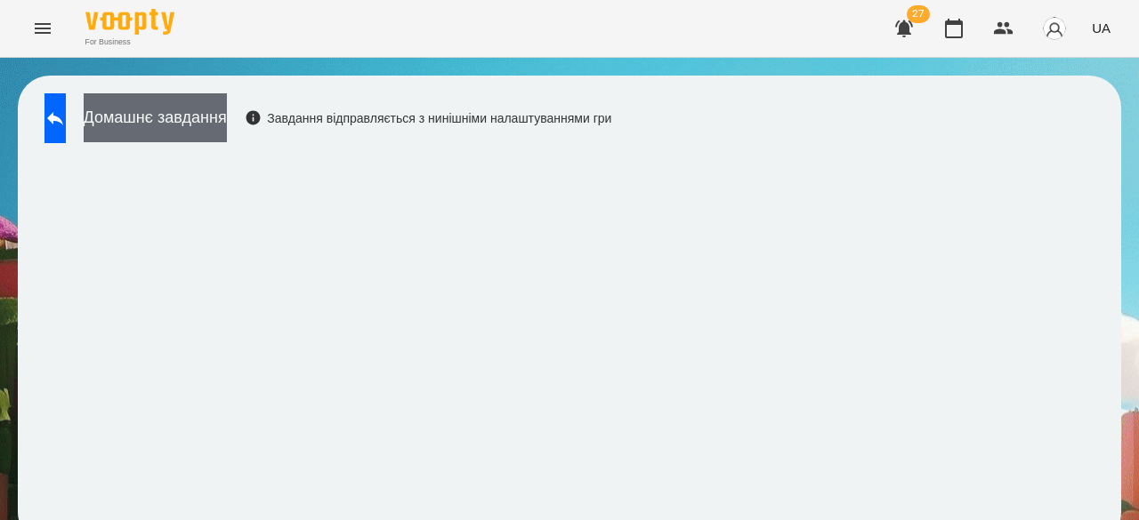
click at [227, 111] on button "Домашнє завдання" at bounding box center [155, 117] width 143 height 49
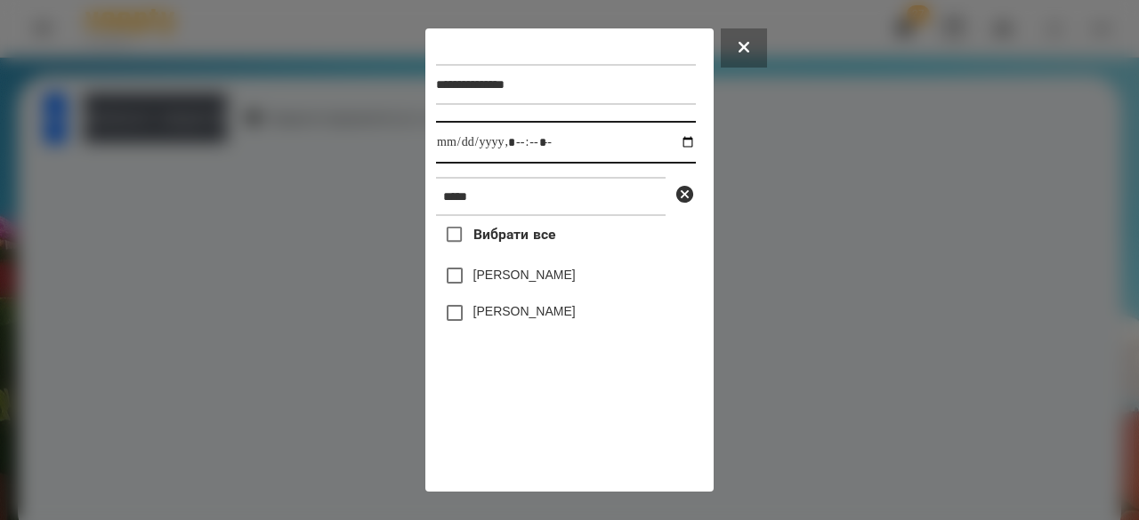
click at [453, 150] on input "datetime-local" at bounding box center [566, 142] width 260 height 43
type input "**********"
click at [502, 278] on label "[PERSON_NAME]" at bounding box center [524, 275] width 102 height 18
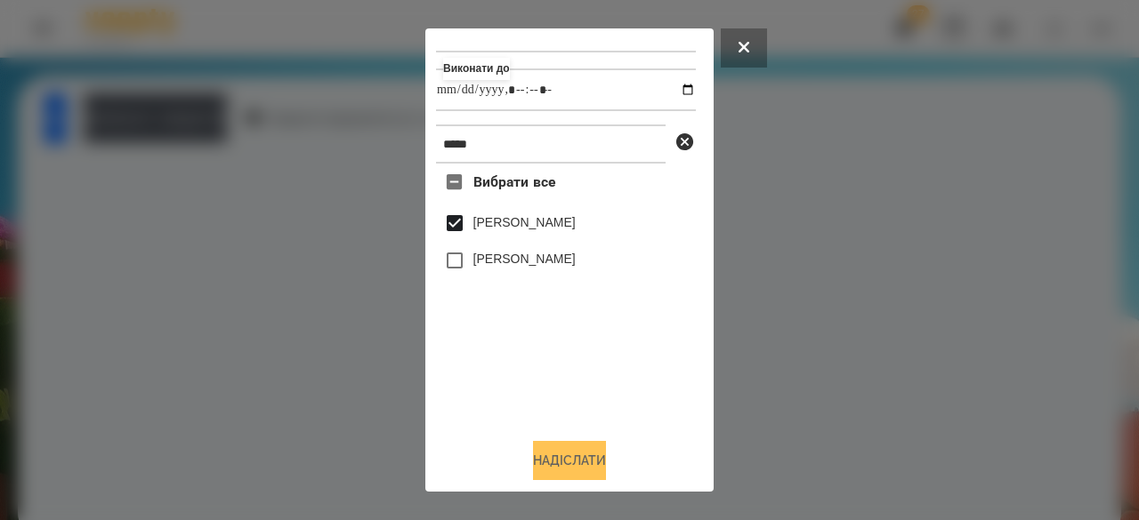
click at [585, 452] on button "Надіслати" at bounding box center [569, 460] width 73 height 39
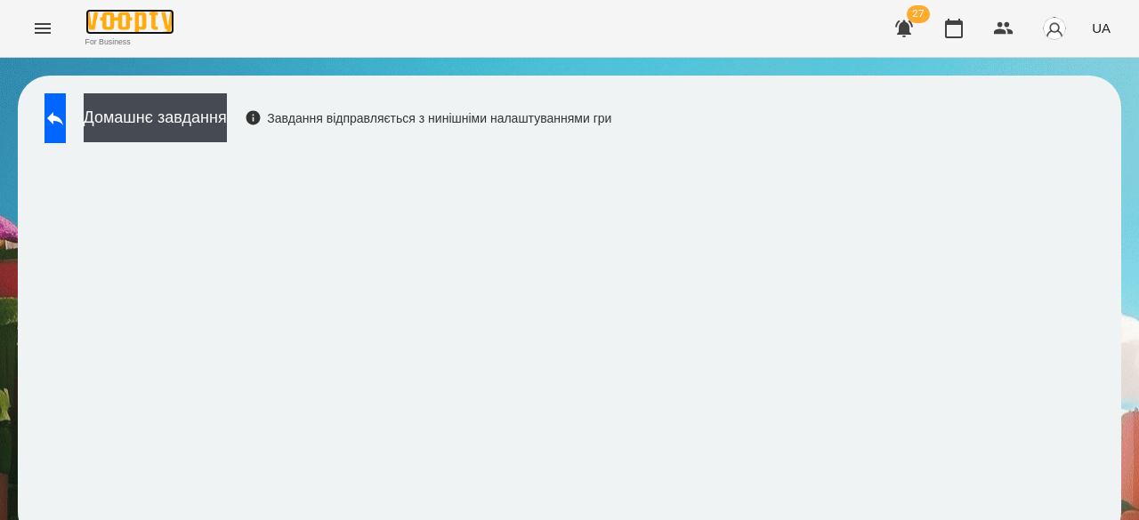
click at [140, 30] on img at bounding box center [129, 22] width 89 height 26
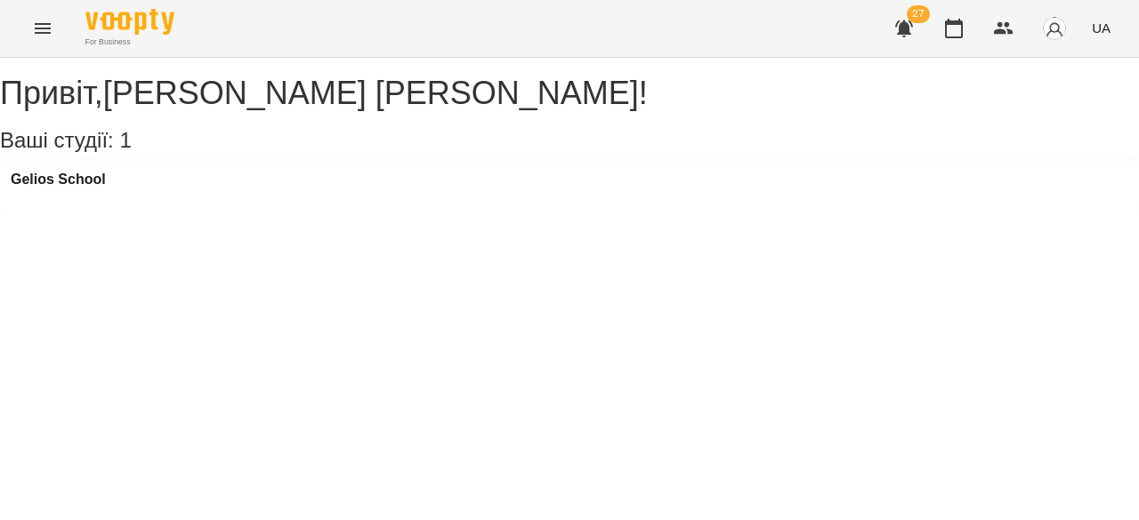
click at [39, 42] on button "Menu" at bounding box center [42, 28] width 43 height 43
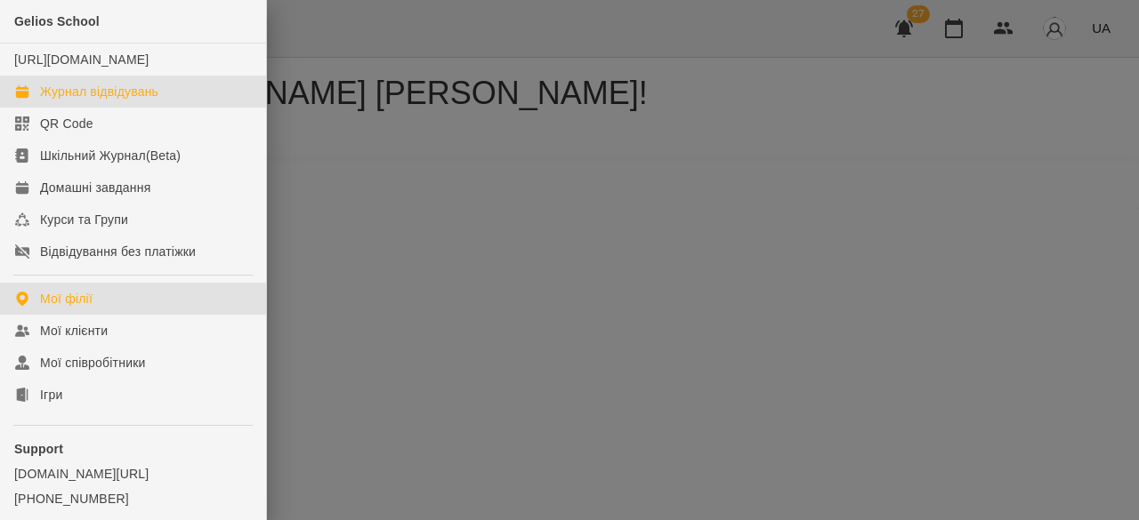
click at [123, 101] on div "Журнал відвідувань" at bounding box center [99, 92] width 118 height 18
